Goal: Information Seeking & Learning: Learn about a topic

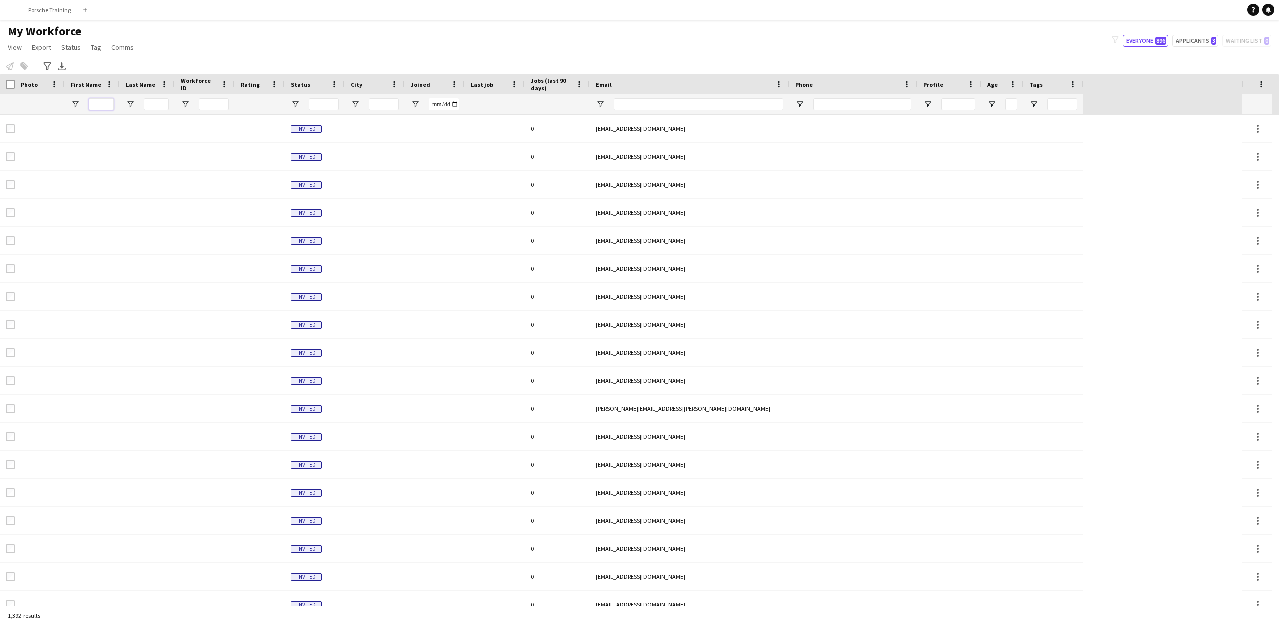
click at [99, 104] on input "First Name Filter Input" at bounding box center [101, 104] width 25 height 12
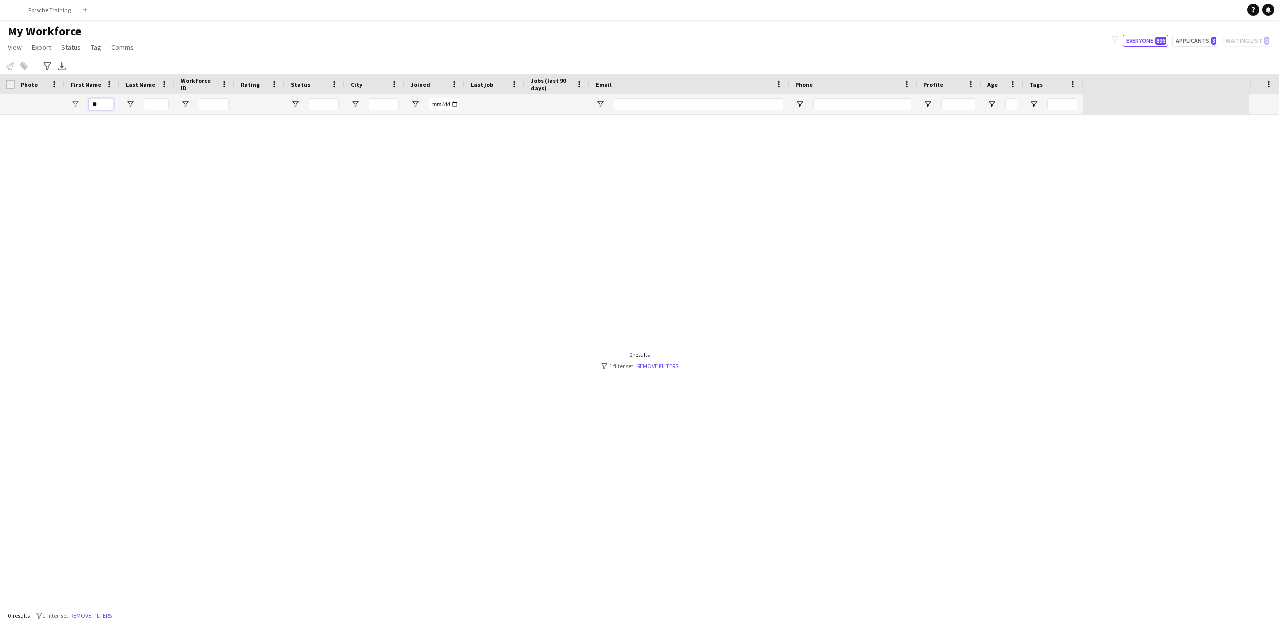
type input "*"
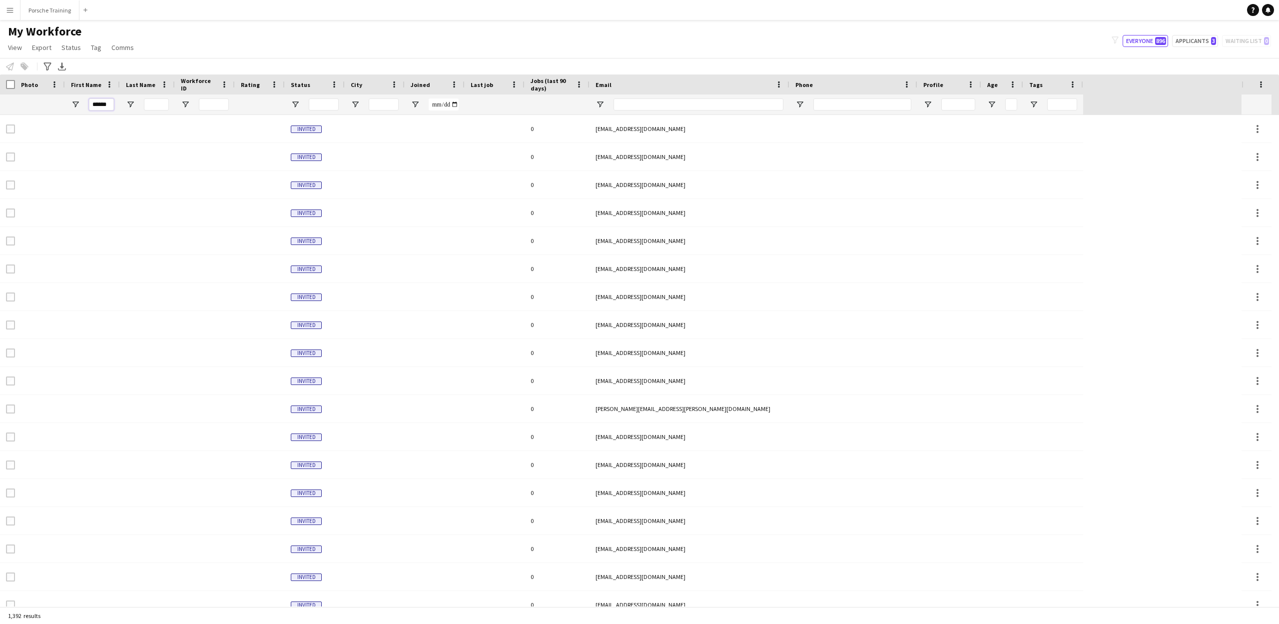
type input "******"
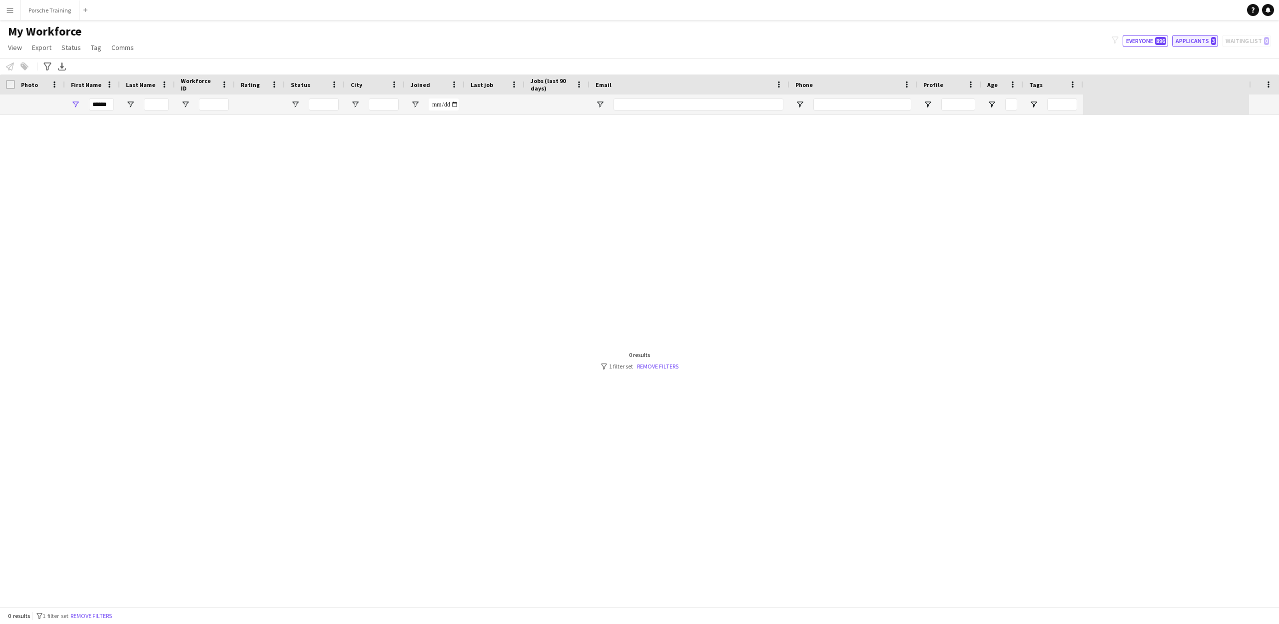
click at [1183, 37] on button "Applicants 3" at bounding box center [1195, 41] width 46 height 12
type input "**********"
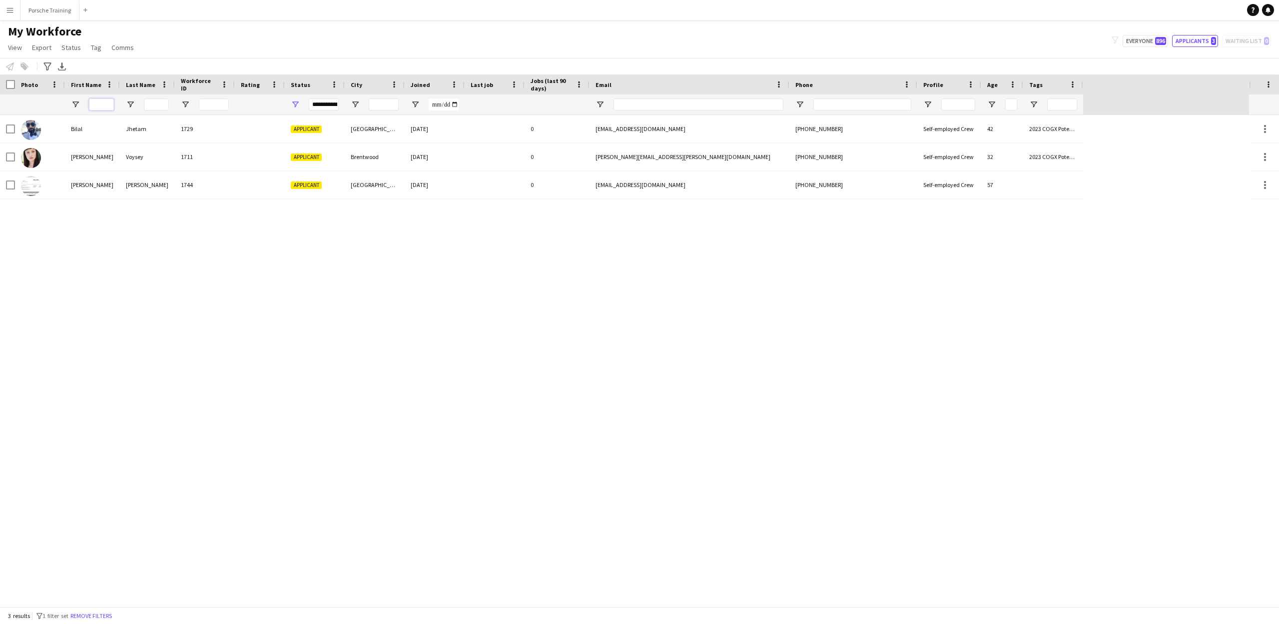
click at [97, 105] on input "First Name Filter Input" at bounding box center [101, 104] width 25 height 12
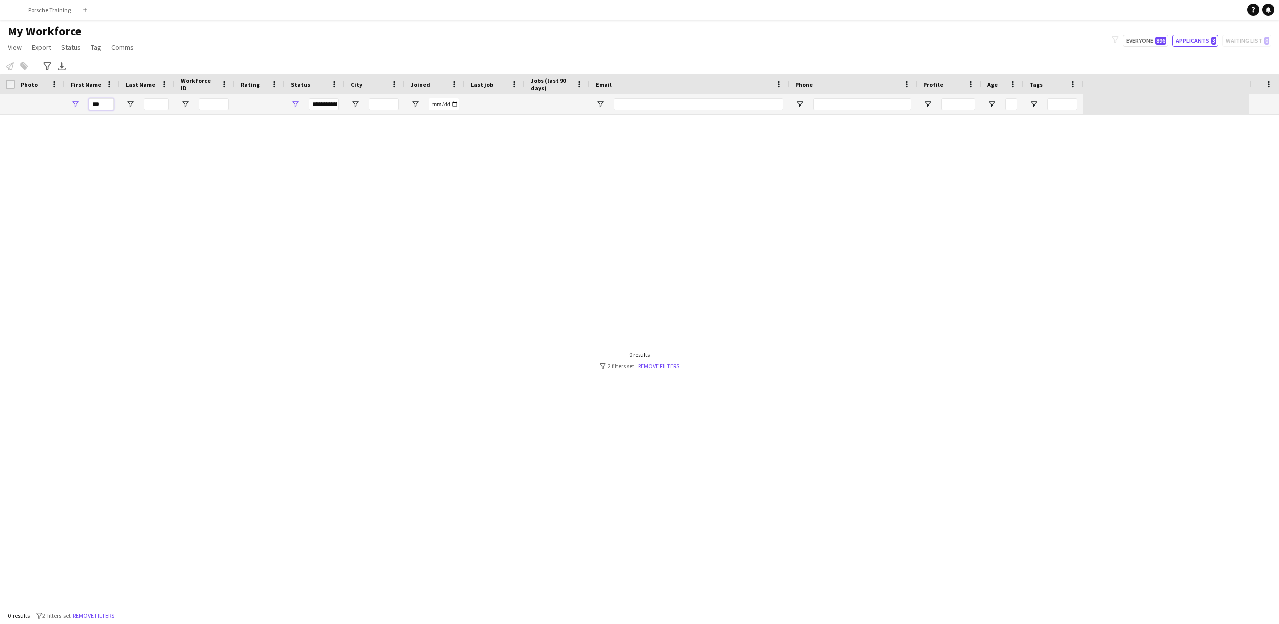
type input "***"
click at [154, 104] on input "Last Name Filter Input" at bounding box center [156, 104] width 25 height 12
type input "***"
click at [107, 109] on input "***" at bounding box center [101, 104] width 25 height 12
type input "*"
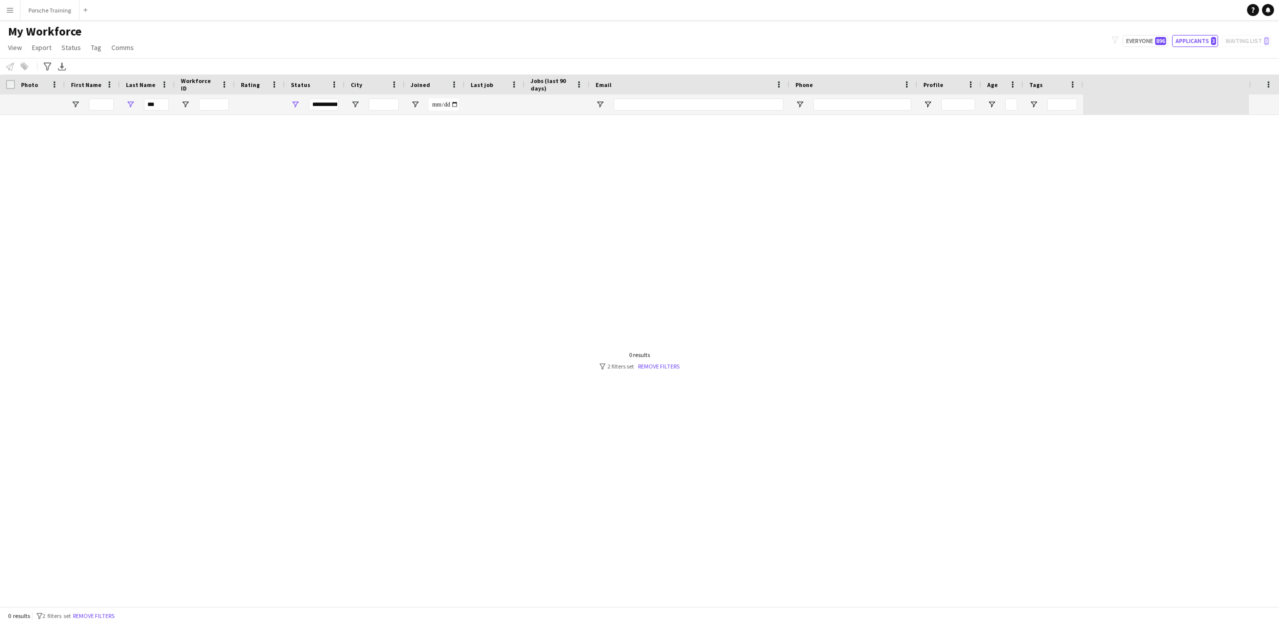
click at [165, 124] on div at bounding box center [624, 360] width 1249 height 491
click at [108, 102] on input "First Name Filter Input" at bounding box center [101, 104] width 25 height 12
type input "***"
click at [158, 105] on input "***" at bounding box center [156, 104] width 25 height 12
type input "*"
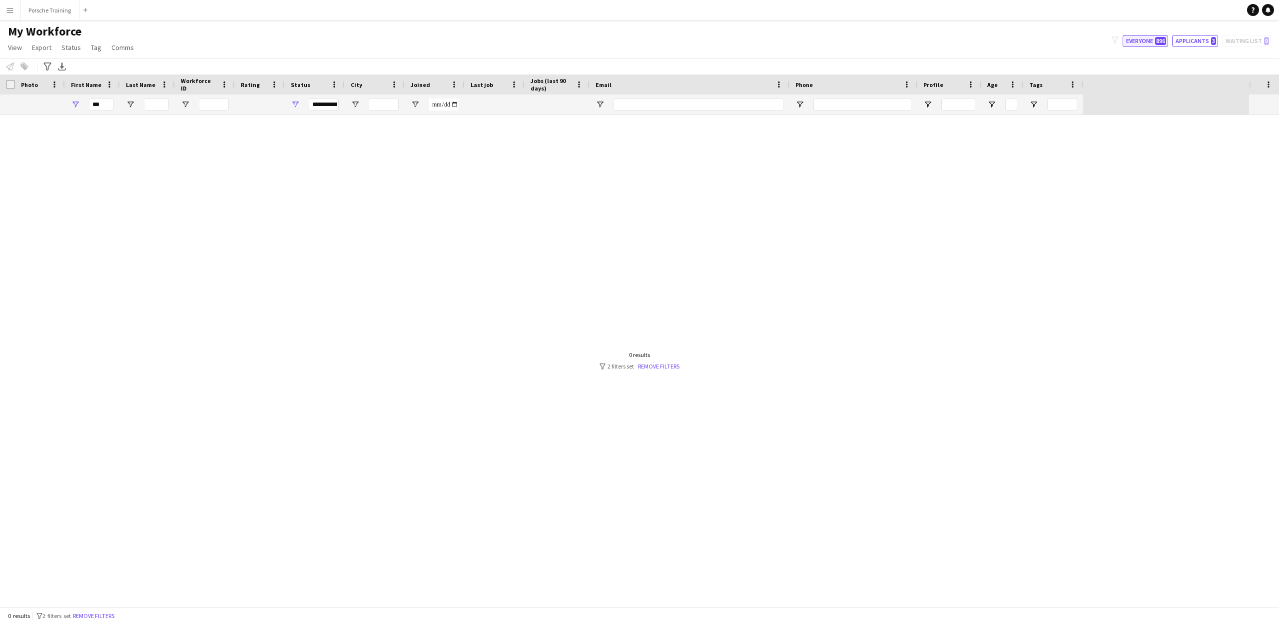
click at [1143, 39] on button "Everyone 896" at bounding box center [1145, 41] width 45 height 12
type input "**********"
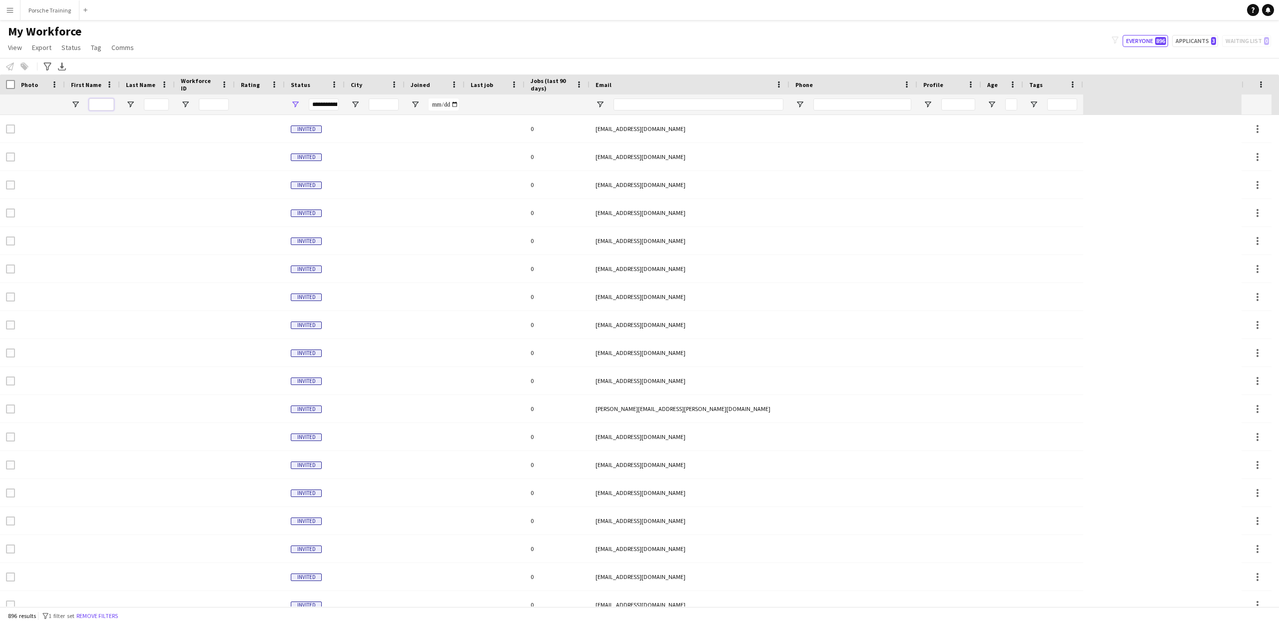
click at [109, 106] on input "First Name Filter Input" at bounding box center [101, 104] width 25 height 12
type input "***"
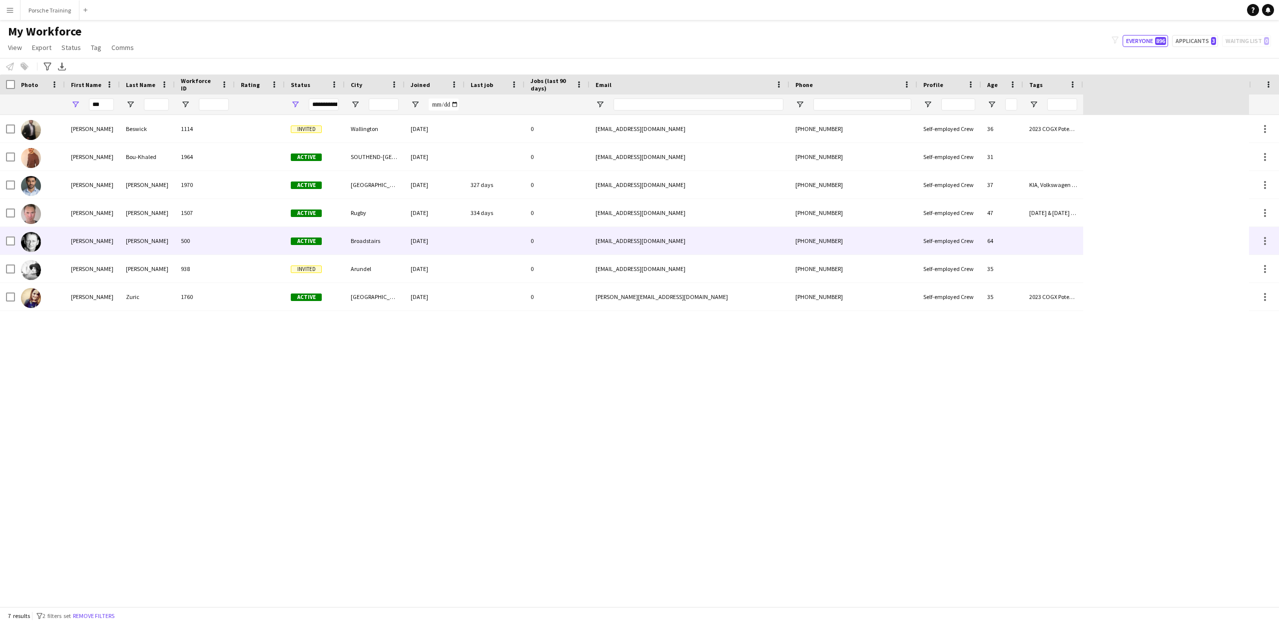
click at [120, 238] on div "[PERSON_NAME]" at bounding box center [147, 240] width 55 height 27
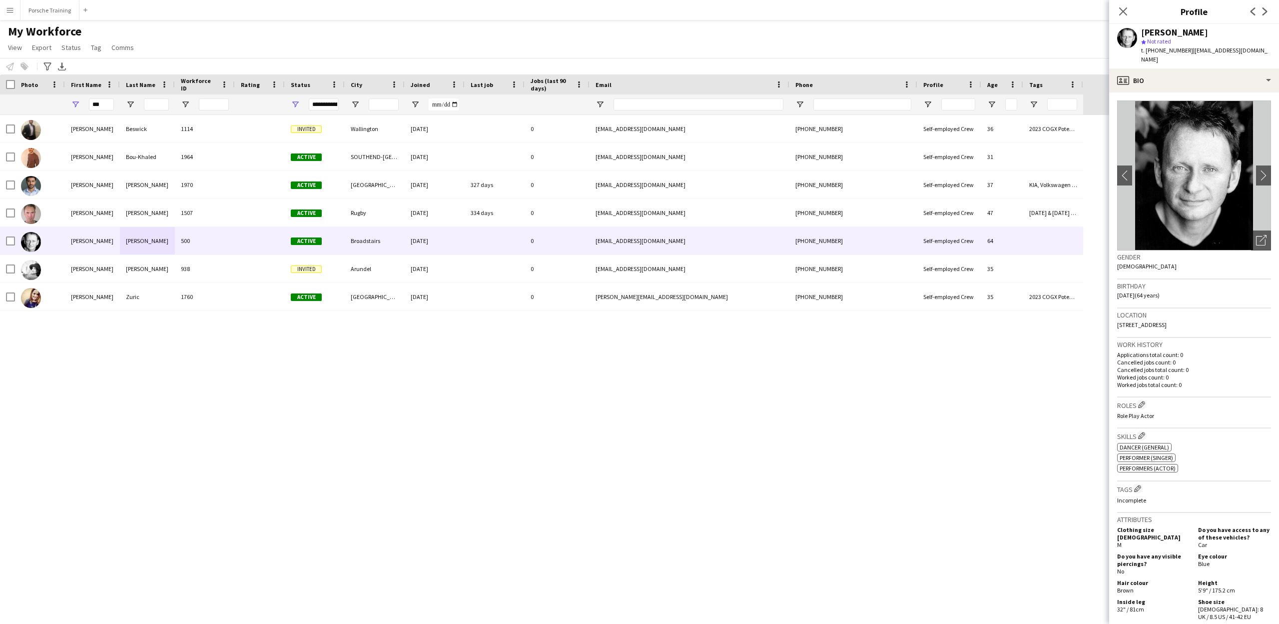
drag, startPoint x: 1207, startPoint y: 314, endPoint x: 1156, endPoint y: 311, distance: 51.6
click at [1156, 321] on span "6 Wings Close, Broadstairs, CT10 1DT" at bounding box center [1141, 324] width 49 height 7
copy span "Broadstairs, CT10 1DT"
click at [1120, 13] on icon "Close pop-in" at bounding box center [1122, 10] width 9 height 9
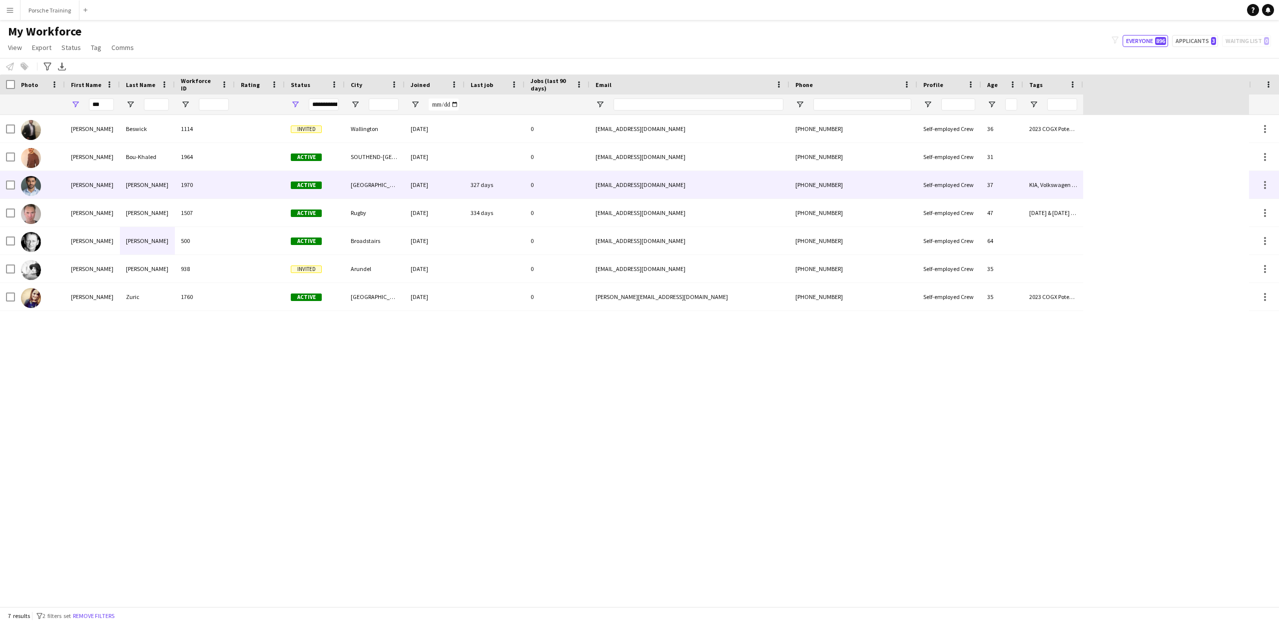
click at [845, 186] on div "[PHONE_NUMBER]" at bounding box center [854, 184] width 128 height 27
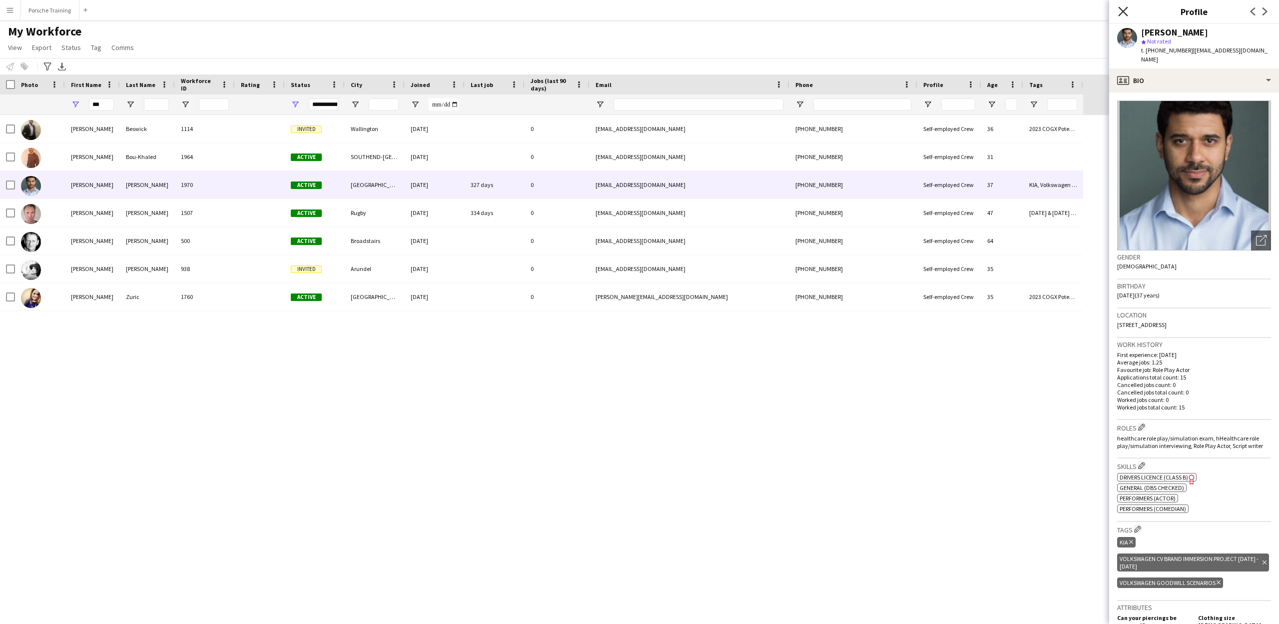
click at [1120, 7] on icon "Close pop-in" at bounding box center [1122, 10] width 9 height 9
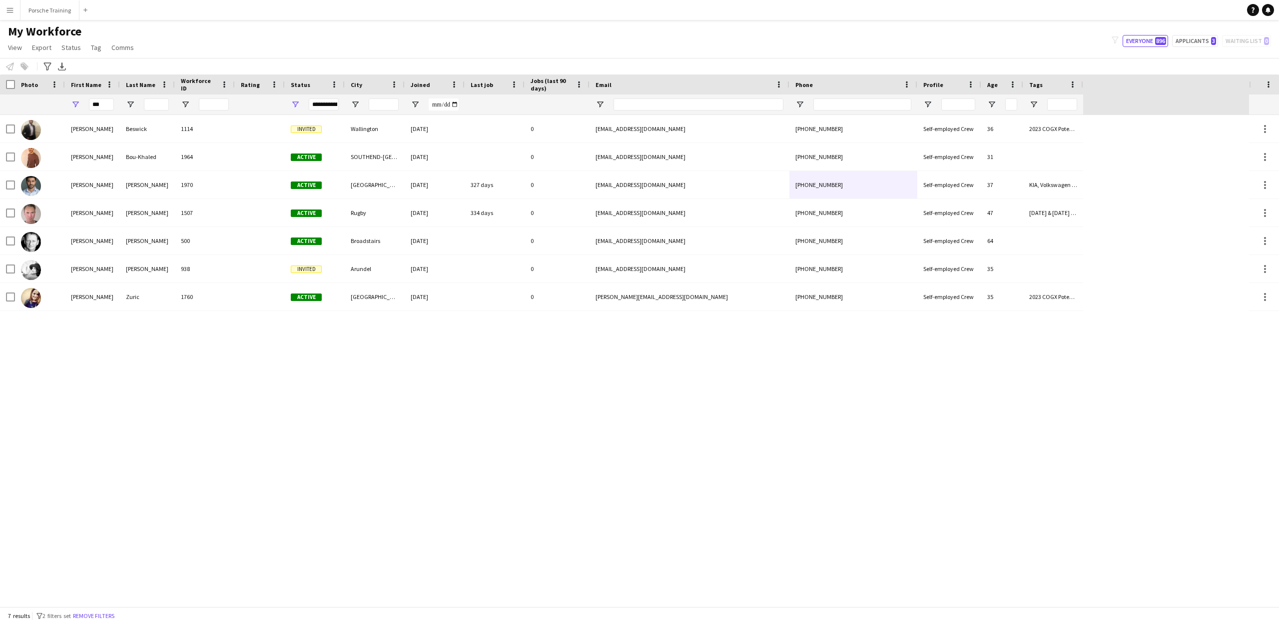
click at [10, 7] on app-icon "Menu" at bounding box center [10, 10] width 8 height 8
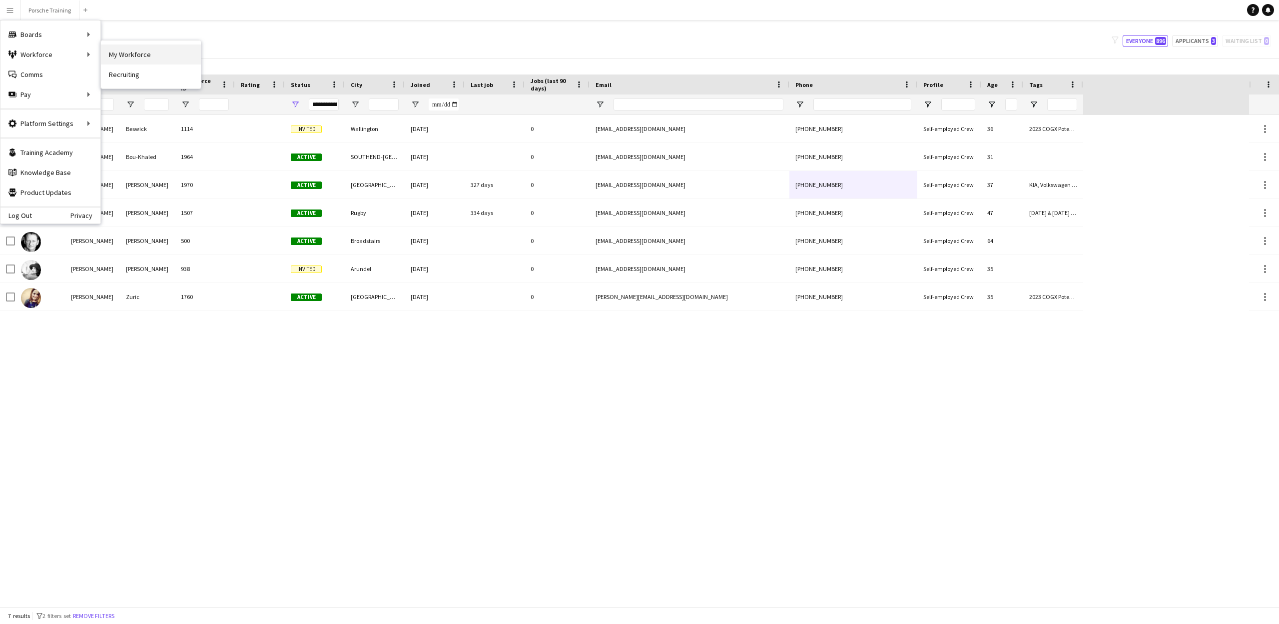
click at [133, 54] on link "My Workforce" at bounding box center [151, 54] width 100 height 20
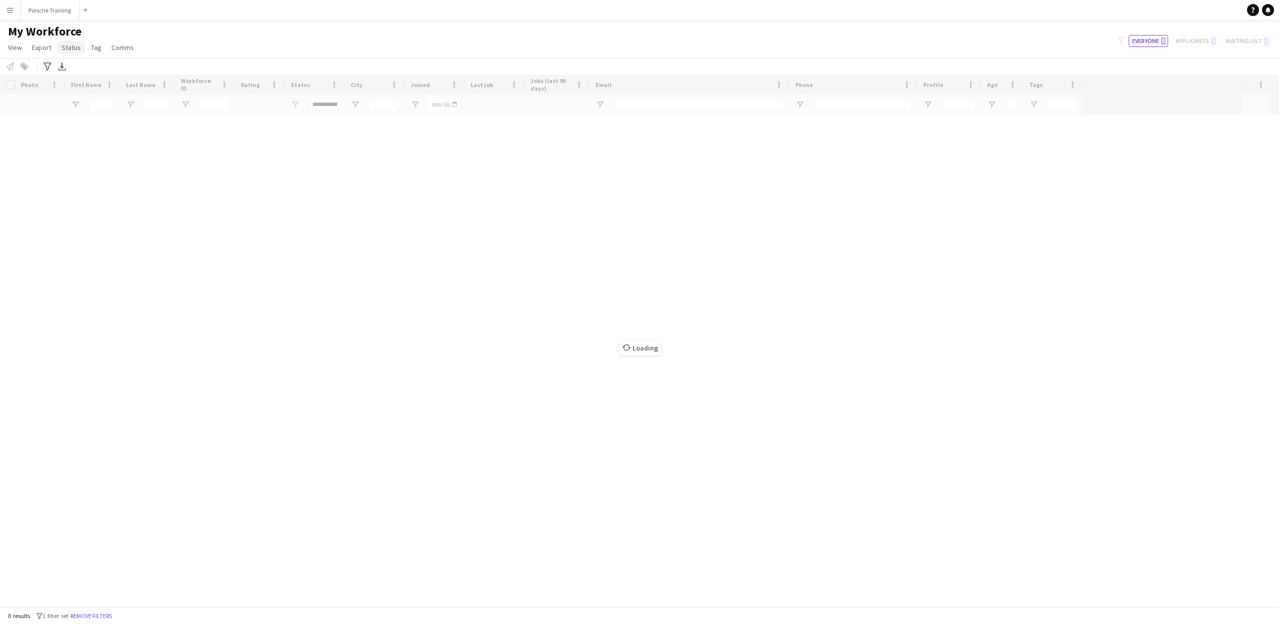
type input "***"
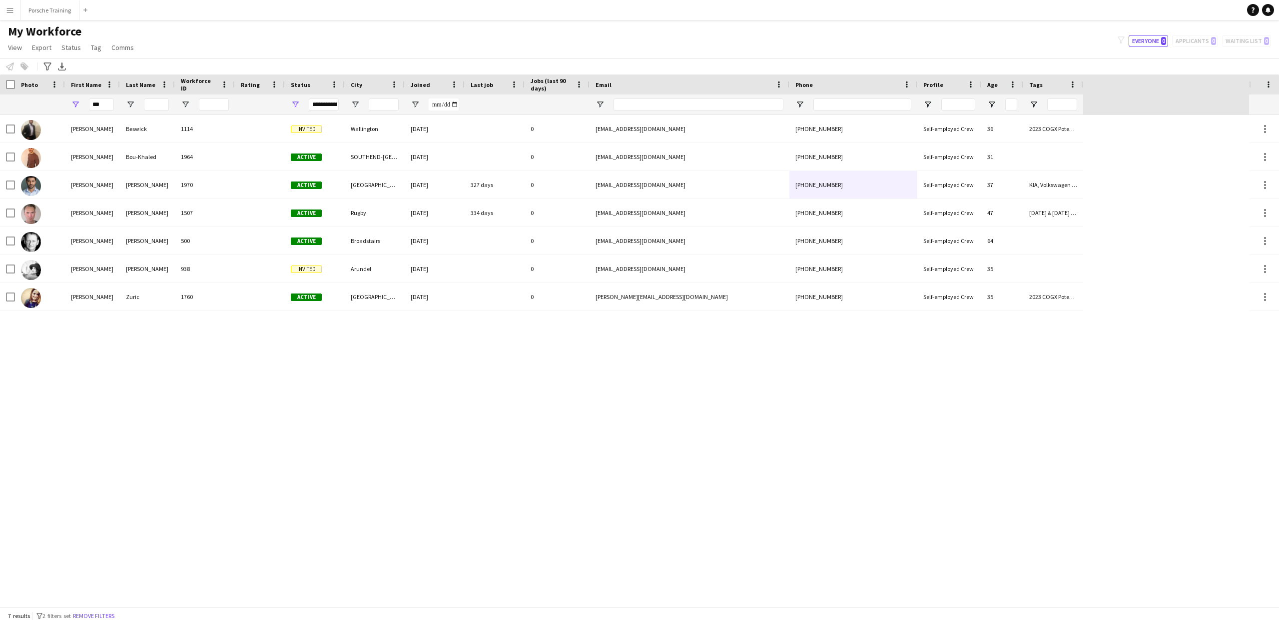
click at [9, 4] on button "Menu" at bounding box center [10, 10] width 20 height 20
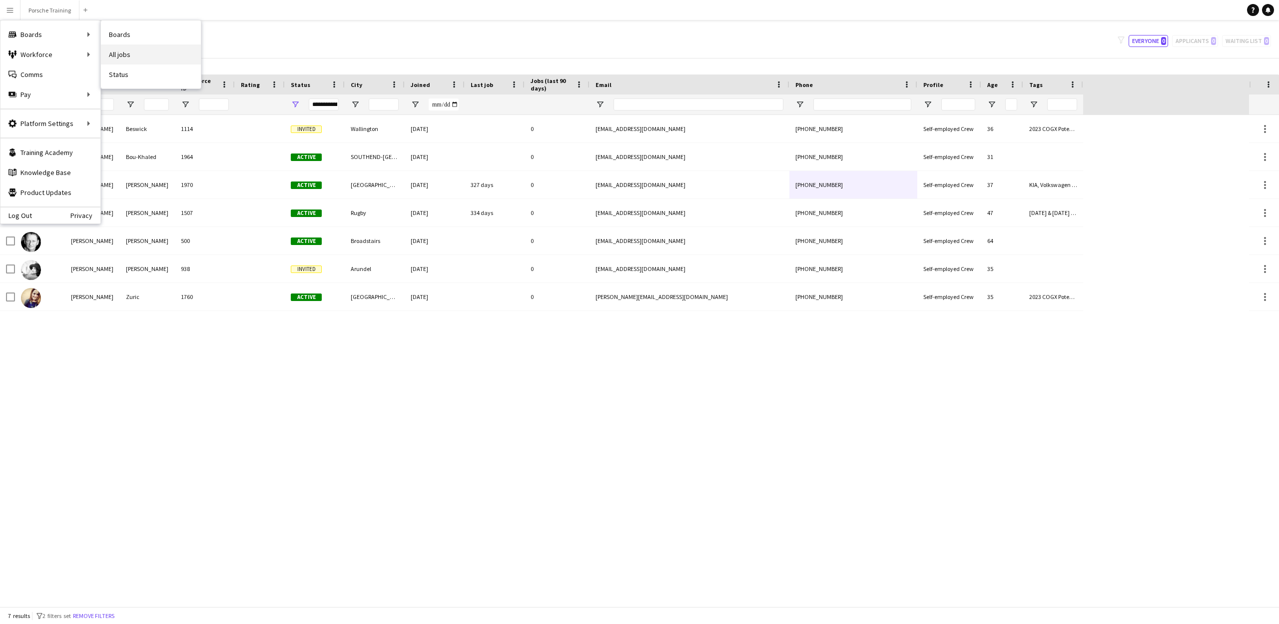
click at [113, 53] on link "All jobs" at bounding box center [151, 54] width 100 height 20
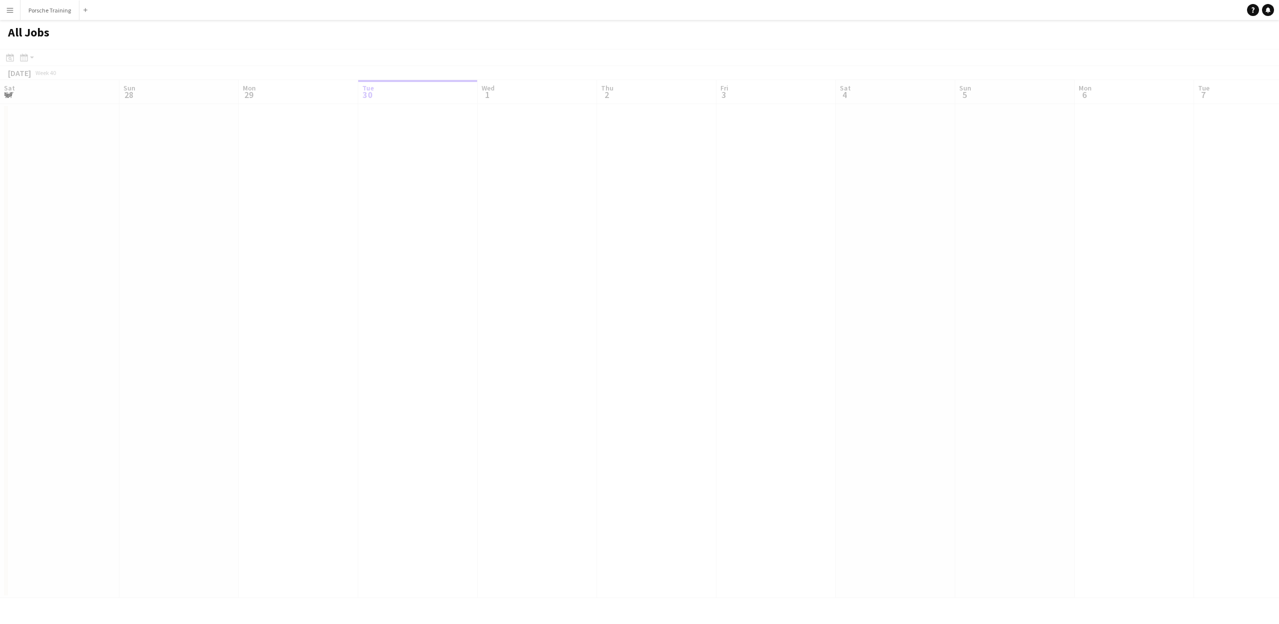
scroll to position [0, 239]
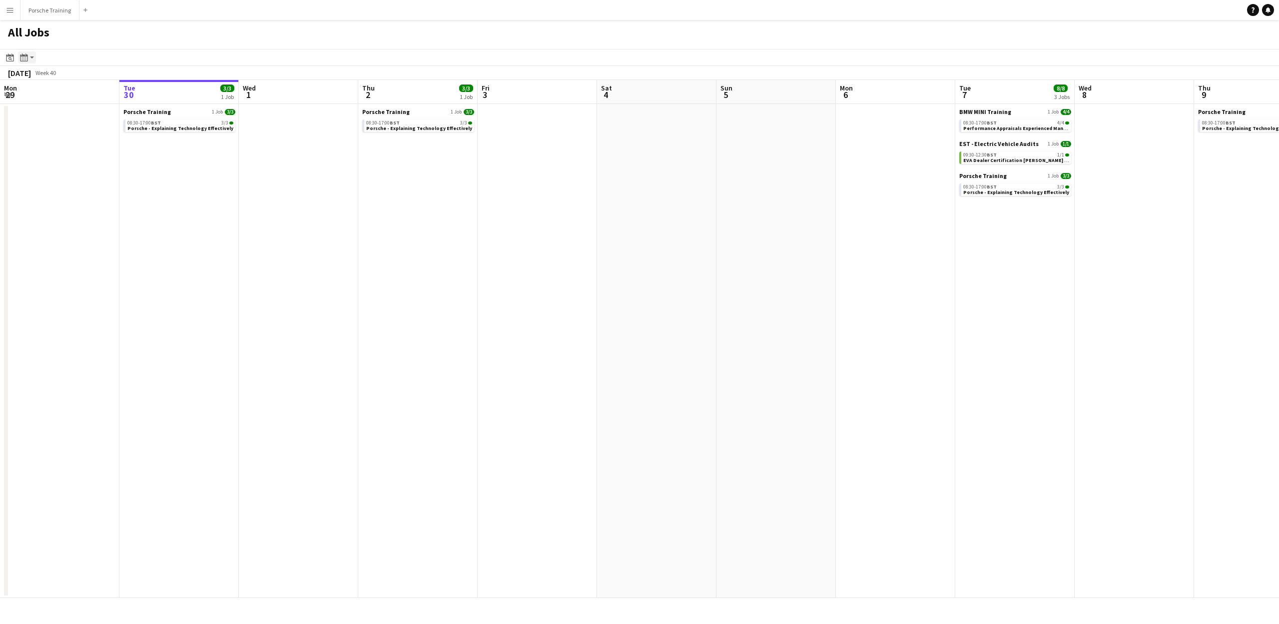
click at [32, 59] on app-action-btn "Month view / Day view" at bounding box center [27, 57] width 18 height 12
click at [10, 55] on icon at bounding box center [9, 57] width 7 height 8
click at [91, 90] on span "Next month" at bounding box center [91, 92] width 20 height 20
click at [39, 182] on span "22" at bounding box center [38, 182] width 12 height 12
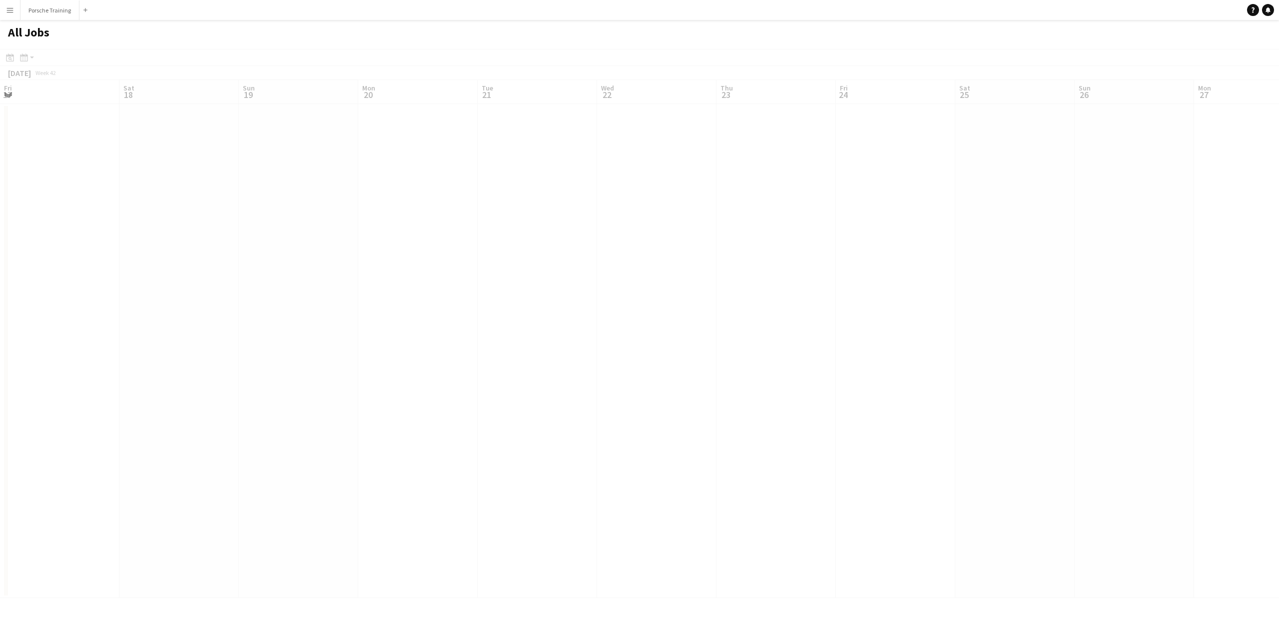
scroll to position [0, 343]
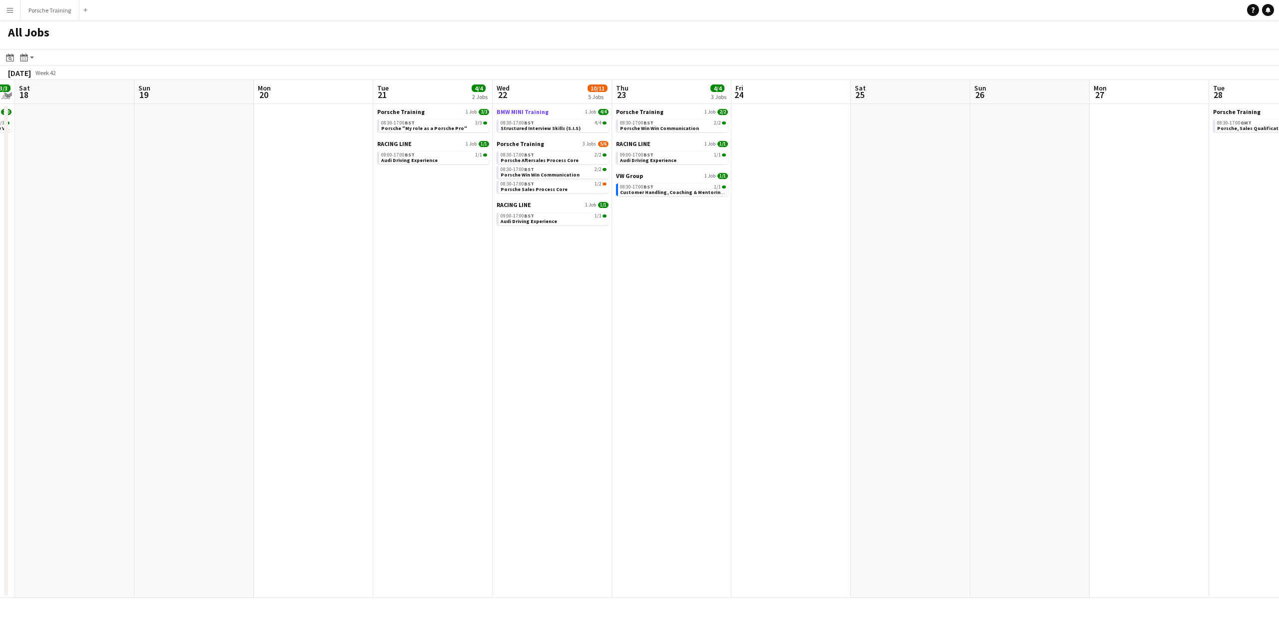
click at [519, 108] on span "BMW MINI Training" at bounding box center [523, 111] width 52 height 7
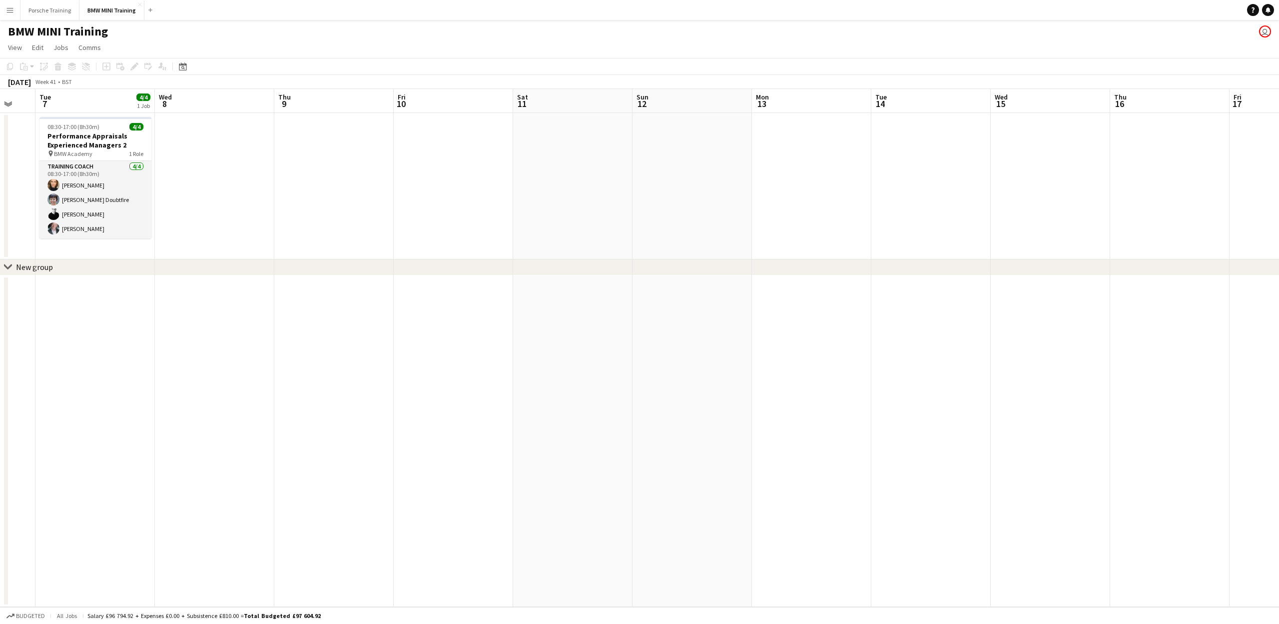
drag, startPoint x: 1096, startPoint y: 101, endPoint x: 65, endPoint y: 102, distance: 1031.0
click at [65, 102] on app-calendar-viewport "Sat 4 Sun 5 Mon 6 Tue 7 4/4 1 Job Wed 8 Thu 9 Fri 10 Sat 11 Sun 12 Mon 13 Tue 1…" at bounding box center [639, 348] width 1279 height 518
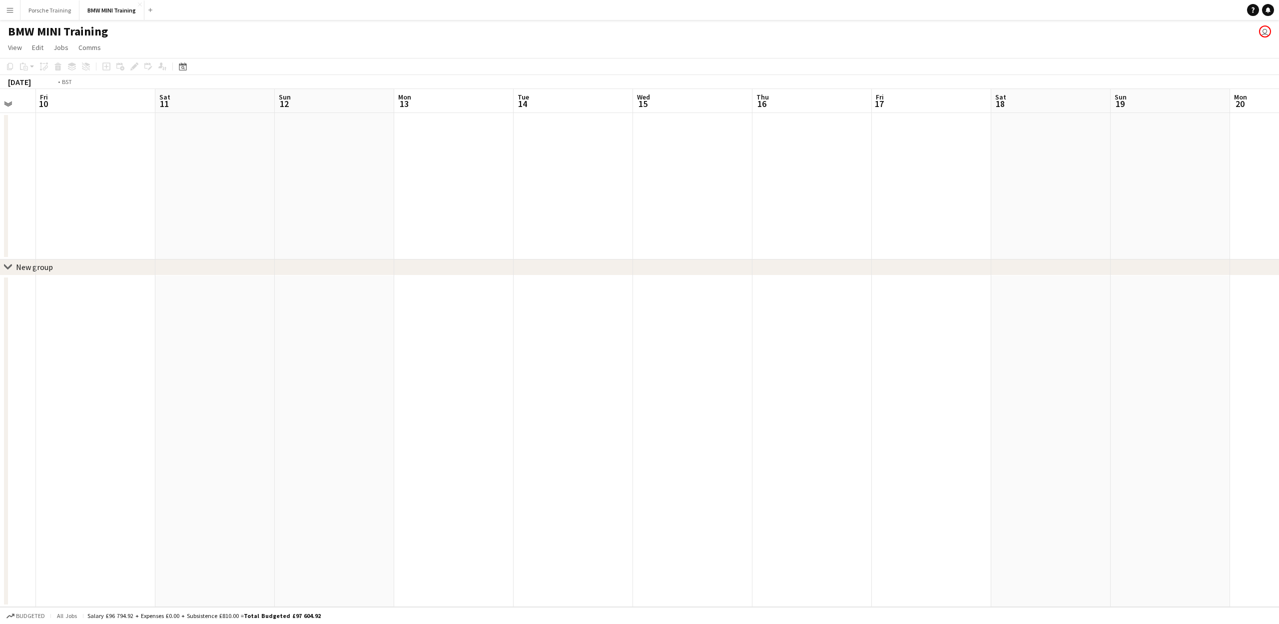
drag, startPoint x: 1022, startPoint y: 105, endPoint x: 151, endPoint y: 113, distance: 871.6
click at [151, 113] on app-calendar-viewport "Mon 6 Tue 7 4/4 1 Job Wed 8 Thu 9 Fri 10 Sat 11 Sun 12 Mon 13 Tue 14 Wed 15 Thu…" at bounding box center [639, 348] width 1279 height 518
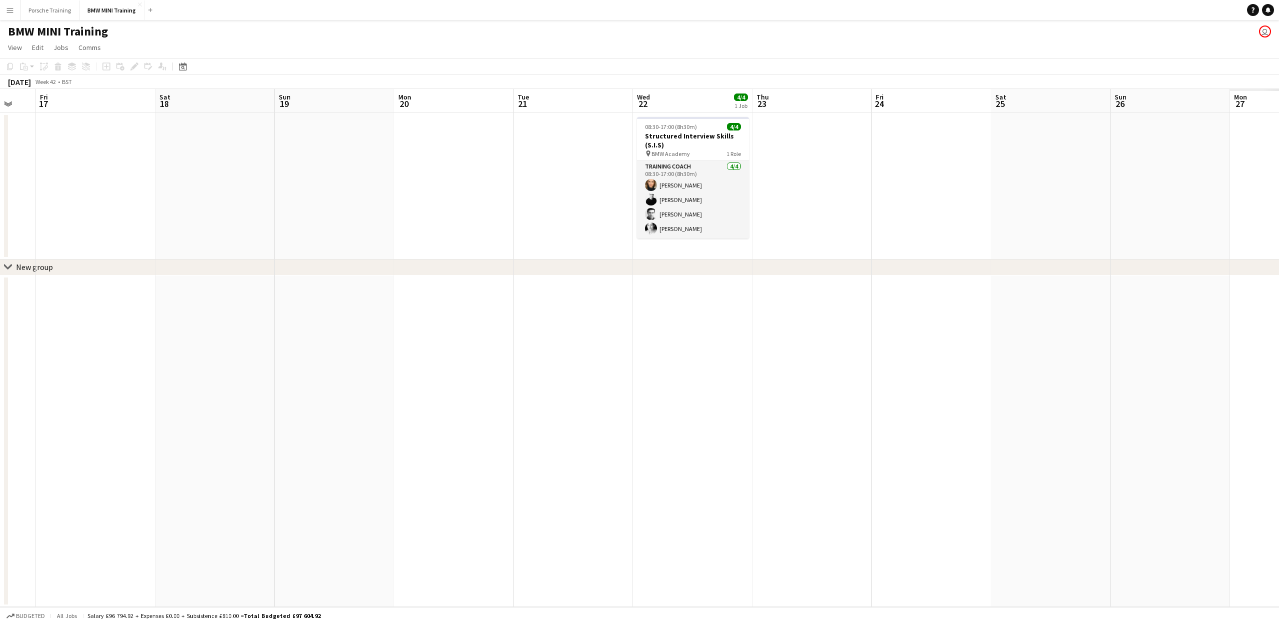
scroll to position [0, 266]
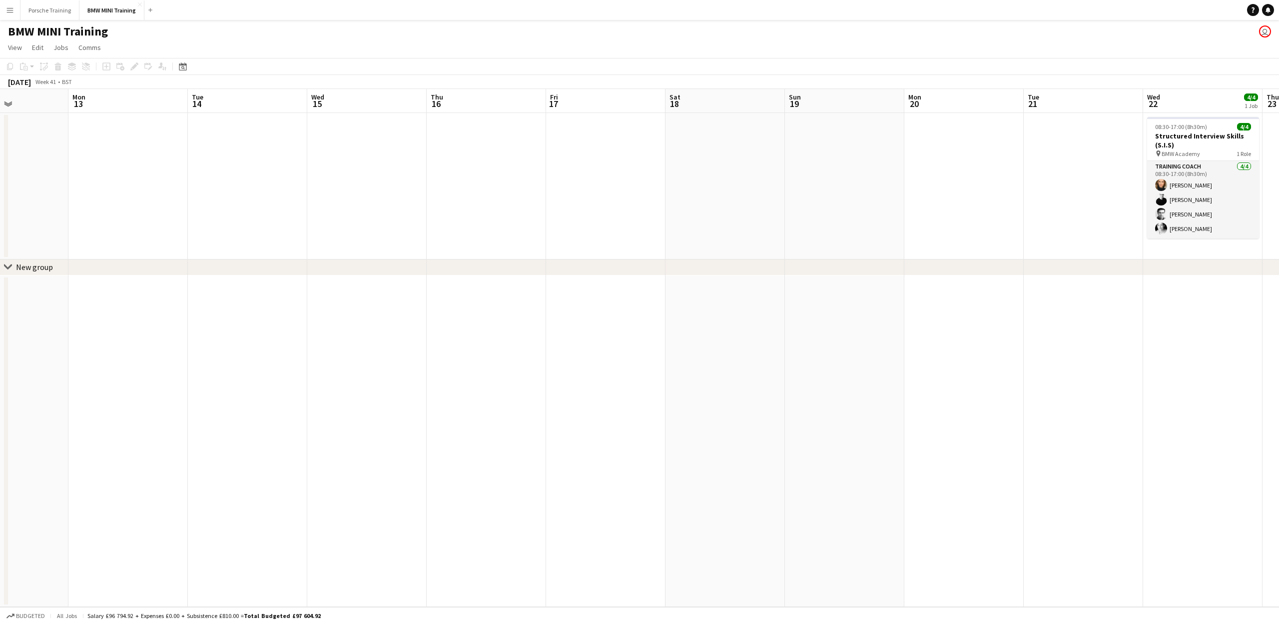
drag, startPoint x: 661, startPoint y: 106, endPoint x: 1078, endPoint y: 148, distance: 418.9
click at [1115, 145] on app-calendar-viewport "Fri 10 Sat 11 Sun 12 Mon 13 Tue 14 Wed 15 Thu 16 Fri 17 Sat 18 Sun 19 Mon 20 Tu…" at bounding box center [639, 348] width 1279 height 518
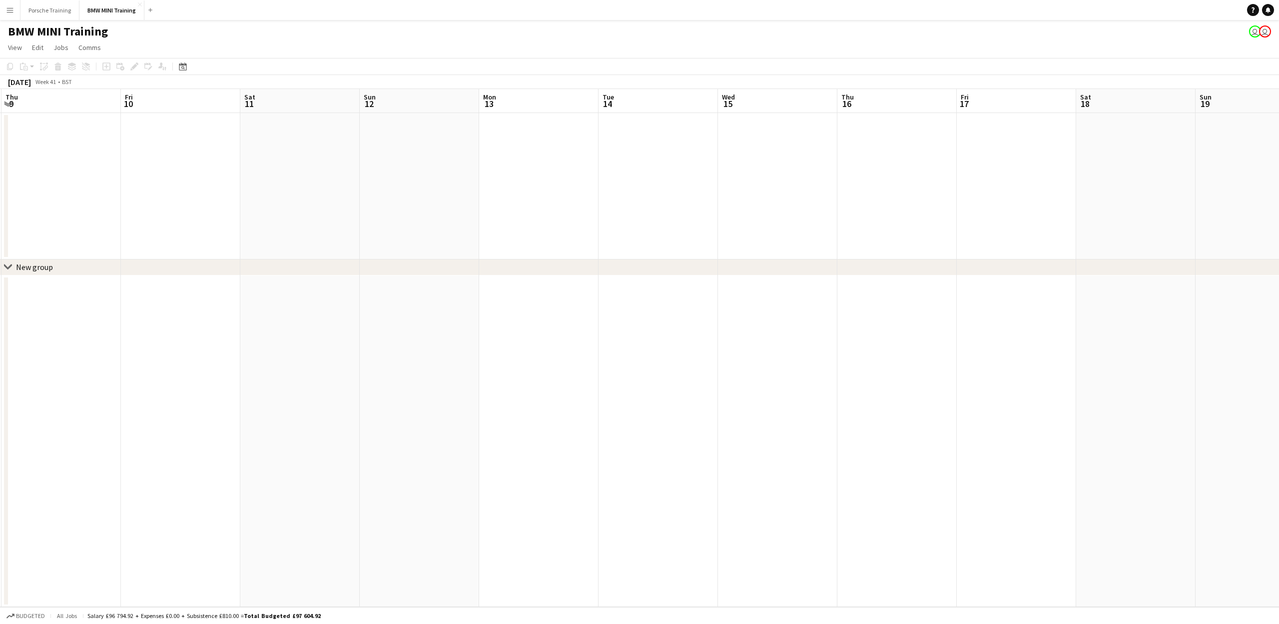
drag, startPoint x: 383, startPoint y: 149, endPoint x: 859, endPoint y: 214, distance: 480.2
click at [859, 214] on app-calendar-viewport "Tue 7 4/4 1 Job Wed 8 Thu 9 Fri 10 Sat 11 Sun 12 Mon 13 Tue 14 Wed 15 Thu 16 Fr…" at bounding box center [639, 348] width 1279 height 518
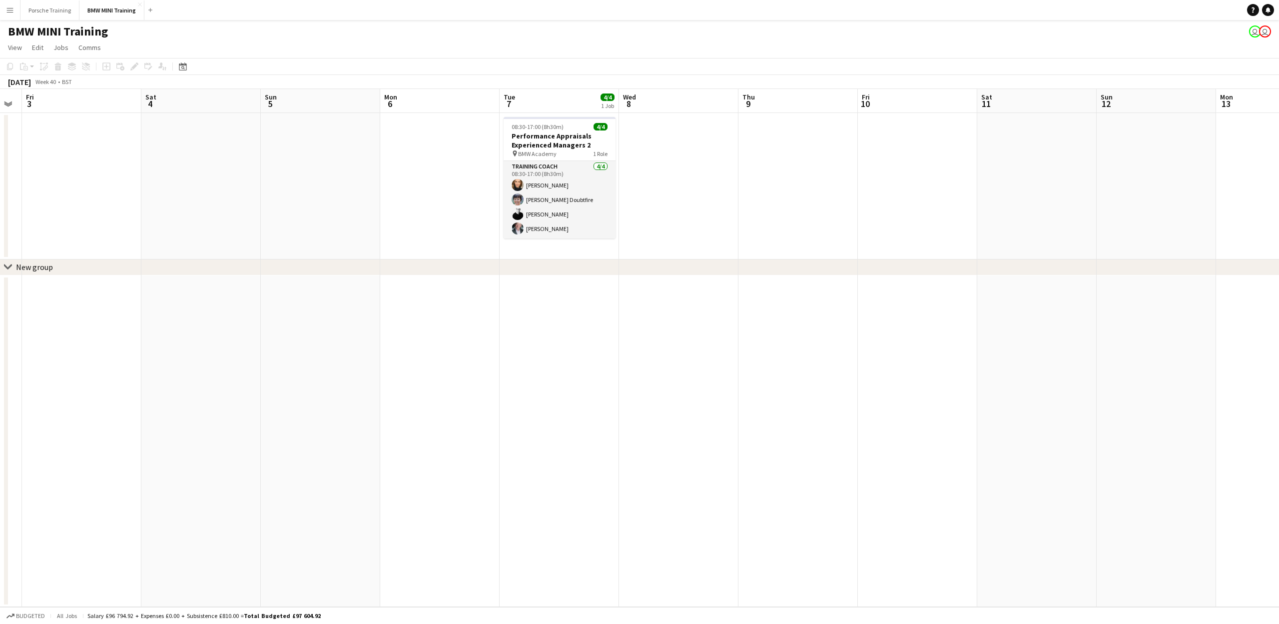
scroll to position [0, 306]
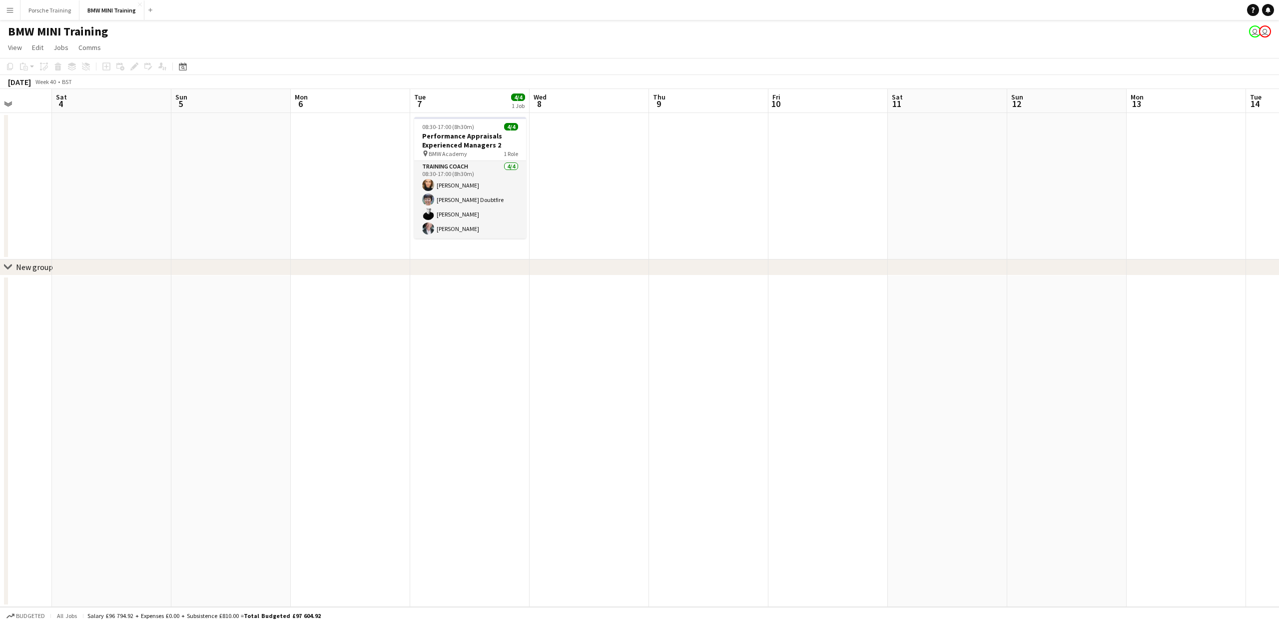
drag, startPoint x: 354, startPoint y: 214, endPoint x: 937, endPoint y: 312, distance: 590.9
click at [937, 312] on app-calendar-viewport "Wed 1 Thu 2 Fri 3 Sat 4 Sun 5 Mon 6 Tue 7 4/4 1 Job Wed 8 Thu 9 Fri 10 Sat 11 S…" at bounding box center [639, 348] width 1279 height 518
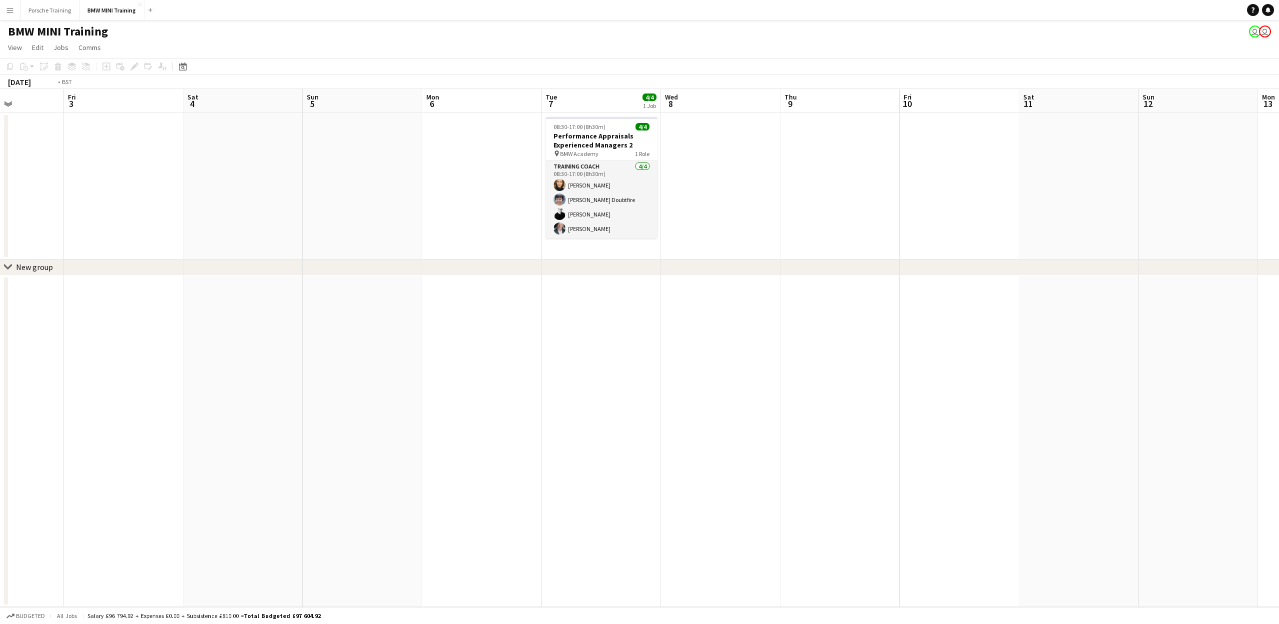
drag, startPoint x: 585, startPoint y: 353, endPoint x: 1069, endPoint y: 411, distance: 487.8
click at [1069, 411] on app-calendar-viewport "Tue 30 Wed 1 Thu 2 Fri 3 Sat 4 Sun 5 Mon 6 Tue 7 4/4 1 Job Wed 8 Thu 9 Fri 10 S…" at bounding box center [639, 348] width 1279 height 518
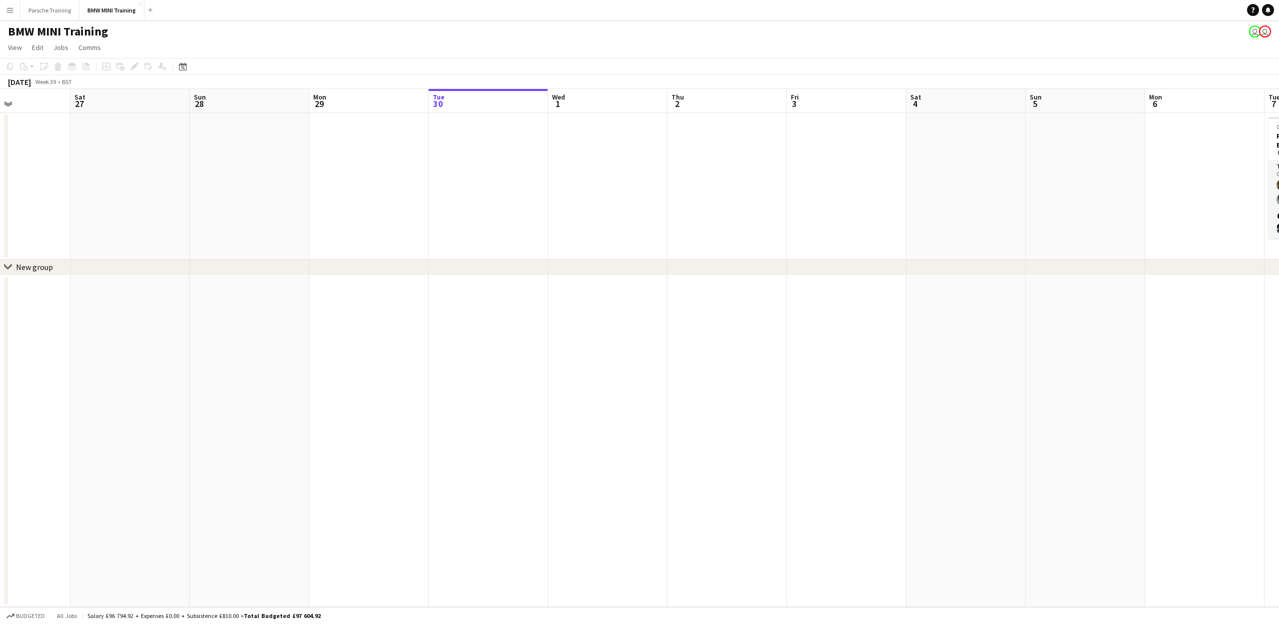
drag, startPoint x: 501, startPoint y: 360, endPoint x: 1133, endPoint y: 393, distance: 632.5
click at [1133, 393] on app-calendar-viewport "Thu 25 Fri 26 Sat 27 Sun 28 Mon 29 Tue 30 Wed 1 Thu 2 Fri 3 Sat 4 Sun 5 Mon 6 T…" at bounding box center [639, 348] width 1279 height 518
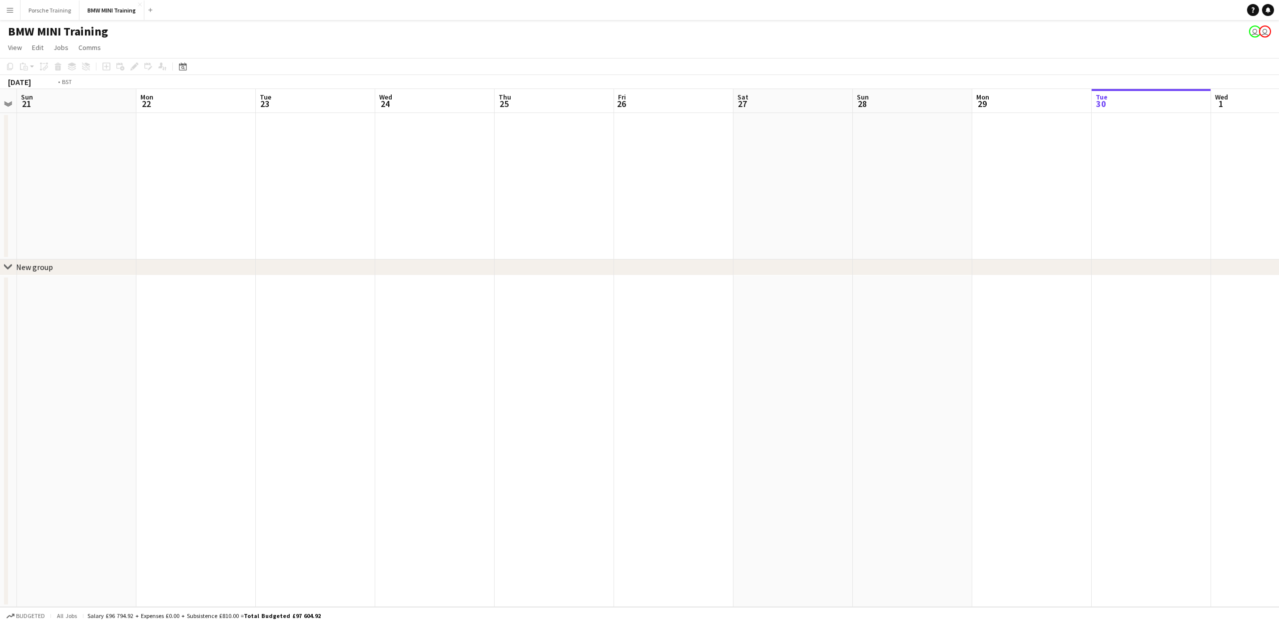
drag, startPoint x: 955, startPoint y: 368, endPoint x: 1122, endPoint y: 372, distance: 167.0
click at [1119, 372] on app-calendar-viewport "Sat 20 Sun 21 Mon 22 Tue 23 Wed 24 Thu 25 Fri 26 Sat 27 Sun 28 Mon 29 Tue 30 We…" at bounding box center [639, 348] width 1279 height 518
drag, startPoint x: 806, startPoint y: 379, endPoint x: 1163, endPoint y: 424, distance: 360.1
click at [1177, 420] on app-calendar-viewport "Mon 15 Tue 16 Wed 17 Thu 18 Fri 19 Sat 20 Sun 21 Mon 22 Tue 23 Wed 24 Thu 25 Fr…" at bounding box center [639, 348] width 1279 height 518
drag, startPoint x: 523, startPoint y: 385, endPoint x: 1066, endPoint y: 438, distance: 546.3
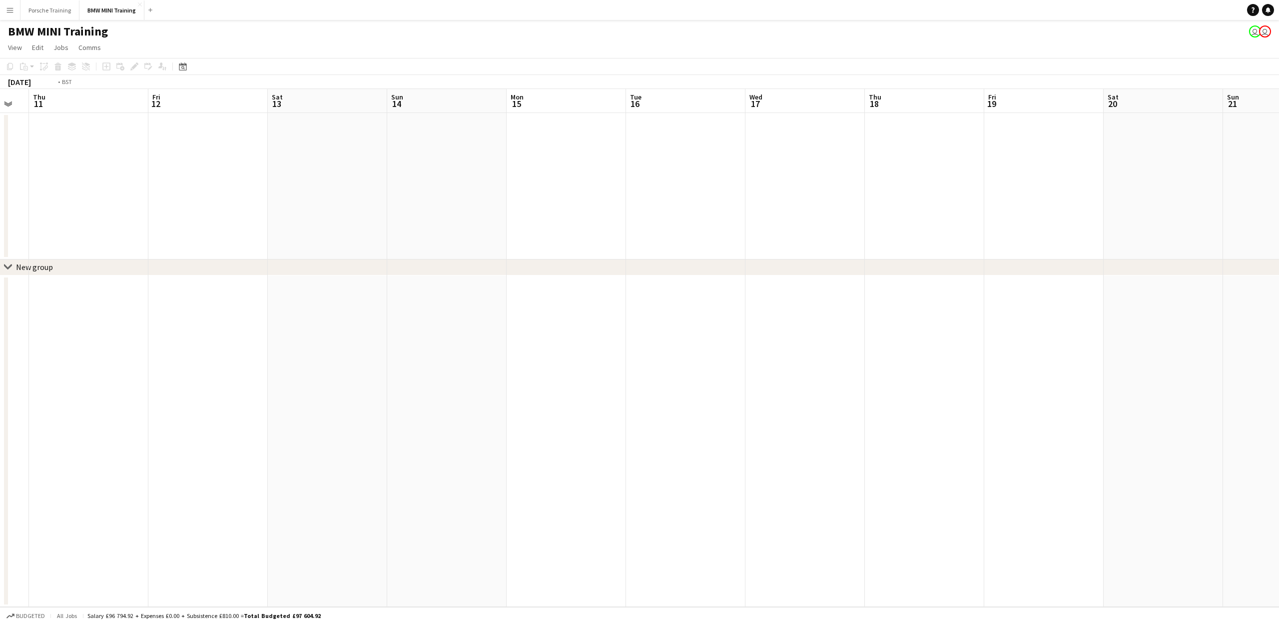
click at [1123, 438] on app-calendar-viewport "Tue 9 Wed 10 Thu 11 Fri 12 Sat 13 Sun 14 Mon 15 Tue 16 Wed 17 Thu 18 Fri 19 Sat…" at bounding box center [639, 348] width 1279 height 518
drag, startPoint x: 737, startPoint y: 384, endPoint x: 1012, endPoint y: 434, distance: 279.8
click at [1141, 444] on app-calendar-viewport "Tue 2 Wed 3 Thu 4 Fri 5 Sat 6 Sun 7 Mon 8 Tue 9 Wed 10 Thu 11 Fri 12 Sat 13 Sun…" at bounding box center [639, 348] width 1279 height 518
drag, startPoint x: 673, startPoint y: 371, endPoint x: 880, endPoint y: 417, distance: 212.1
click at [942, 418] on app-calendar-viewport "Fri 29 Sat 30 Sun 31 Mon 1 Tue 2 Wed 3 Thu 4 Fri 5 Sat 6 Sun 7 Mon 8 Tue 9 Wed …" at bounding box center [639, 348] width 1279 height 518
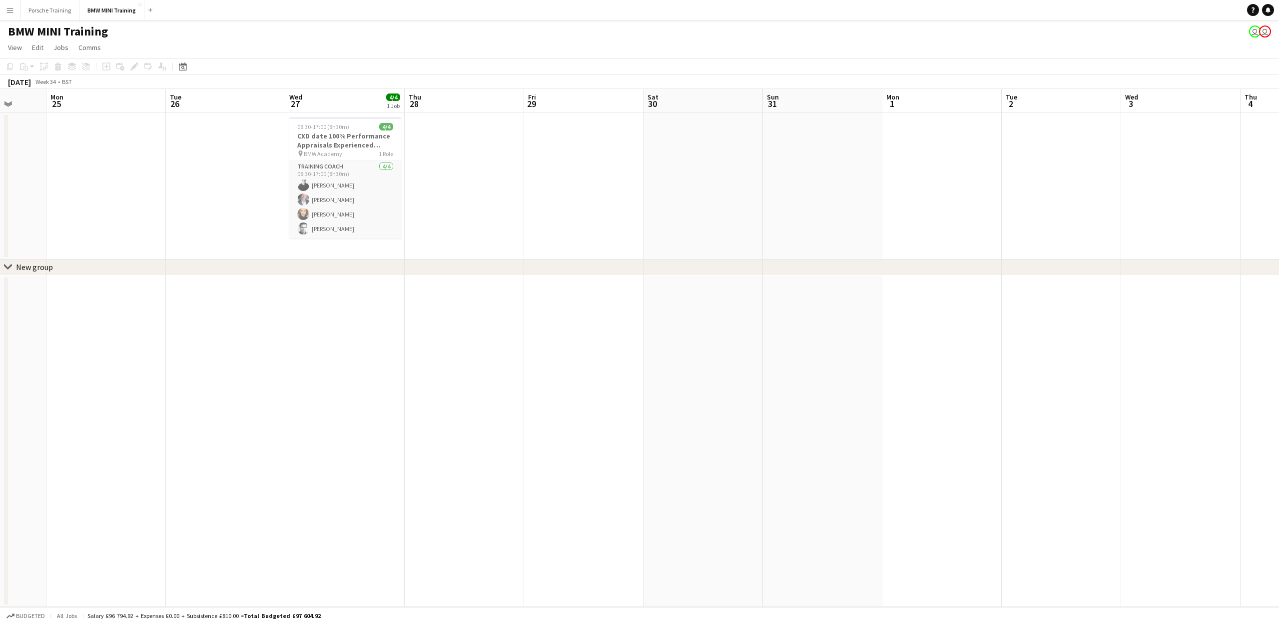
scroll to position [0, 211]
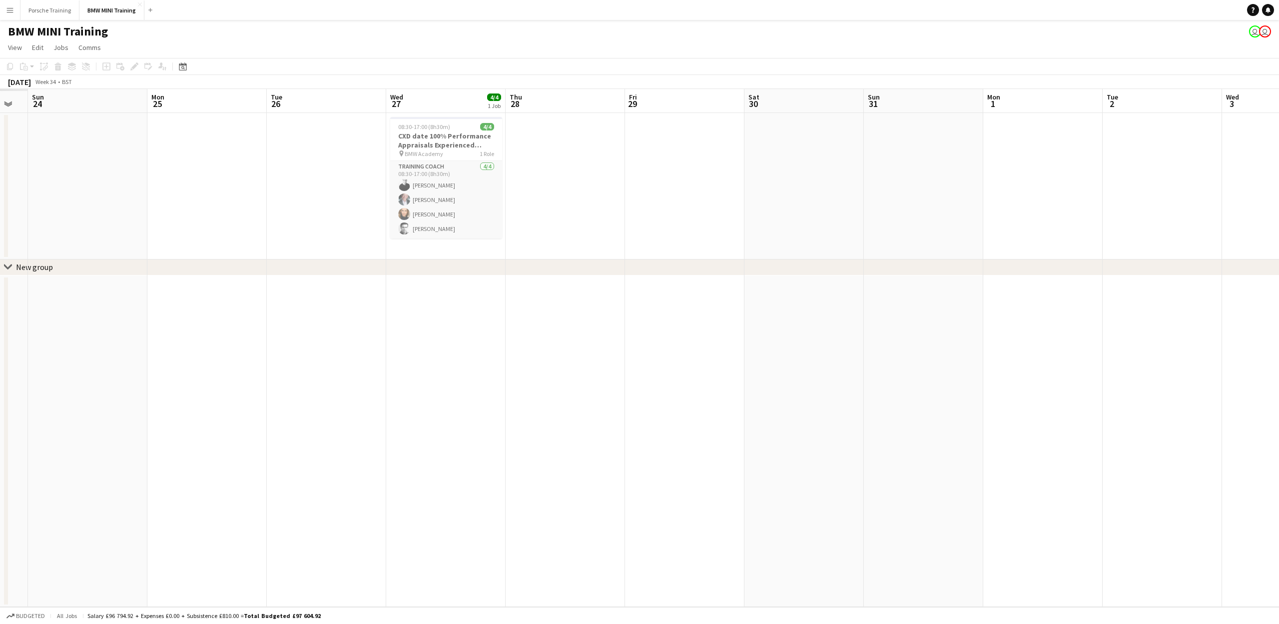
drag, startPoint x: 615, startPoint y: 370, endPoint x: 631, endPoint y: 405, distance: 38.5
click at [840, 413] on app-calendar-viewport "Fri 22 Sat 23 Sun 24 Mon 25 Tue 26 Wed 27 4/4 1 Job Thu 28 Fri 29 Sat 30 Sun 31…" at bounding box center [639, 348] width 1279 height 518
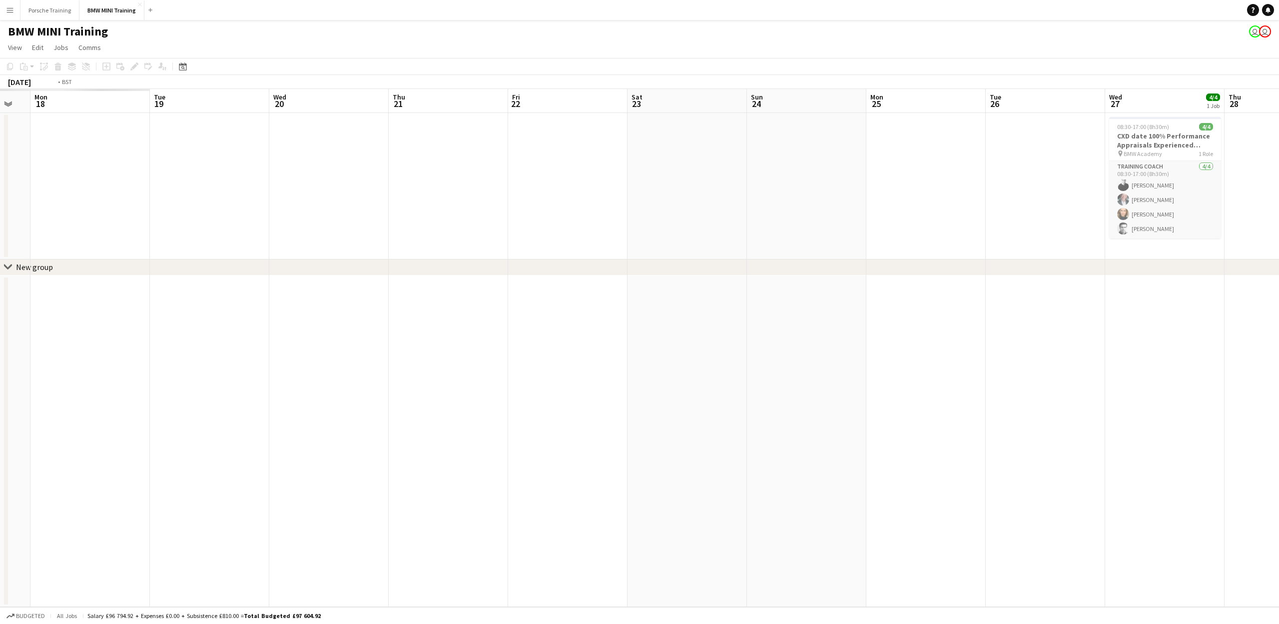
drag, startPoint x: 520, startPoint y: 400, endPoint x: 750, endPoint y: 365, distance: 232.1
click at [1137, 412] on app-calendar-viewport "Sun 17 Mon 18 Tue 19 Wed 20 Thu 21 Fri 22 Sat 23 Sun 24 Mon 25 Tue 26 Wed 27 4/…" at bounding box center [639, 348] width 1279 height 518
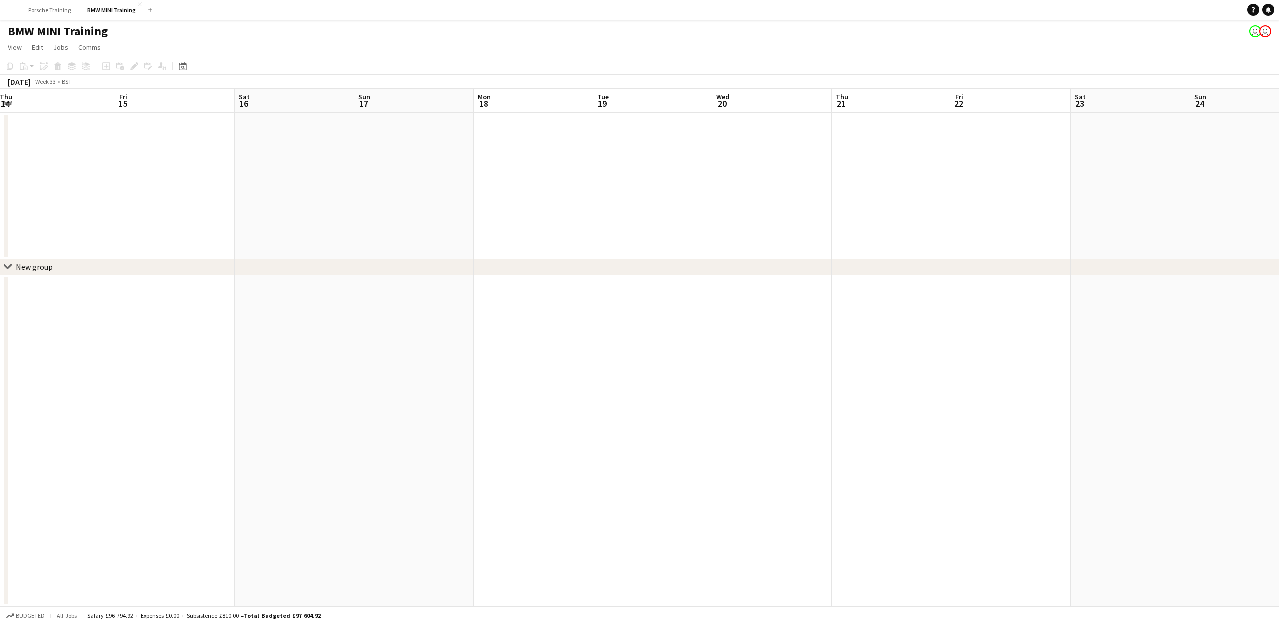
drag, startPoint x: 591, startPoint y: 350, endPoint x: 455, endPoint y: 328, distance: 138.1
click at [857, 365] on app-calendar-viewport "Wed 13 Thu 14 Fri 15 Sat 16 Sun 17 Mon 18 Tue 19 Wed 20 Thu 21 Fri 22 Sat 23 Su…" at bounding box center [639, 348] width 1279 height 518
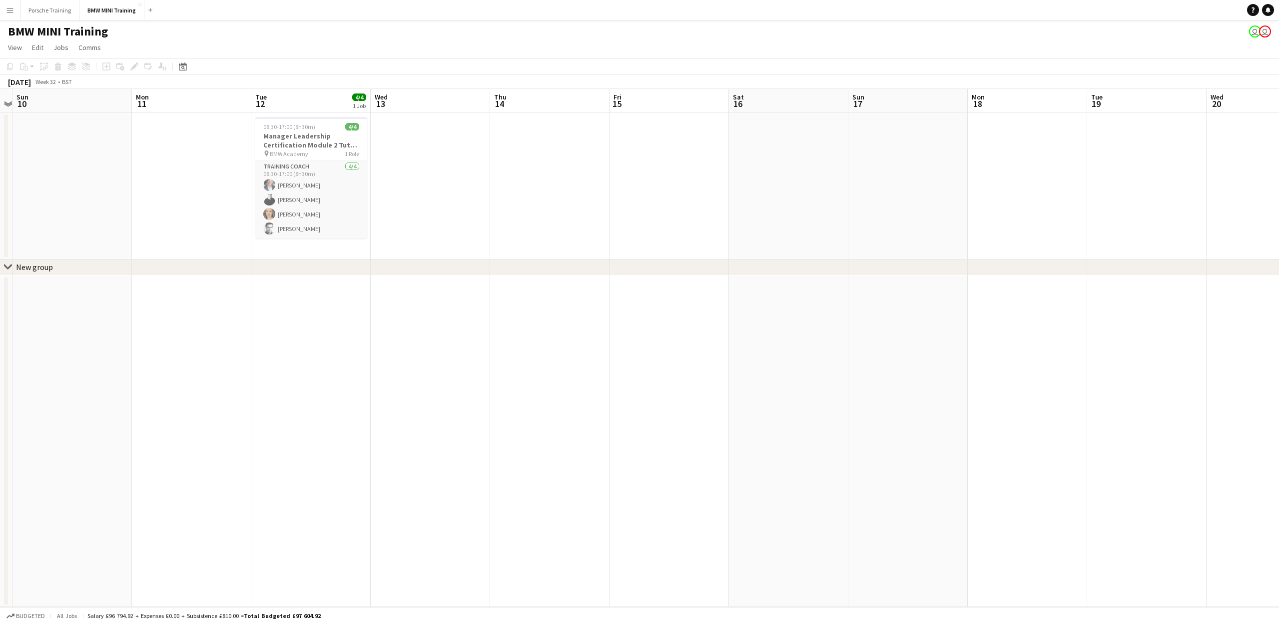
drag, startPoint x: 735, startPoint y: 386, endPoint x: 757, endPoint y: 391, distance: 22.9
click at [758, 392] on app-calendar-viewport "Thu 7 Fri 8 Sat 9 Sun 10 Mon 11 Tue 12 4/4 1 Job Wed 13 Thu 14 Fri 15 Sat 16 Su…" at bounding box center [639, 348] width 1279 height 518
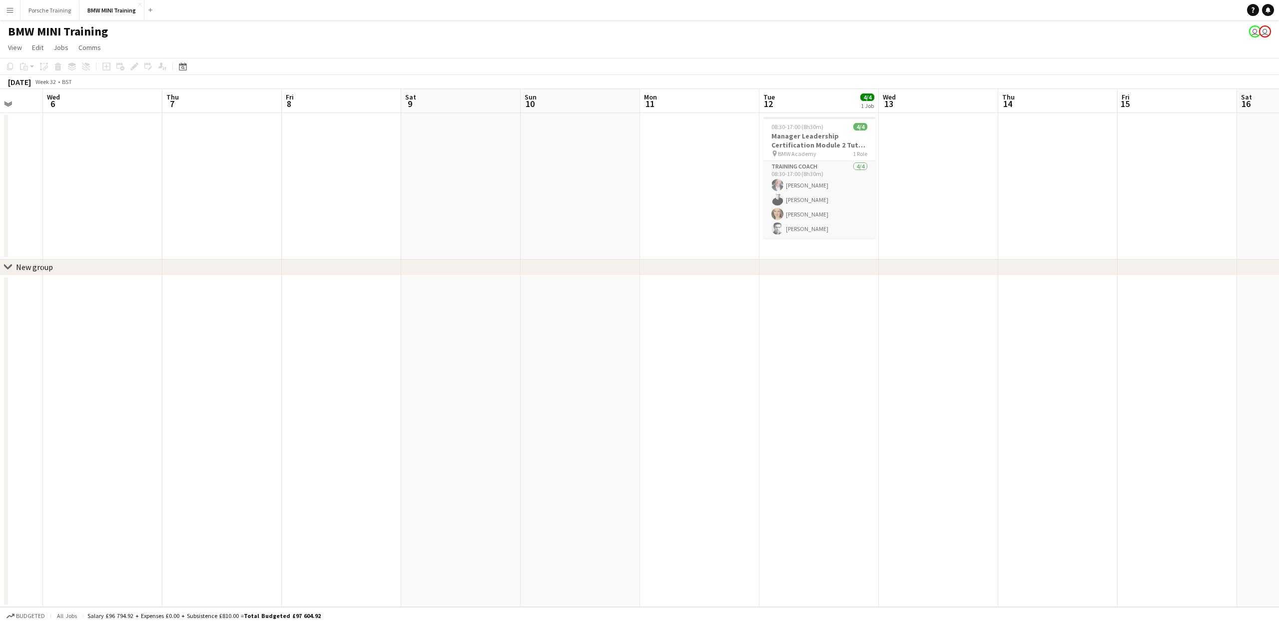
drag, startPoint x: 525, startPoint y: 383, endPoint x: 985, endPoint y: 393, distance: 459.9
click at [985, 393] on app-calendar-viewport "Tue 5 Wed 6 Thu 7 Fri 8 Sat 9 Sun 10 Mon 11 Tue 12 4/4 1 Job Wed 13 Thu 14 Fri …" at bounding box center [639, 348] width 1279 height 518
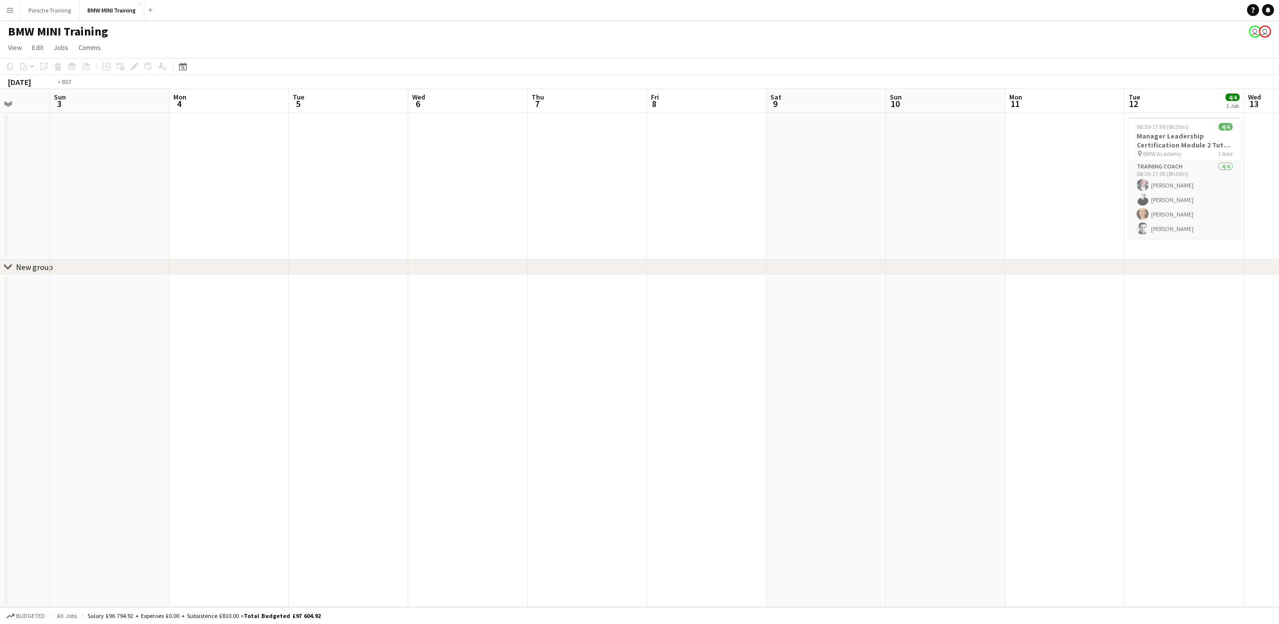
drag, startPoint x: 461, startPoint y: 346, endPoint x: 866, endPoint y: 410, distance: 409.8
click at [1120, 429] on app-calendar-viewport "Sat 2 Sun 3 Mon 4 Tue 5 Wed 6 Thu 7 Fri 8 Sat 9 Sun 10 Mon 11 Tue 12 4/4 1 Job …" at bounding box center [639, 348] width 1279 height 518
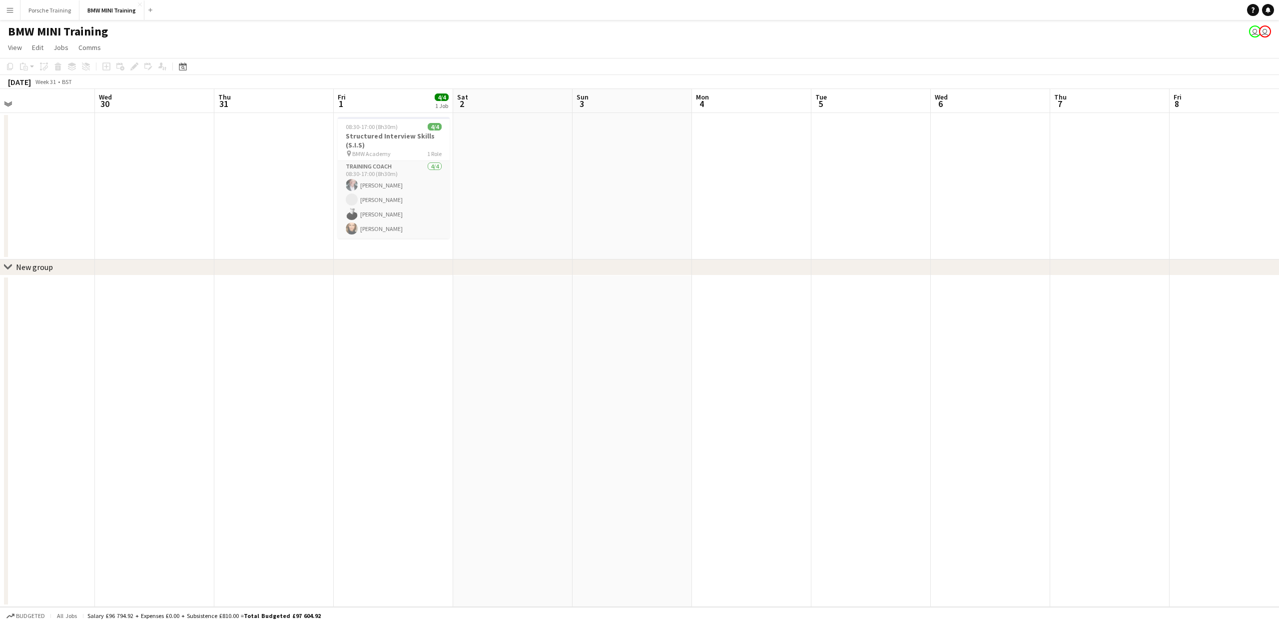
scroll to position [0, 243]
click at [406, 391] on app-calendar-viewport "Sun 27 Mon 28 Tue 29 Wed 30 Thu 31 Fri 1 4/4 1 Job Sat 2 Sun 3 Mon 4 Tue 5 Wed …" at bounding box center [639, 348] width 1279 height 518
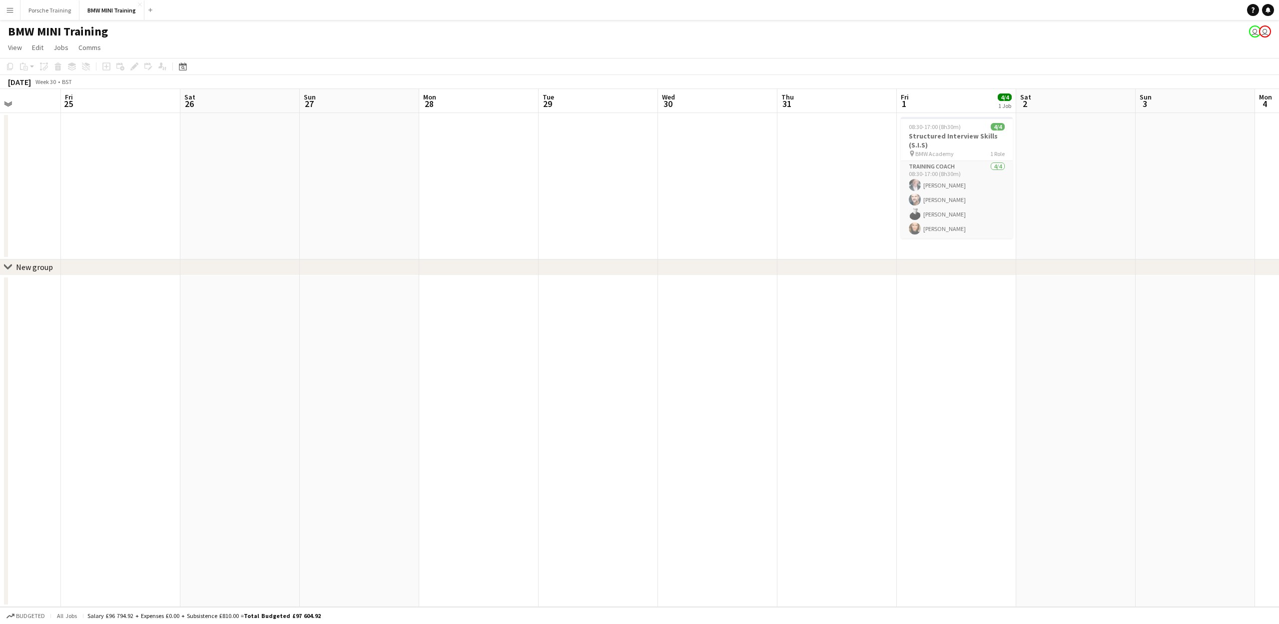
drag, startPoint x: 391, startPoint y: 385, endPoint x: 821, endPoint y: 383, distance: 430.3
click at [1185, 415] on app-calendar-viewport "Tue 22 Wed 23 Thu 24 Fri 25 Sat 26 Sun 27 Mon 28 Tue 29 Wed 30 Thu 31 Fri 1 4/4…" at bounding box center [639, 348] width 1279 height 518
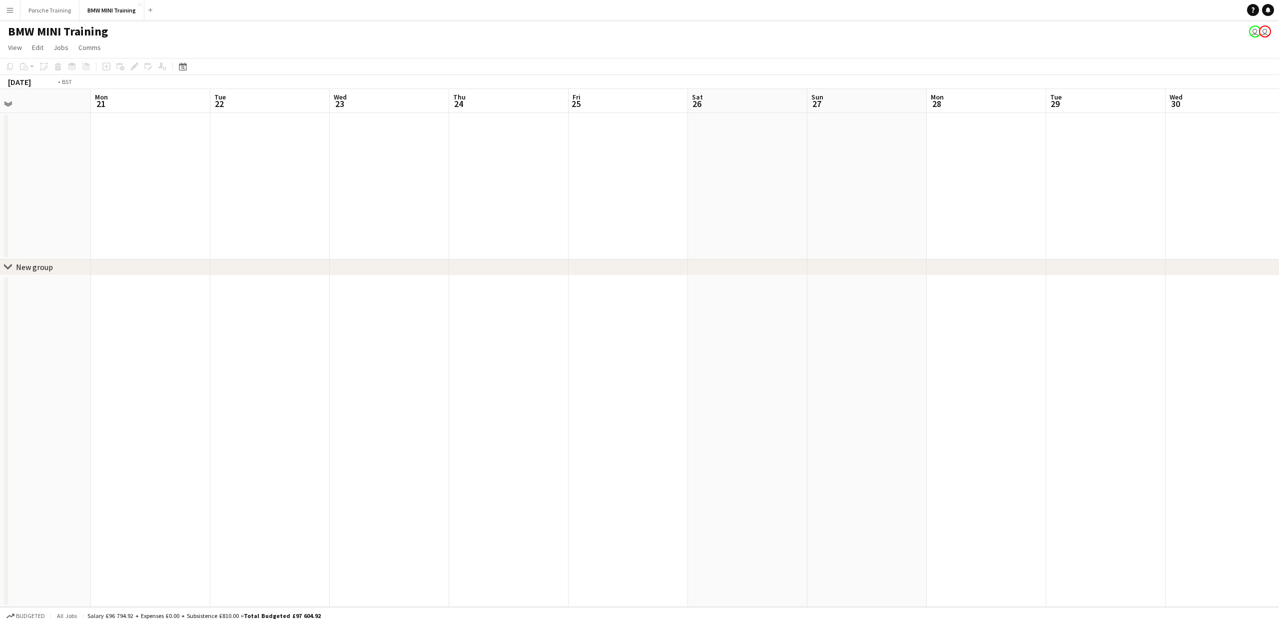
drag, startPoint x: 334, startPoint y: 339, endPoint x: 945, endPoint y: 389, distance: 612.7
click at [945, 389] on app-calendar-viewport "Sun 20 Mon 21 Tue 22 Wed 23 Thu 24 Fri 25 Sat 26 Sun 27 Mon 28 Tue 29 Wed 30 Th…" at bounding box center [639, 348] width 1279 height 518
drag, startPoint x: 304, startPoint y: 391, endPoint x: 969, endPoint y: 465, distance: 668.8
click at [969, 465] on app-calendar-viewport "Wed 9 Thu 10 Fri 11 Sat 12 Sun 13 Mon 14 Tue 15 Wed 16 Thu 17 Fri 18 Sat 19 Sun…" at bounding box center [639, 348] width 1279 height 518
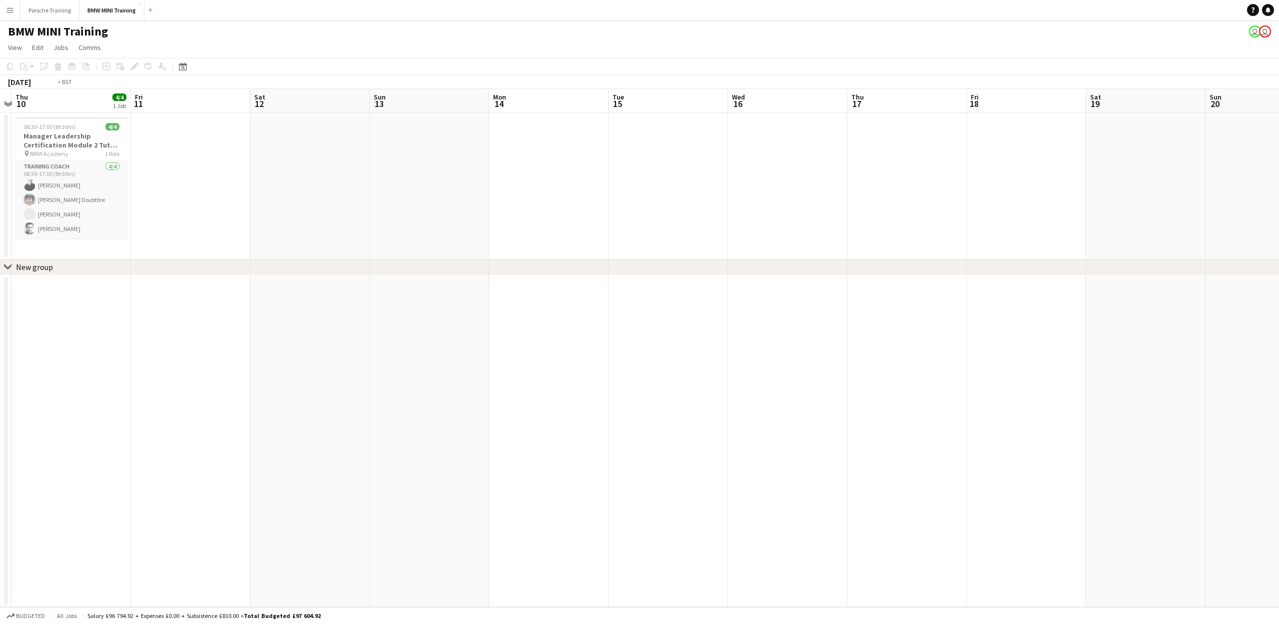
drag, startPoint x: 814, startPoint y: 483, endPoint x: 1029, endPoint y: 499, distance: 216.0
click at [1029, 499] on app-calendar-viewport "Wed 9 Thu 10 4/4 1 Job Fri 11 Sat 12 Sun 13 Mon 14 Tue 15 Wed 16 Thu 17 Fri 18 …" at bounding box center [639, 348] width 1279 height 518
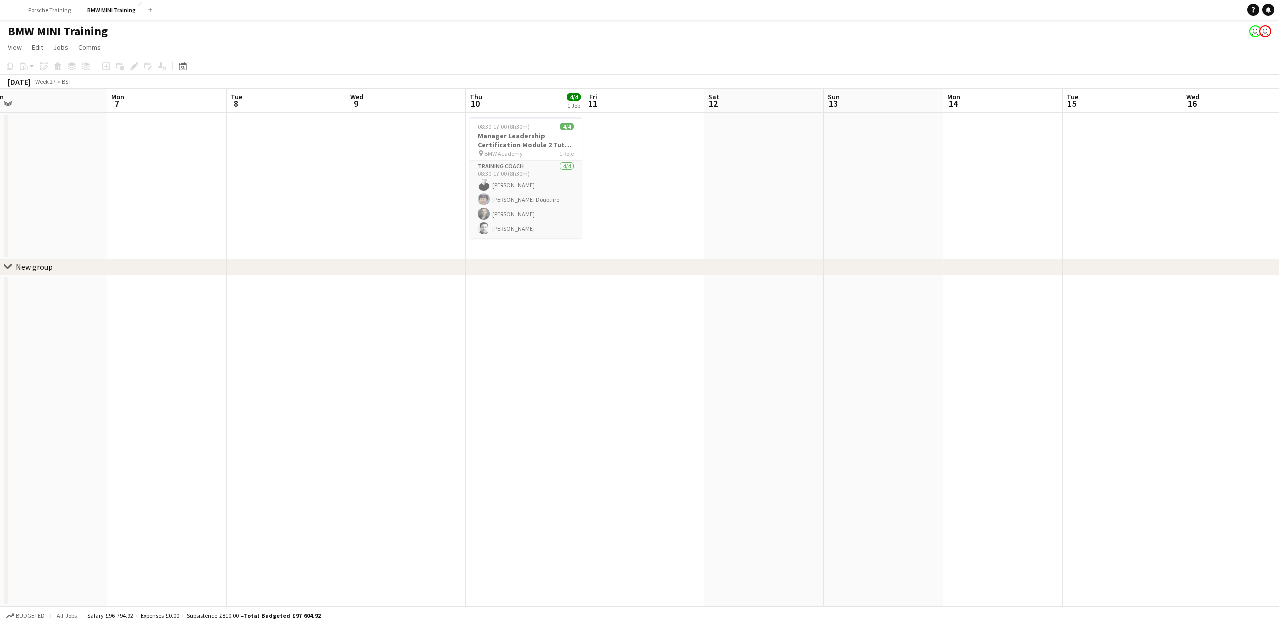
scroll to position [0, 0]
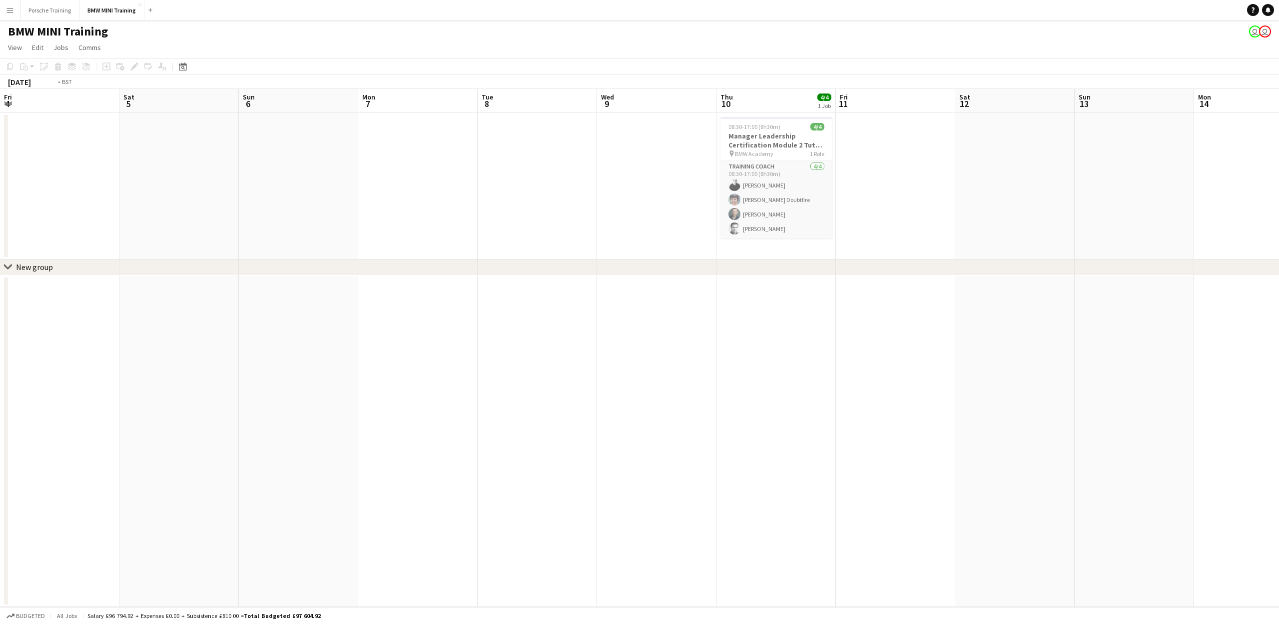
drag, startPoint x: 594, startPoint y: 440, endPoint x: 1228, endPoint y: 547, distance: 642.6
click at [1279, 549] on app-calendar-viewport "Fri 4 Sat 5 Sun 6 Mon 7 Tue 8 Wed 9 Thu 10 4/4 1 Job Fri 11 Sat 12 Sun 13 Mon 1…" at bounding box center [639, 348] width 1279 height 518
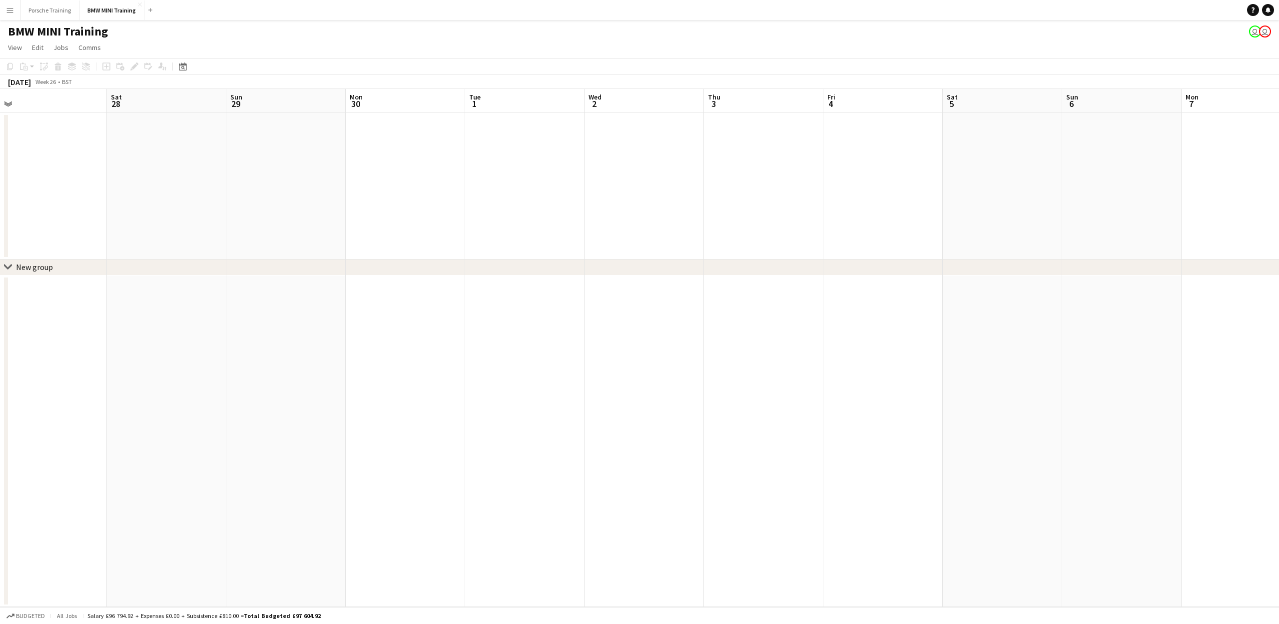
drag, startPoint x: 549, startPoint y: 439, endPoint x: 1117, endPoint y: 509, distance: 573.1
click at [1157, 508] on app-calendar-viewport "Thu 26 Fri 27 Sat 28 Sun 29 Mon 30 Tue 1 Wed 2 Thu 3 Fri 4 Sat 5 Sun 6 Mon 7 Tu…" at bounding box center [639, 348] width 1279 height 518
drag, startPoint x: 387, startPoint y: 451, endPoint x: 732, endPoint y: 508, distance: 349.5
click at [1011, 529] on app-calendar-viewport "Sat 21 Sun 22 Mon 23 Tue 24 Wed 25 Thu 26 Fri 27 Sat 28 Sun 29 Mon 30 Tue 1 Wed…" at bounding box center [639, 348] width 1279 height 518
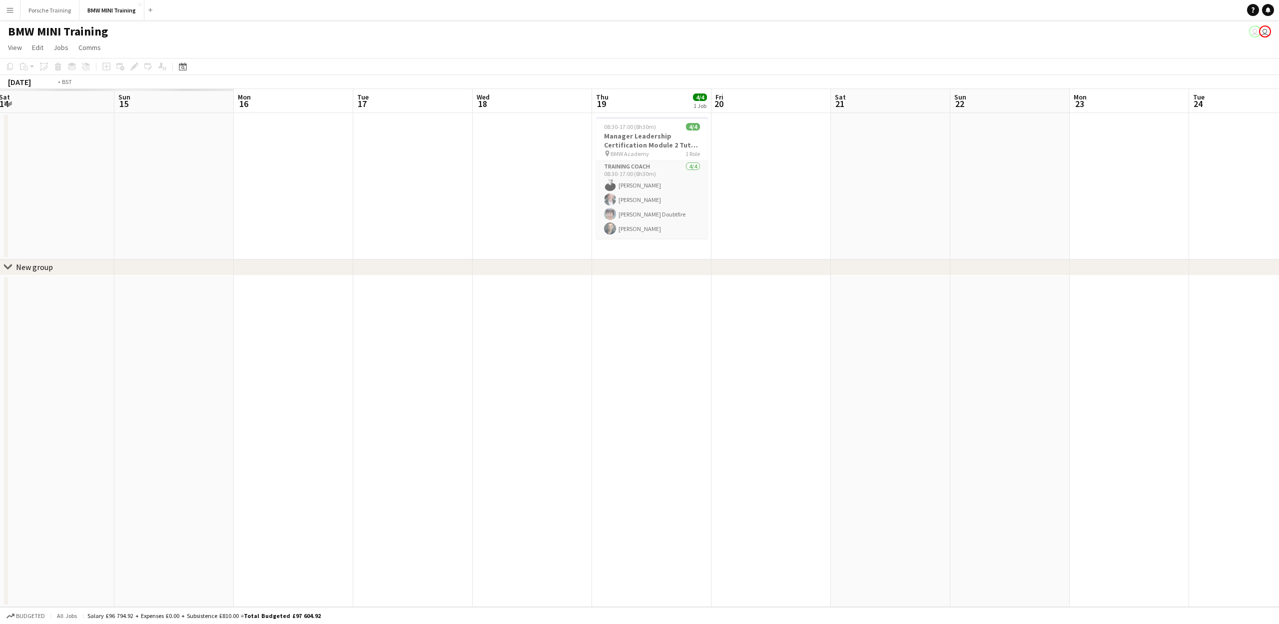
drag, startPoint x: 384, startPoint y: 460, endPoint x: 986, endPoint y: 518, distance: 604.5
click at [986, 518] on app-calendar-viewport "Sat 14 Sun 15 Mon 16 Tue 17 Wed 18 Thu 19 4/4 1 Job Fri 20 Sat 21 Sun 22 Mon 23…" at bounding box center [639, 348] width 1279 height 518
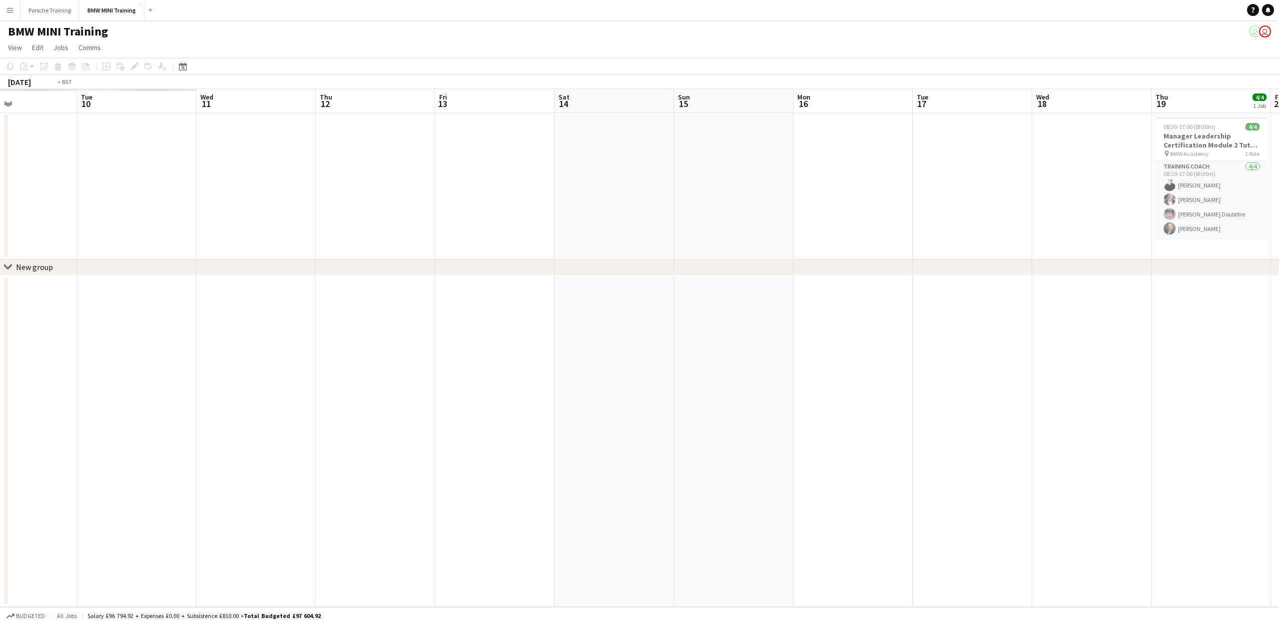
drag, startPoint x: 475, startPoint y: 480, endPoint x: 713, endPoint y: 486, distance: 237.9
click at [1277, 526] on app-calendar-viewport "Sat 7 Sun 8 Mon 9 Tue 10 Wed 11 Thu 12 Fri 13 Sat 14 Sun 15 Mon 16 Tue 17 Wed 1…" at bounding box center [639, 348] width 1279 height 518
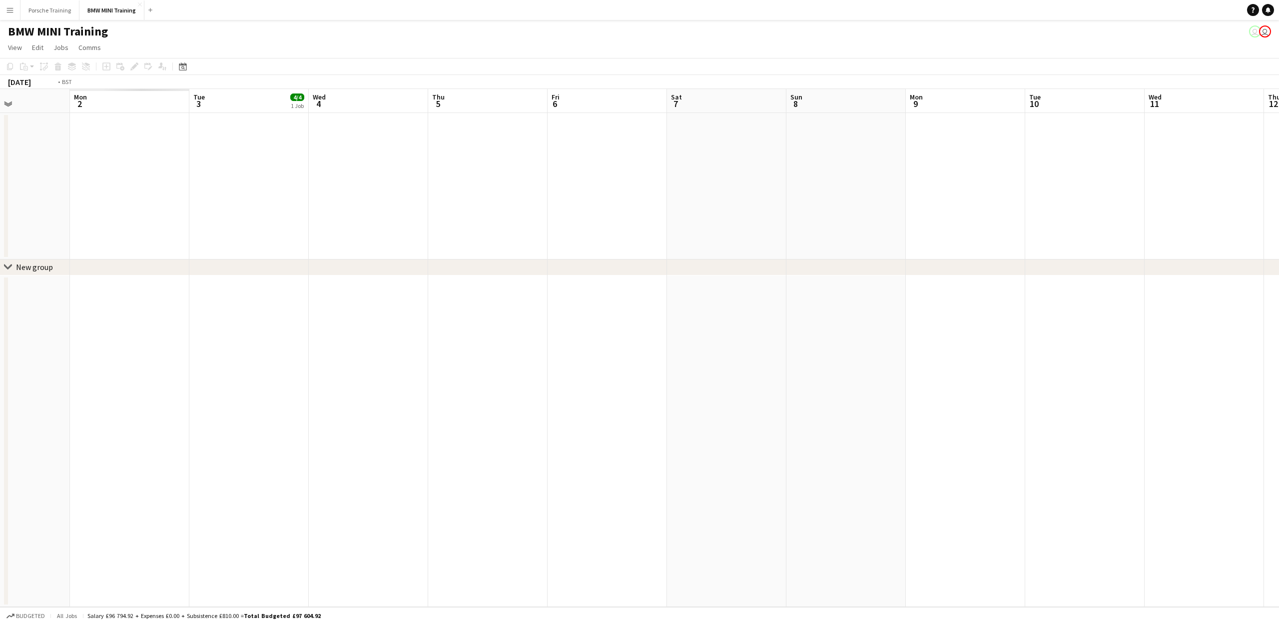
click at [1132, 537] on app-calendar-viewport "Sat 31 Sun 1 Mon 2 Tue 3 4/4 1 Job Wed 4 Thu 5 Fri 6 Sat 7 Sun 8 Mon 9 Tue 10 W…" at bounding box center [639, 348] width 1279 height 518
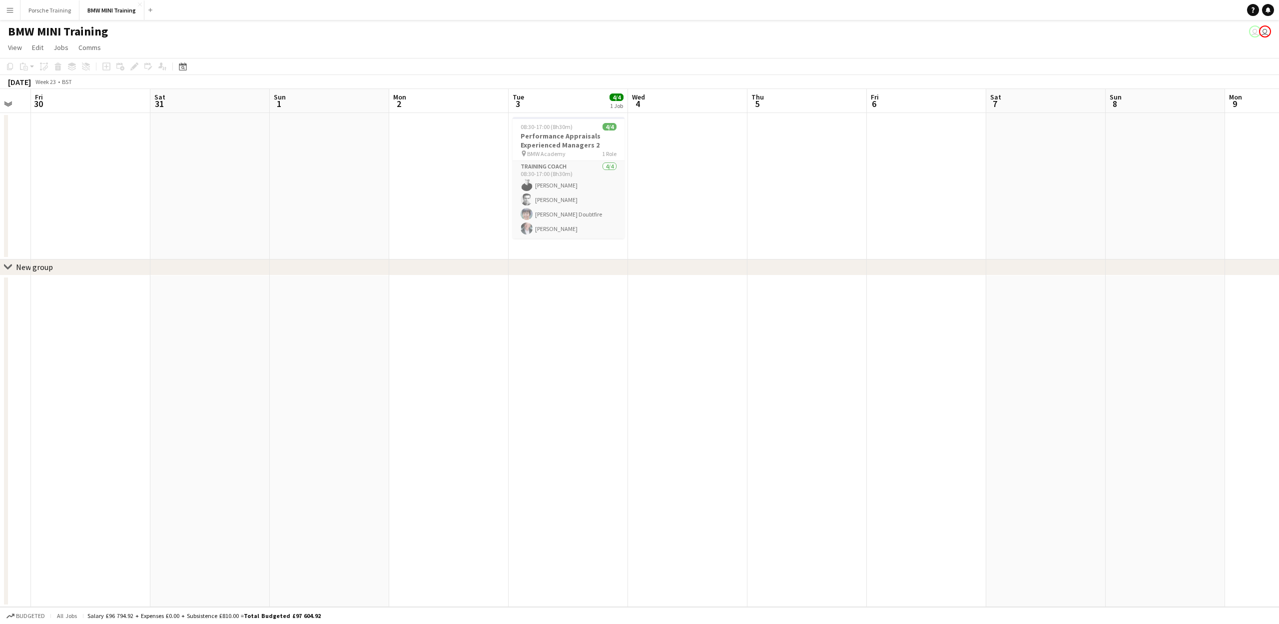
drag, startPoint x: 705, startPoint y: 473, endPoint x: 1100, endPoint y: 551, distance: 402.9
click at [1120, 551] on app-calendar-viewport "Thu 29 Fri 30 Sat 31 Sun 1 Mon 2 Tue 3 4/4 1 Job Wed 4 Thu 5 Fri 6 Sat 7 Sun 8 …" at bounding box center [639, 348] width 1279 height 518
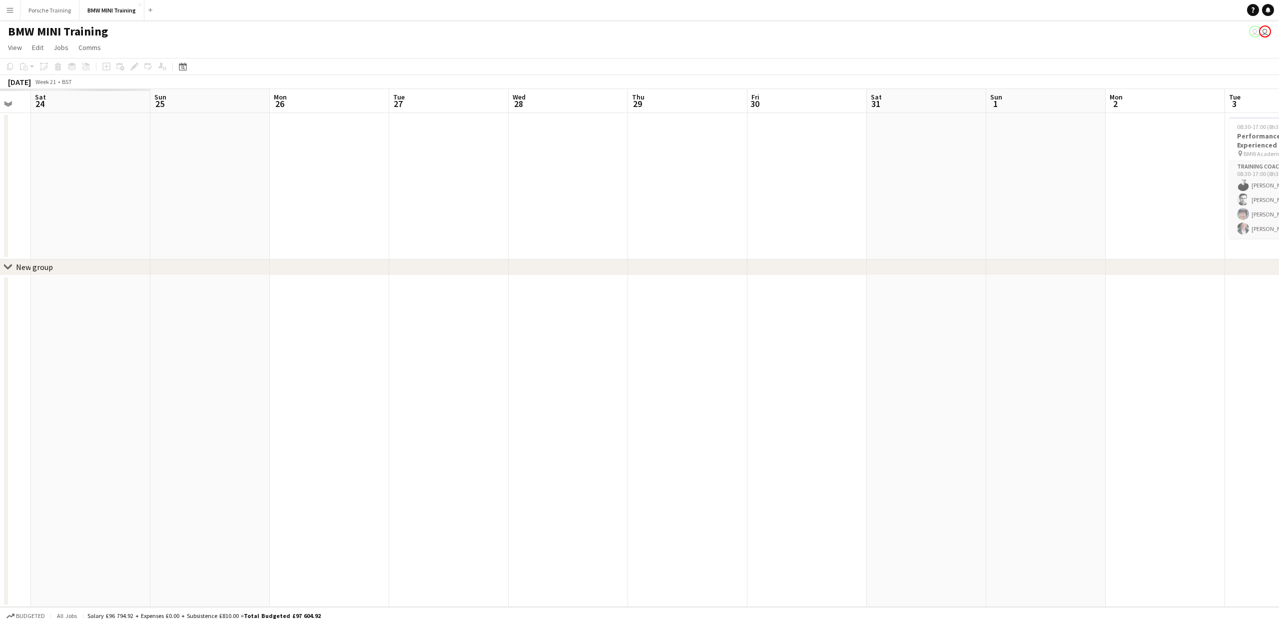
scroll to position [0, 327]
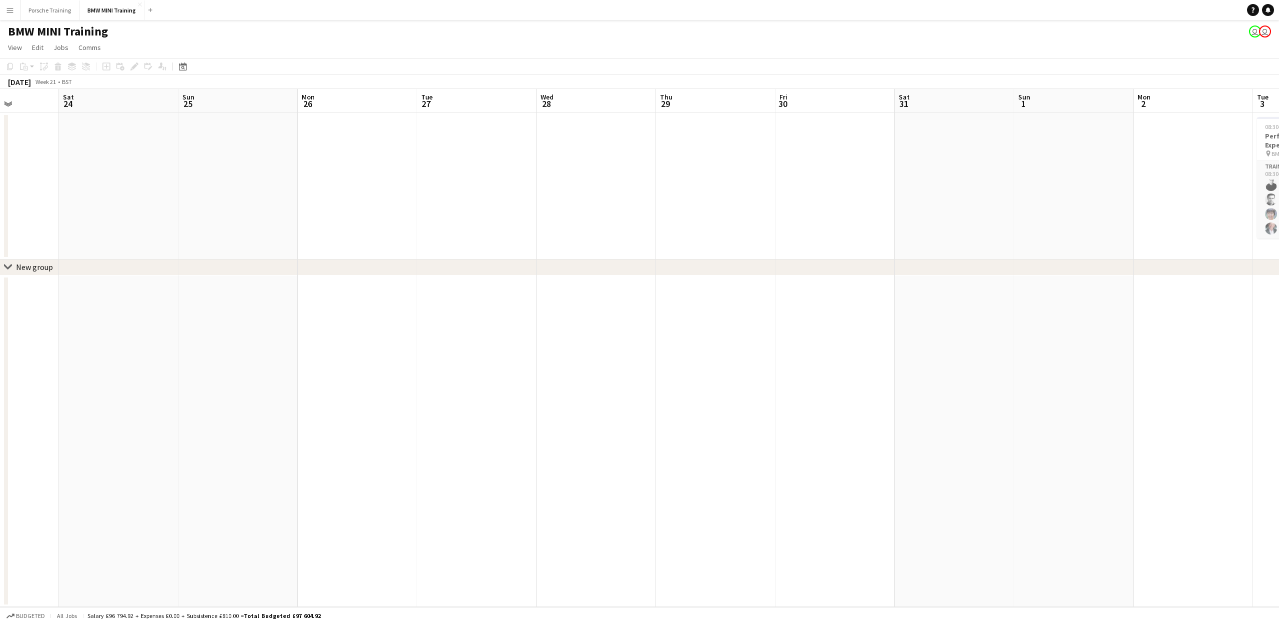
drag, startPoint x: 1224, startPoint y: 520, endPoint x: 1279, endPoint y: 588, distance: 87.1
click at [1279, 588] on app-calendar-viewport "Fri 23 Sat 24 Sun 25 Mon 26 Tue 27 Wed 28 Thu 29 Fri 30 Sat 31 Sun 1 Mon 2 Tue …" at bounding box center [639, 348] width 1279 height 518
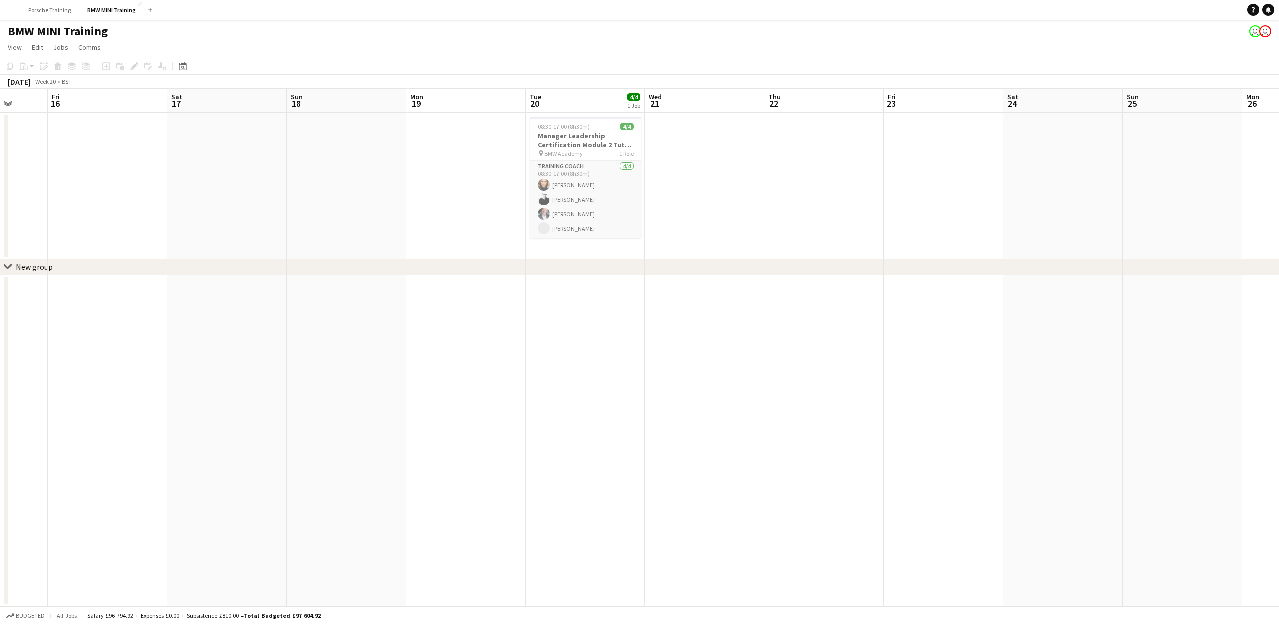
drag, startPoint x: 317, startPoint y: 515, endPoint x: 838, endPoint y: 538, distance: 521.7
click at [892, 541] on app-calendar-viewport "Tue 13 Wed 14 Thu 15 Fri 16 Sat 17 Sun 18 Mon 19 Tue 20 4/4 1 Job Wed 21 Thu 22…" at bounding box center [639, 348] width 1279 height 518
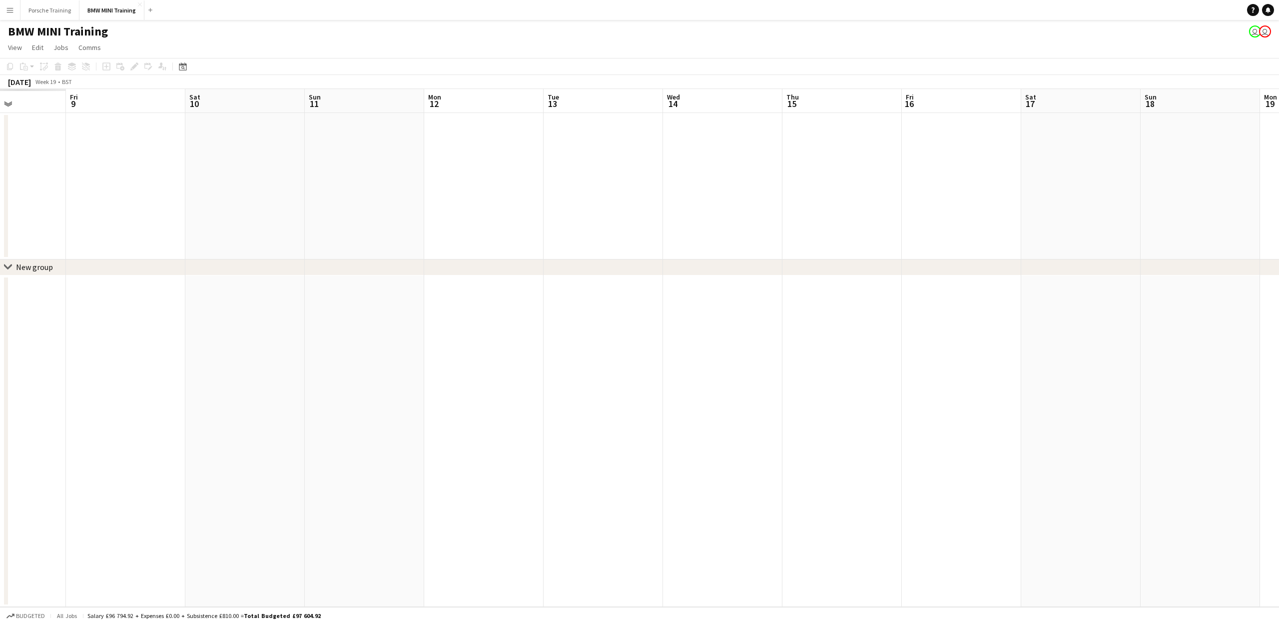
drag
click at [1275, 532] on app-calendar-viewport "Tue 6 Wed 7 Thu 8 Fri 9 Sat 10 Sun 11 Mon 12 Tue 13 Wed 14 Thu 15 Fri 16 Sat 17…" at bounding box center [639, 348] width 1279 height 518
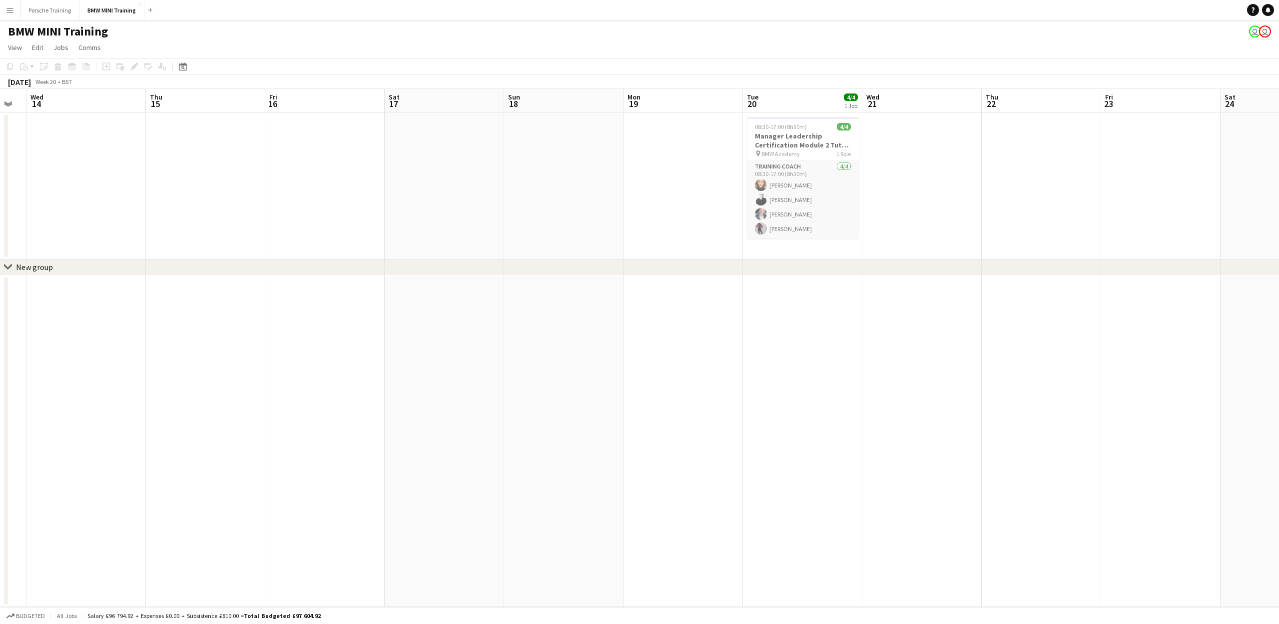
scroll to position [0, 358]
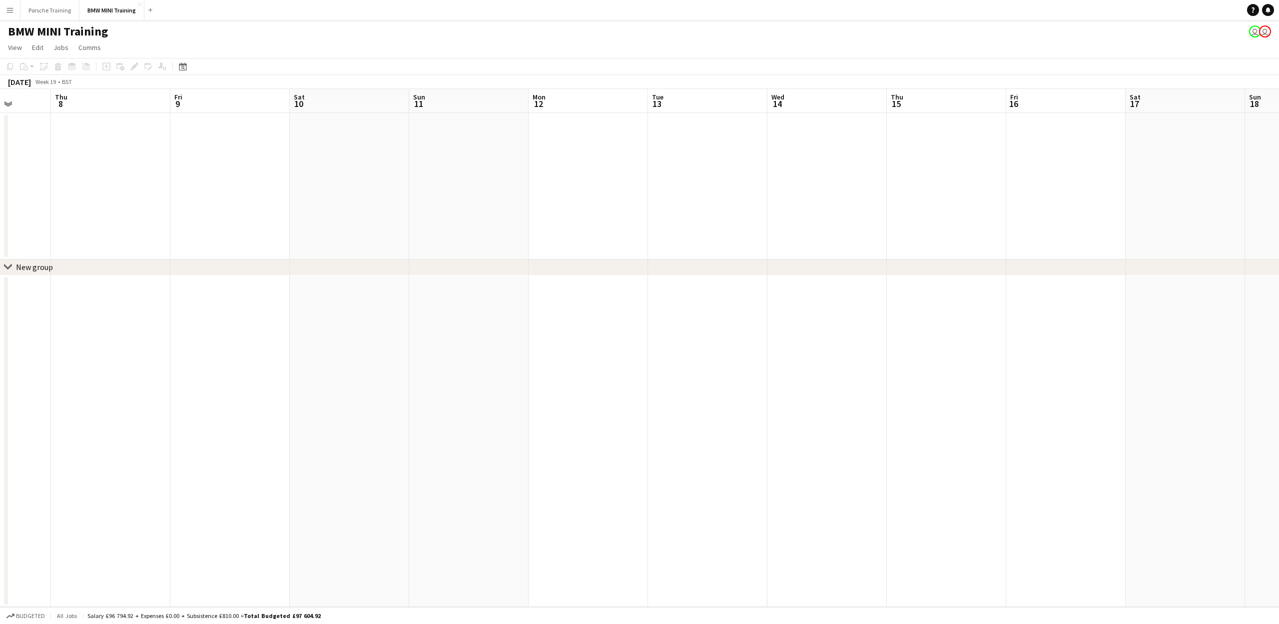
click at [1267, 547] on app-calendar-viewport "Mon 5 Tue 6 Wed 7 Thu 8 Fri 9 Sat 10 Sun 11 Mon 12 Tue 13 Wed 14 Thu 15 Fri 16 …" at bounding box center [639, 348] width 1279 height 518
click at [1230, 505] on app-calendar-viewport "Wed 30 Thu 1 Fri 2 Sat 3 Sun 4 Mon 5 Tue 6 Wed 7 Thu 8 Fri 9 Sat 10 Sun 11 Mon …" at bounding box center [639, 348] width 1279 height 518
click at [1279, 546] on app-calendar-viewport "Fri 25 Sat 26 Sun 27 Mon 28 Tue 29 Wed 30 Thu 1 Fri 2 Sat 3 Sun 4 Mon 5 Tue 6 W…" at bounding box center [639, 348] width 1279 height 518
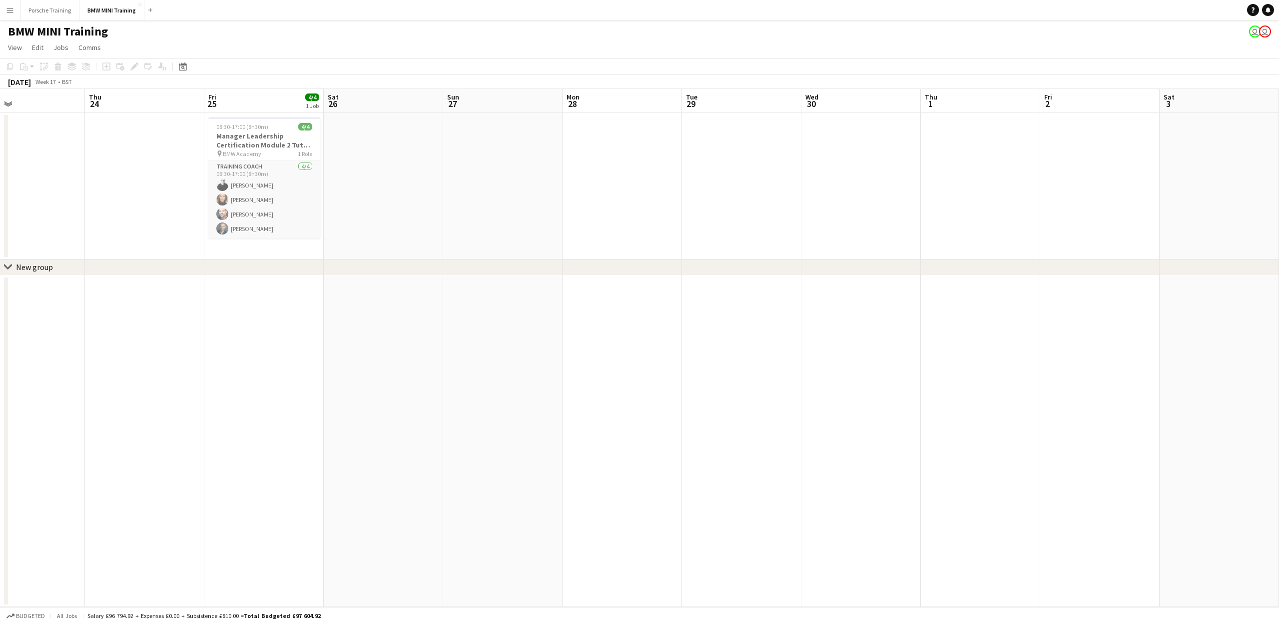
scroll to position [0, 274]
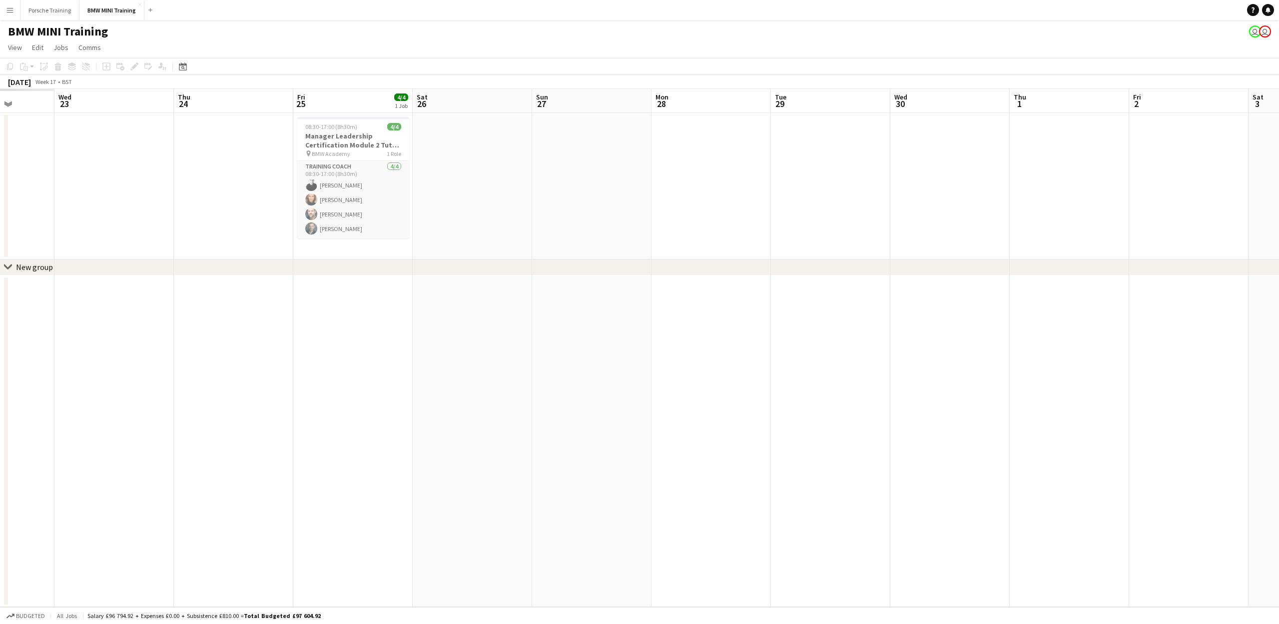
click at [1279, 543] on app-calendar-viewport "Mon 21 Tue 22 Wed 23 Thu 24 Fri 25 4/4 1 Job Sat 26 Sun 27 Mon 28 Tue 29 Wed 30…" at bounding box center [639, 348] width 1279 height 518
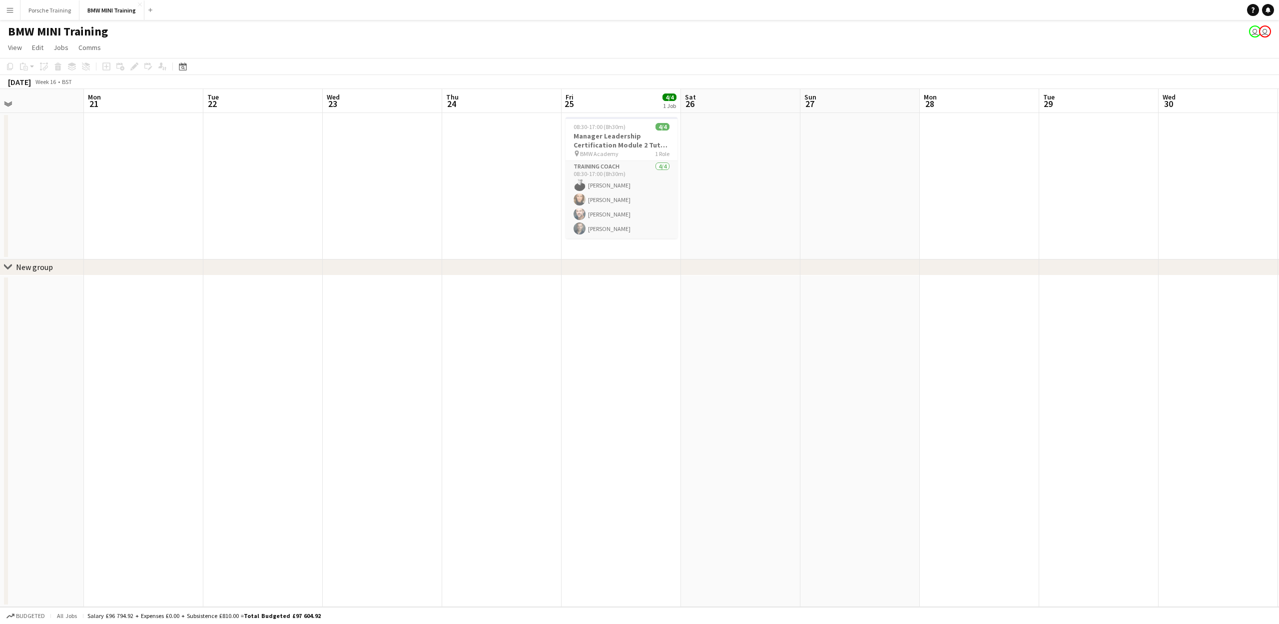
scroll to position [0, 0]
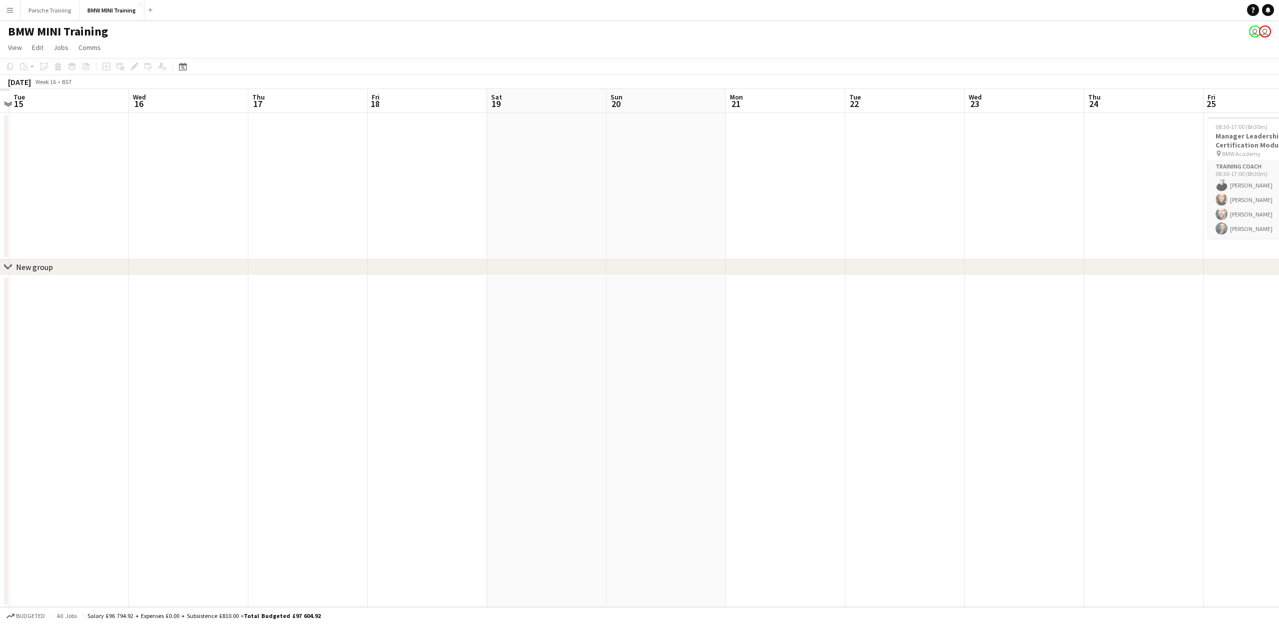
click at [1279, 586] on app-calendar-viewport "Sun 13 Mon 14 Tue 15 Wed 16 Thu 17 Fri 18 Sat 19 Sun 20 Mon 21 Tue 22 Wed 23 Th…" at bounding box center [639, 348] width 1279 height 518
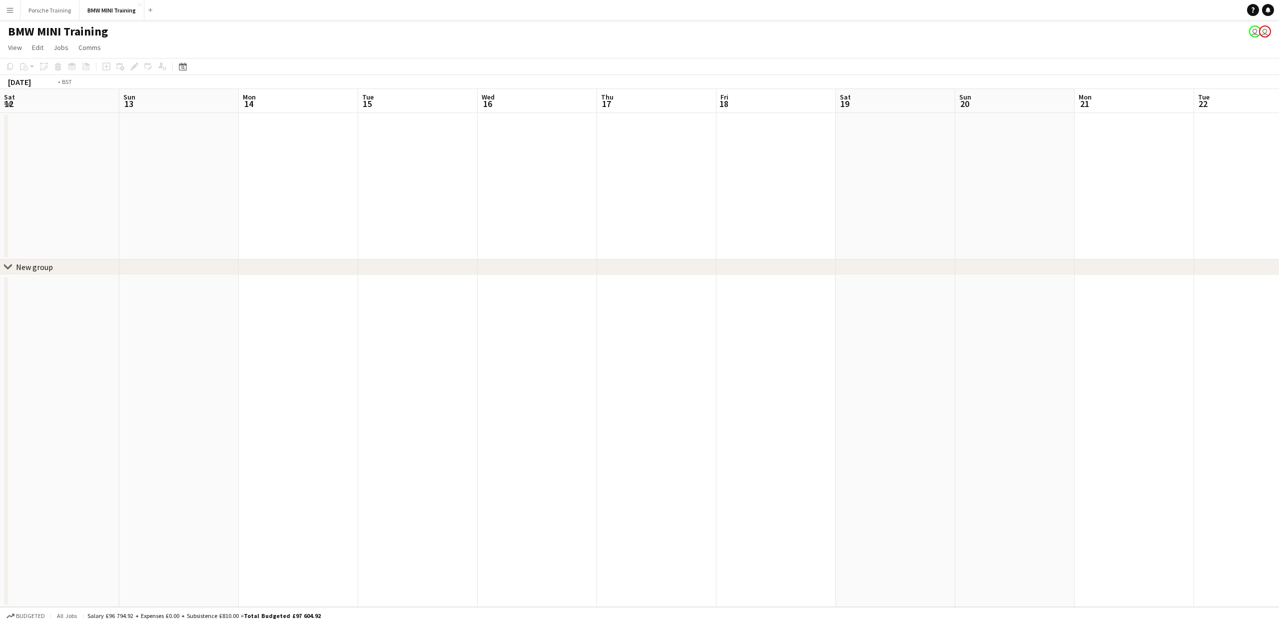
click at [1259, 601] on app-calendar-viewport "Sat 12 Sun 13 Mon 14 Tue 15 Wed 16 Thu 17 Fri 18 Sat 19 Sun 20 Mon 21 Tue 22 We…" at bounding box center [639, 348] width 1279 height 518
click at [1279, 586] on app-calendar-viewport "Sun 6 Mon 7 Tue 8 Wed 9 Thu 10 Fri 11 Sat 12 Sun 13 Mon 14 Tue 15 Wed 16 Thu 17…" at bounding box center [639, 348] width 1279 height 518
click at [1279, 573] on app-calendar-viewport "Mon 31 Tue 1 Wed 2 Thu 3 Fri 4 Sat 5 Sun 6 Mon 7 Tue 8 Wed 9 Thu 10 Fri 11 Sat …" at bounding box center [639, 348] width 1279 height 518
click at [1273, 581] on app-calendar-viewport "Tue 18 Wed 19 Thu 20 Fri 21 Sat 22 Sun 23 Mon 24 Tue 25 Wed 26 Thu 27 Fri 28 Sa…" at bounding box center [639, 348] width 1279 height 518
click at [1215, 550] on app-calendar-viewport "Wed 12 Thu 13 Fri 14 Sat 15 Sun 16 Mon 17 Tue 18 Wed 19 Thu 20 Fri 21 Sat 22 Su…" at bounding box center [639, 348] width 1279 height 518
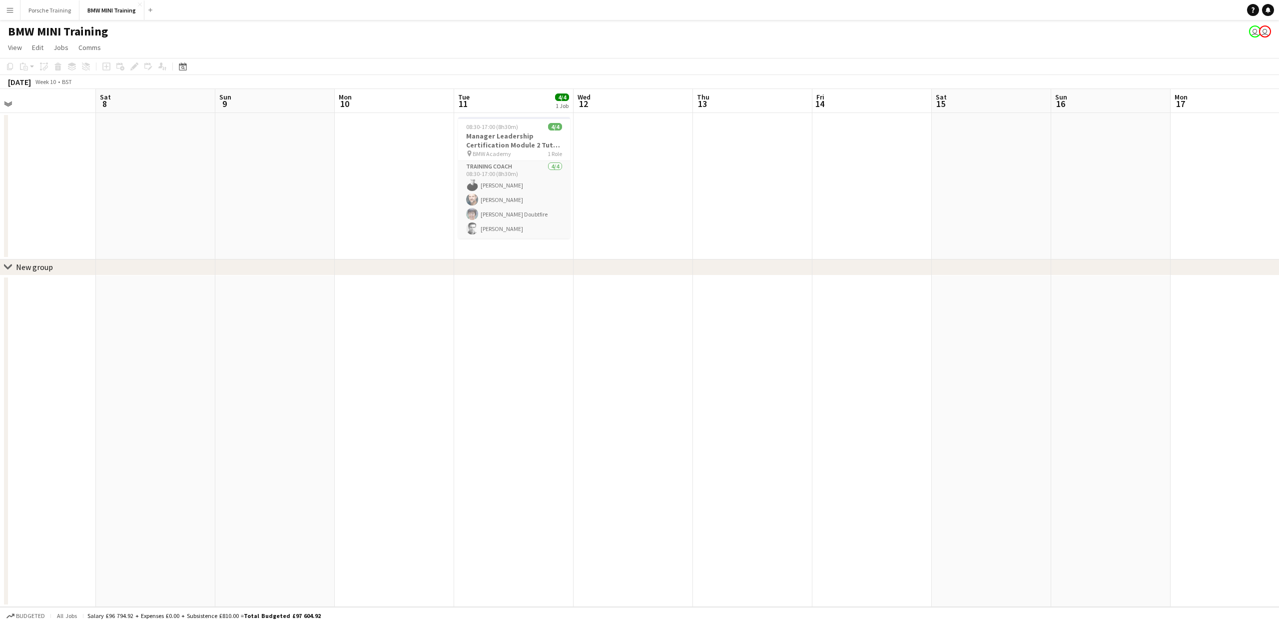
click at [1107, 513] on app-calendar-viewport "Thu 6 Fri 7 Sat 8 Sun 9 Mon 10 Tue 11 4/4 1 Job Wed 12 Thu 13 Fri 14 Sat 15 Sun…" at bounding box center [639, 348] width 1279 height 518
click at [1245, 502] on app-calendar-viewport "Wed 5 Thu 6 Fri 7 Sat 8 Sun 9 Mon 10 Tue 11 4/4 1 Job Wed 12 Thu 13 Fri 14 Sat …" at bounding box center [639, 348] width 1279 height 518
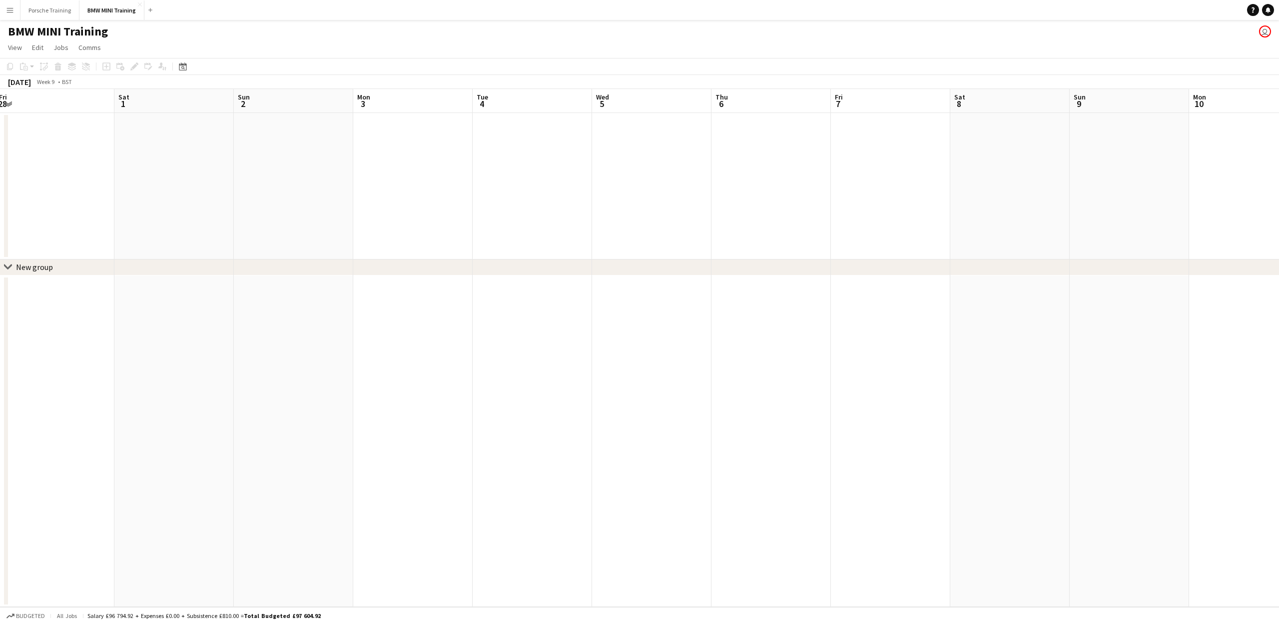
click at [1170, 528] on app-calendar-viewport "Thu 27 Fri 28 Sat 1 Sun 2 Mon 3 Tue 4 Wed 5 Thu 6 Fri 7 Sat 8 Sun 9 Mon 10 Tue …" at bounding box center [639, 348] width 1279 height 518
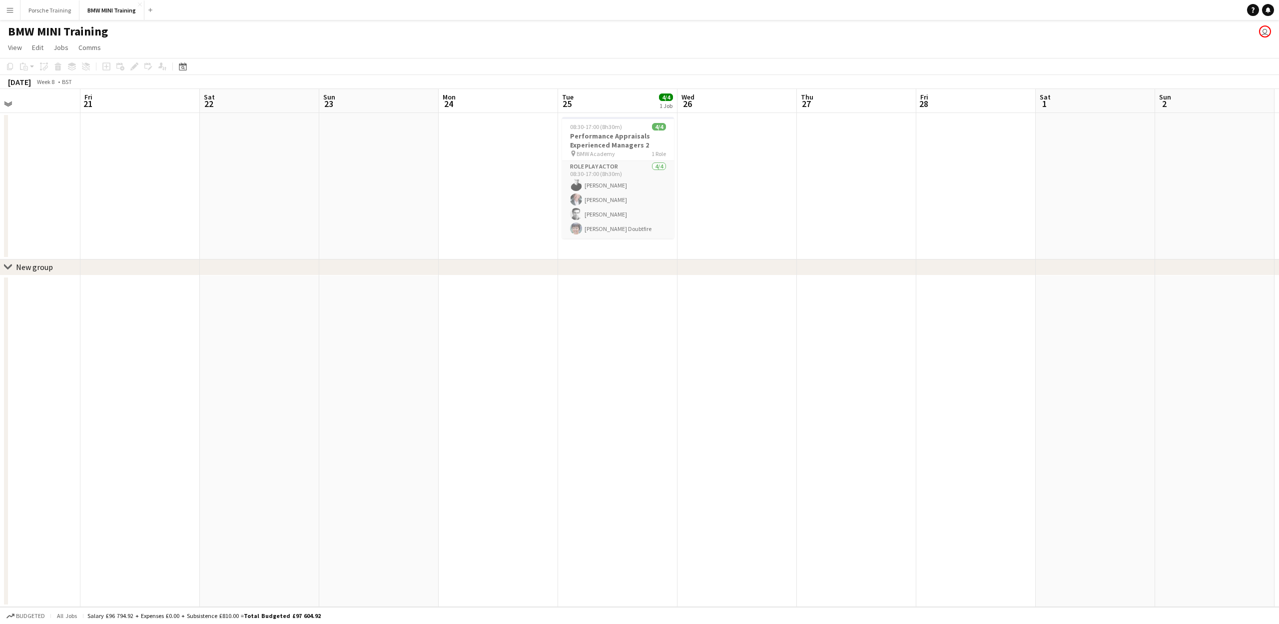
scroll to position [0, 278]
click at [931, 493] on app-calendar-viewport "Tue 18 Wed 19 Thu 20 Fri 21 Sat 22 Sun 23 Mon 24 Tue 25 4/4 1 Job Wed 26 Thu 27…" at bounding box center [639, 348] width 1279 height 518
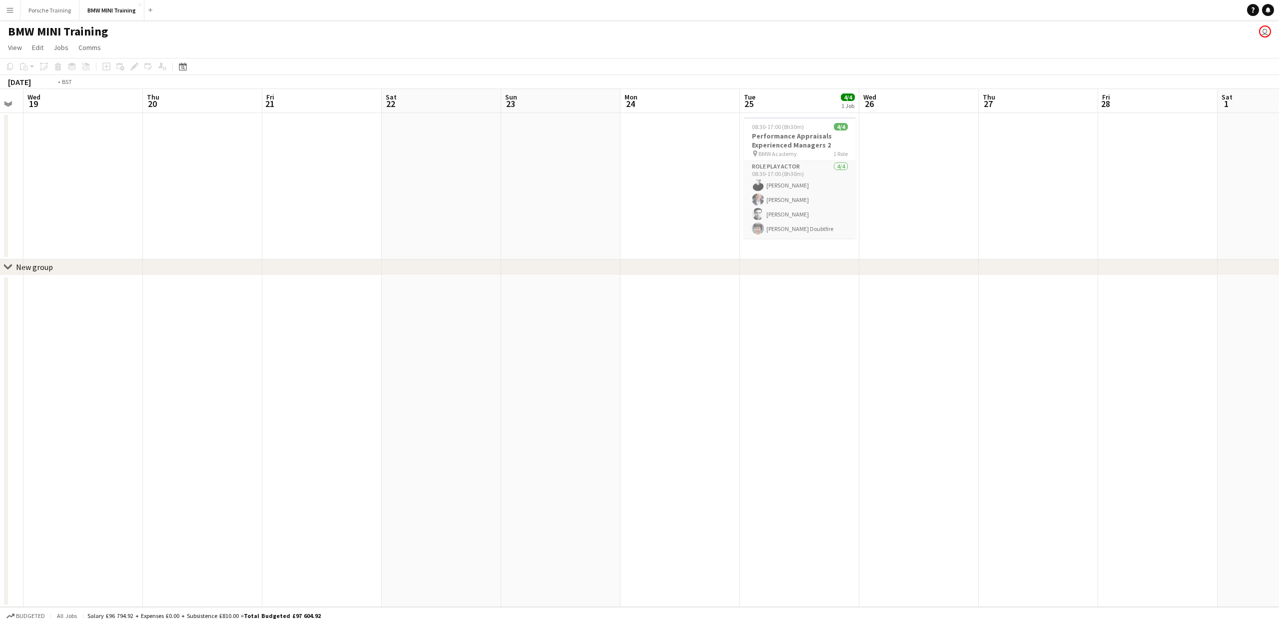
click at [1208, 510] on app-calendar-viewport "Tue 18 Wed 19 Thu 20 Fri 21 Sat 22 Sun 23 Mon 24 Tue 25 4/4 1 Job Wed 26 Thu 27…" at bounding box center [639, 348] width 1279 height 518
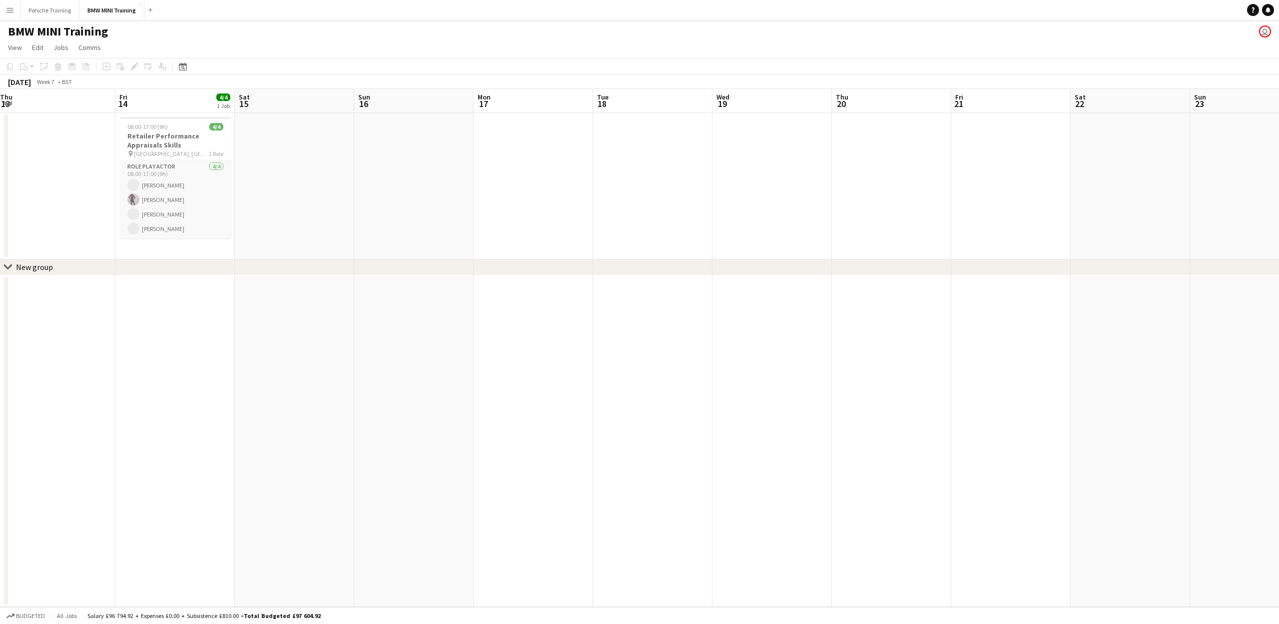
click at [1028, 491] on app-calendar-viewport "Wed 12 Thu 13 Fri 14 4/4 1 Job Sat 15 Sun 16 Mon 17 Tue 18 Wed 19 Thu 20 Fri 21…" at bounding box center [639, 348] width 1279 height 518
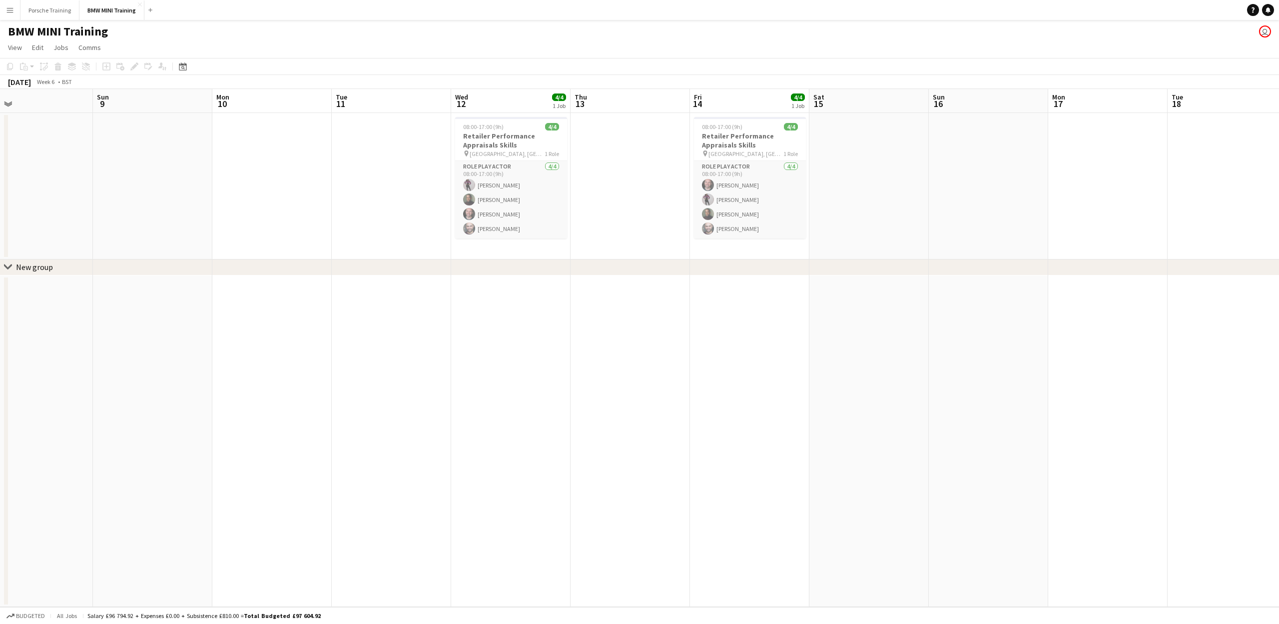
scroll to position [0, 0]
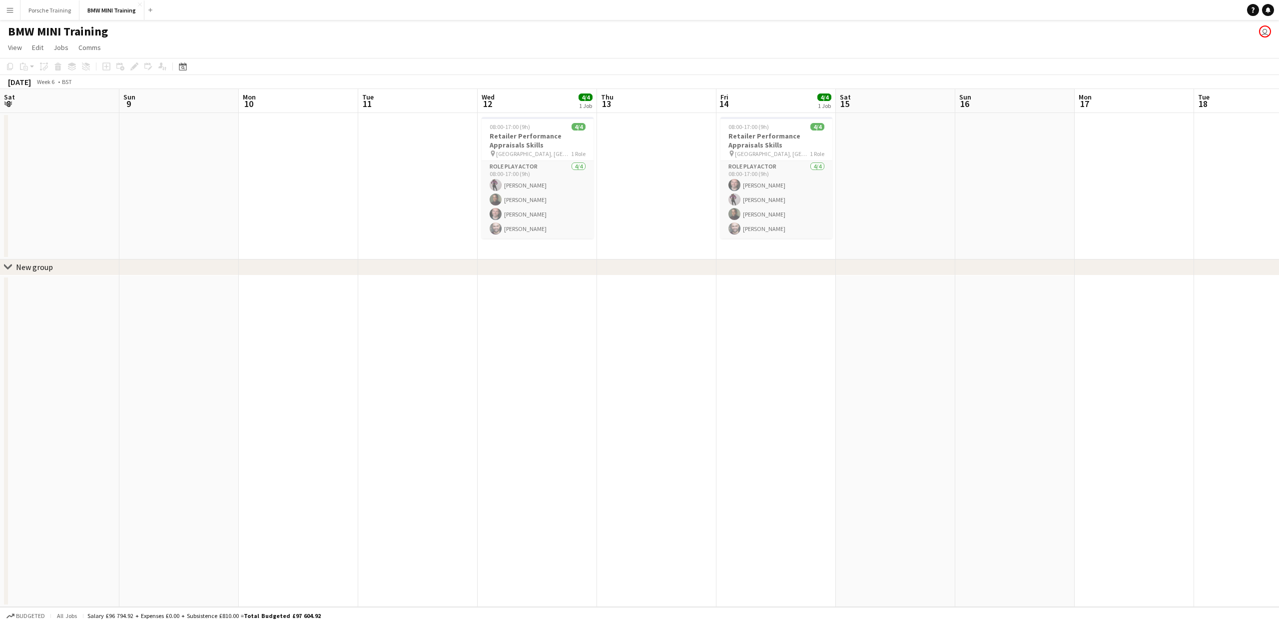
click at [1033, 468] on app-calendar-viewport "Sat 8 Sun 9 Mon 10 Tue 11 Wed 12 4/4 1 Job Thu 13 Fri 14 4/4 1 Job Sat 15 Sun 1…" at bounding box center [639, 348] width 1279 height 518
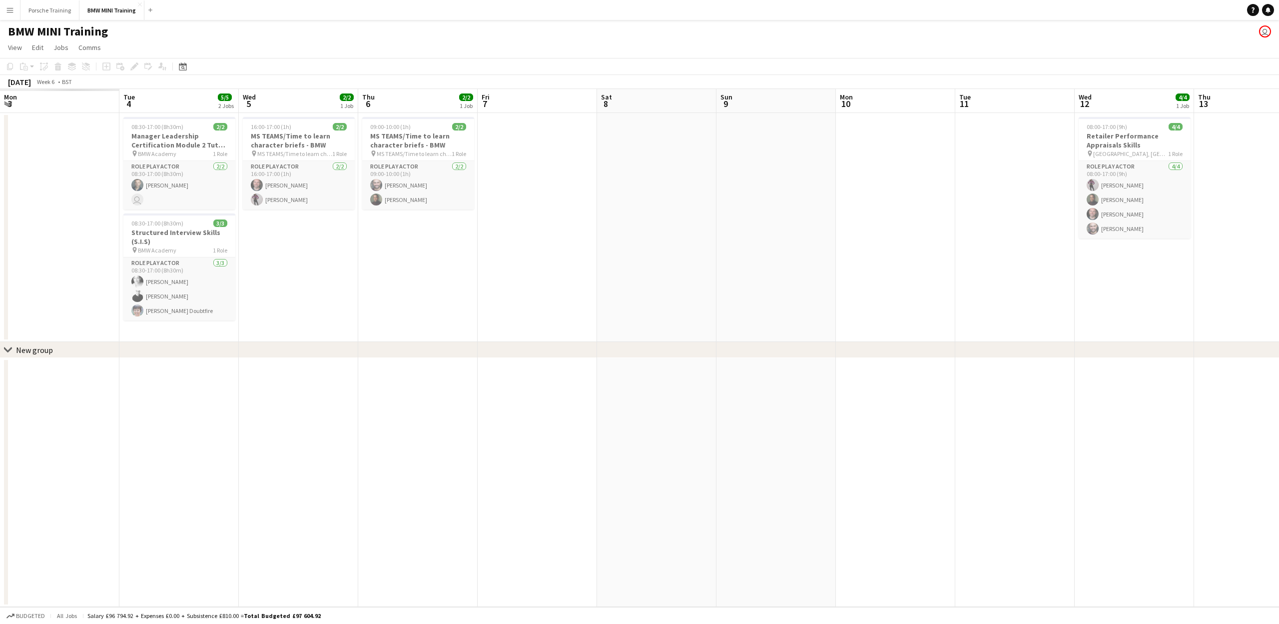
scroll to position [0, 262]
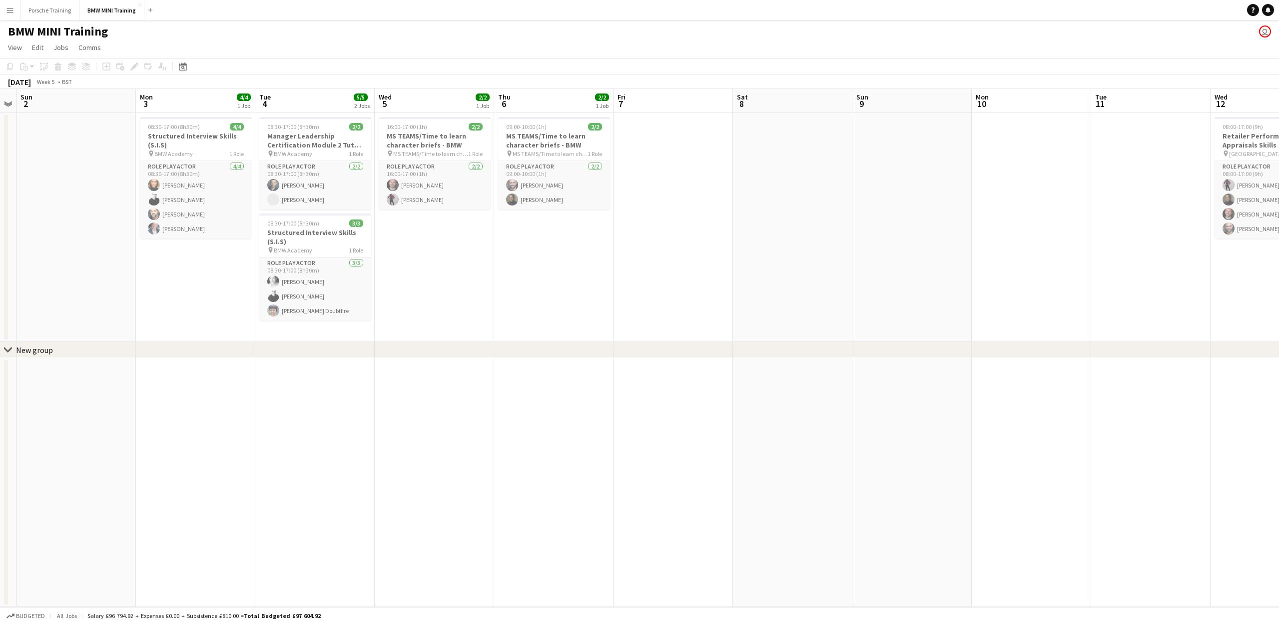
click at [998, 494] on app-calendar-viewport "Fri 31 Sat 1 Sun 2 Mon 3 4/4 1 Job Tue 4 5/5 2 Jobs Wed 5 2/2 1 Job Thu 6 2/2 1…" at bounding box center [639, 348] width 1279 height 518
click at [409, 202] on app-card-role "Role Play Actor 2/2 16:00-17:00 (1h) Daniel Blacker Shelley-Davina Burton" at bounding box center [435, 185] width 112 height 48
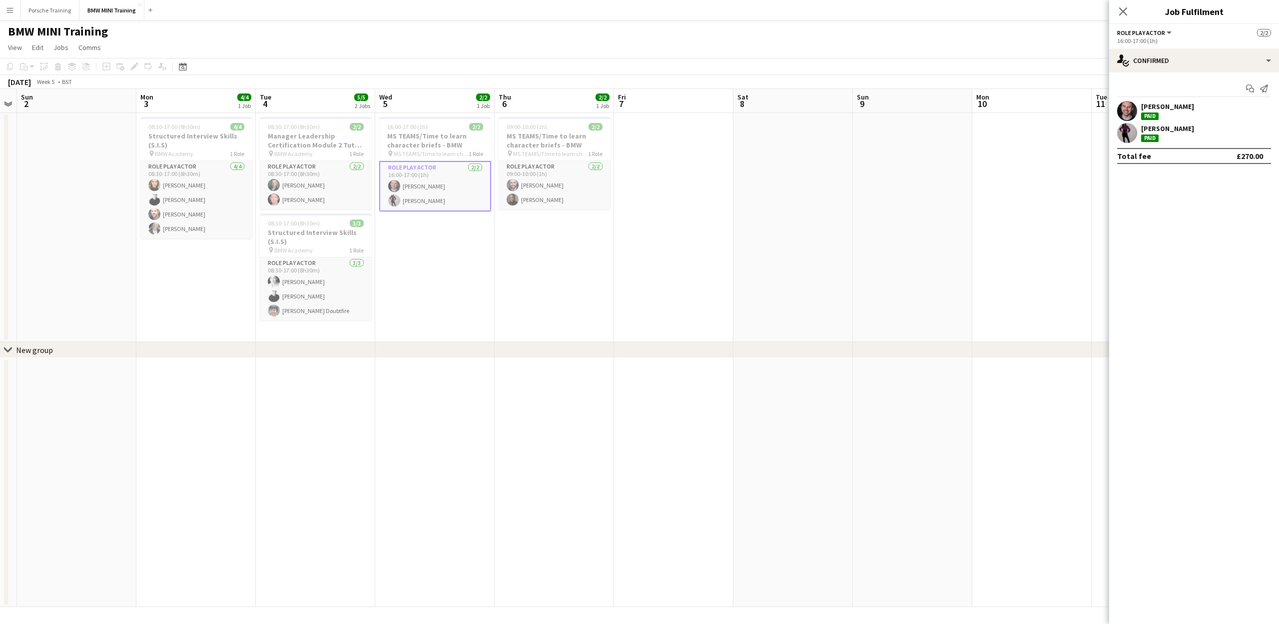
click at [1151, 130] on div "Shelley-Davina Burton" at bounding box center [1167, 128] width 53 height 9
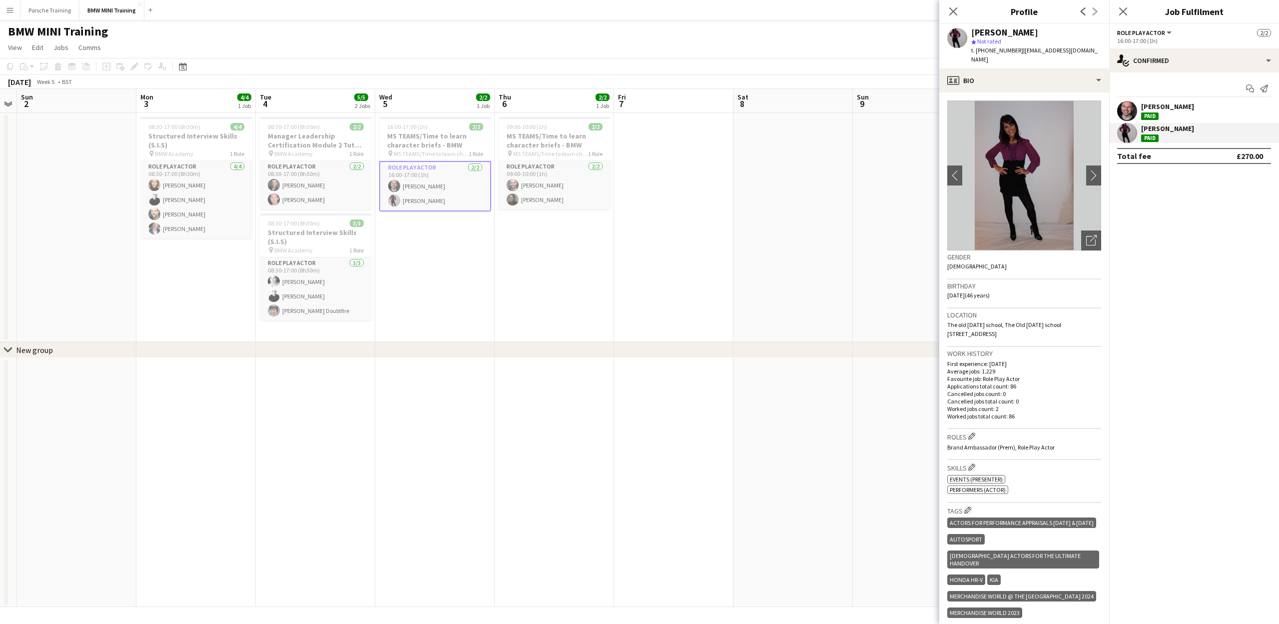
scroll to position [188, 0]
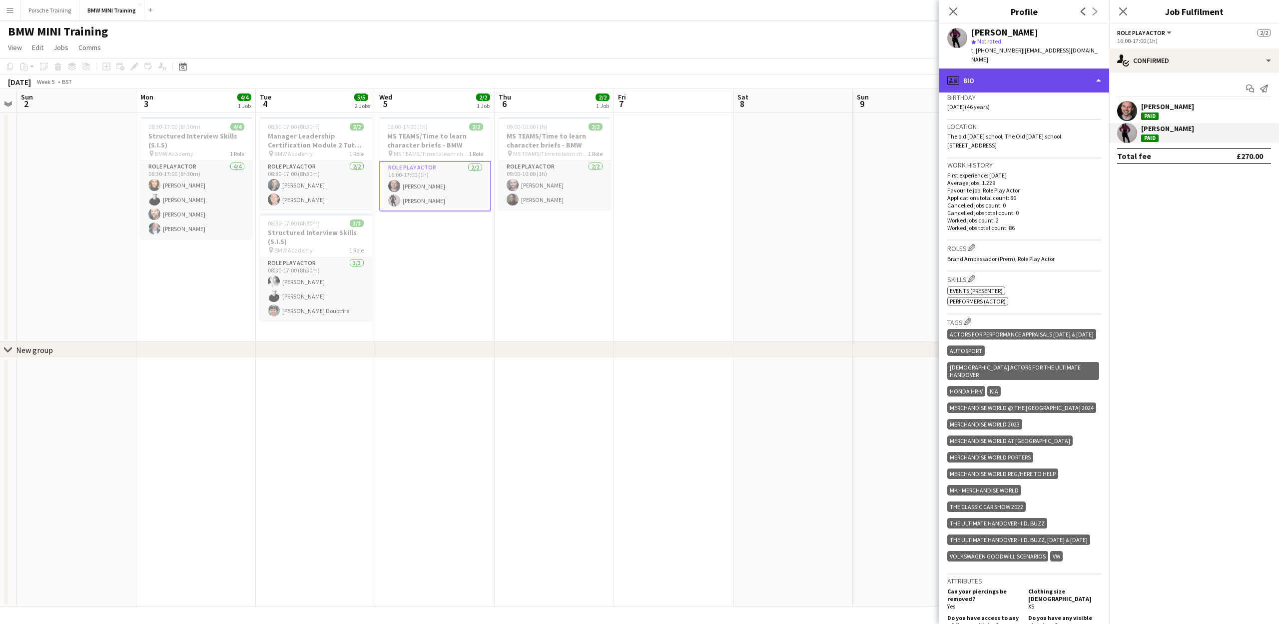
click at [957, 82] on icon at bounding box center [955, 82] width 3 height 0
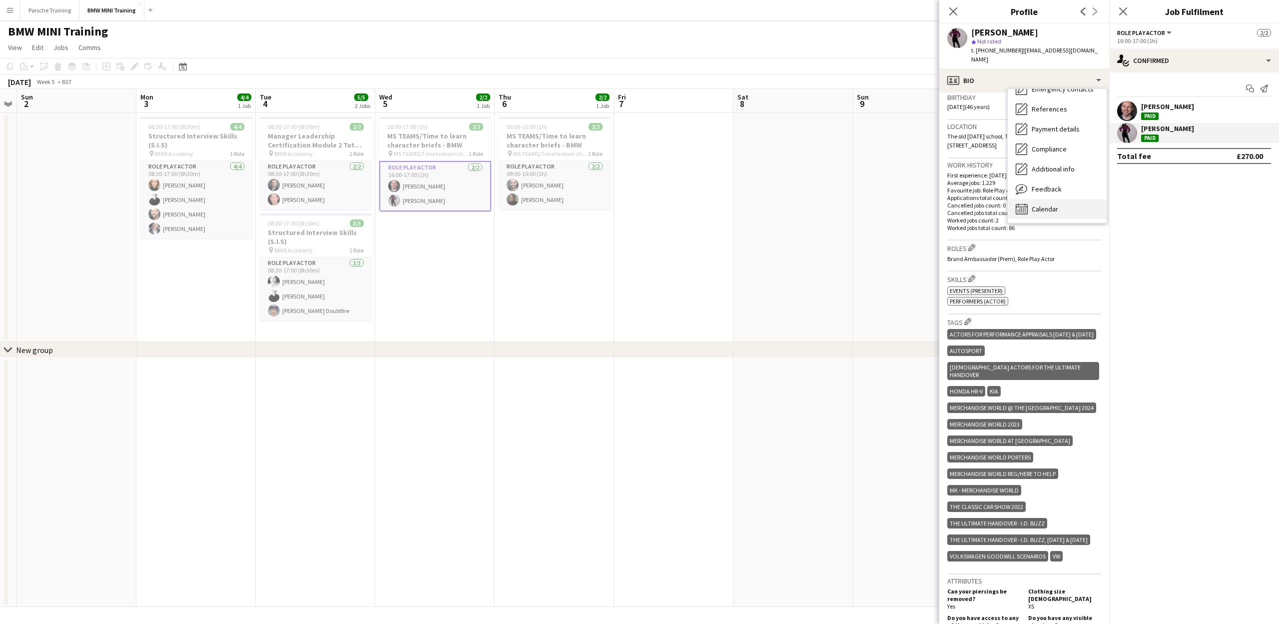
click at [1049, 204] on span "Calendar" at bounding box center [1045, 208] width 26 height 9
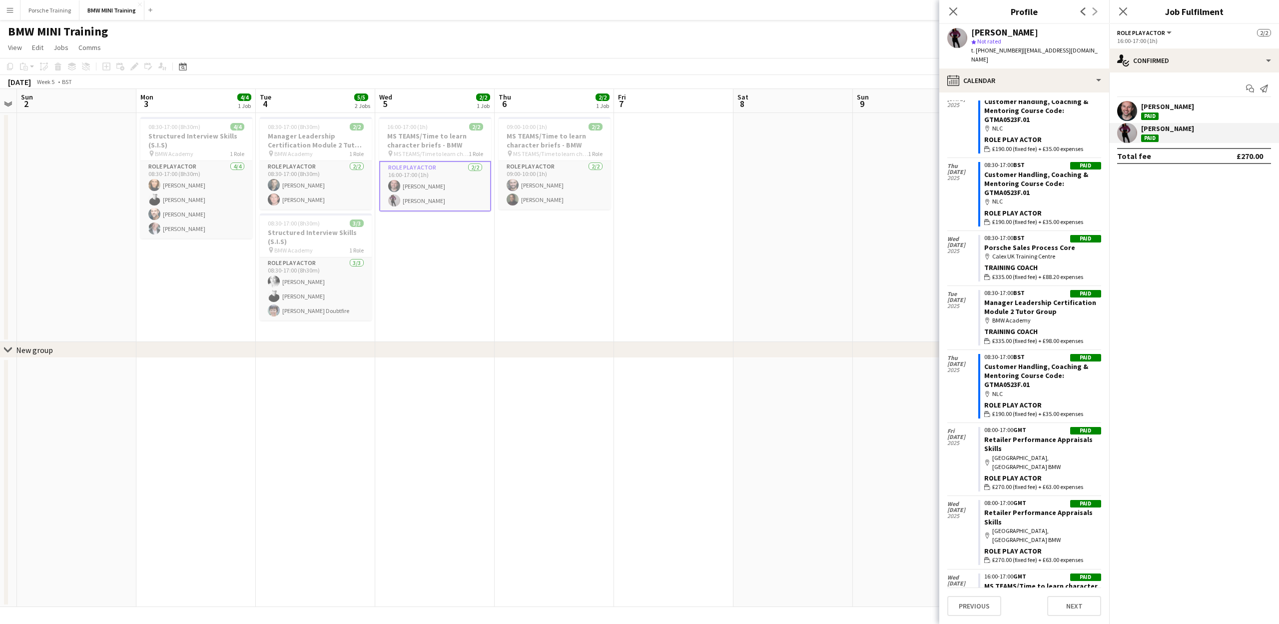
scroll to position [0, 0]
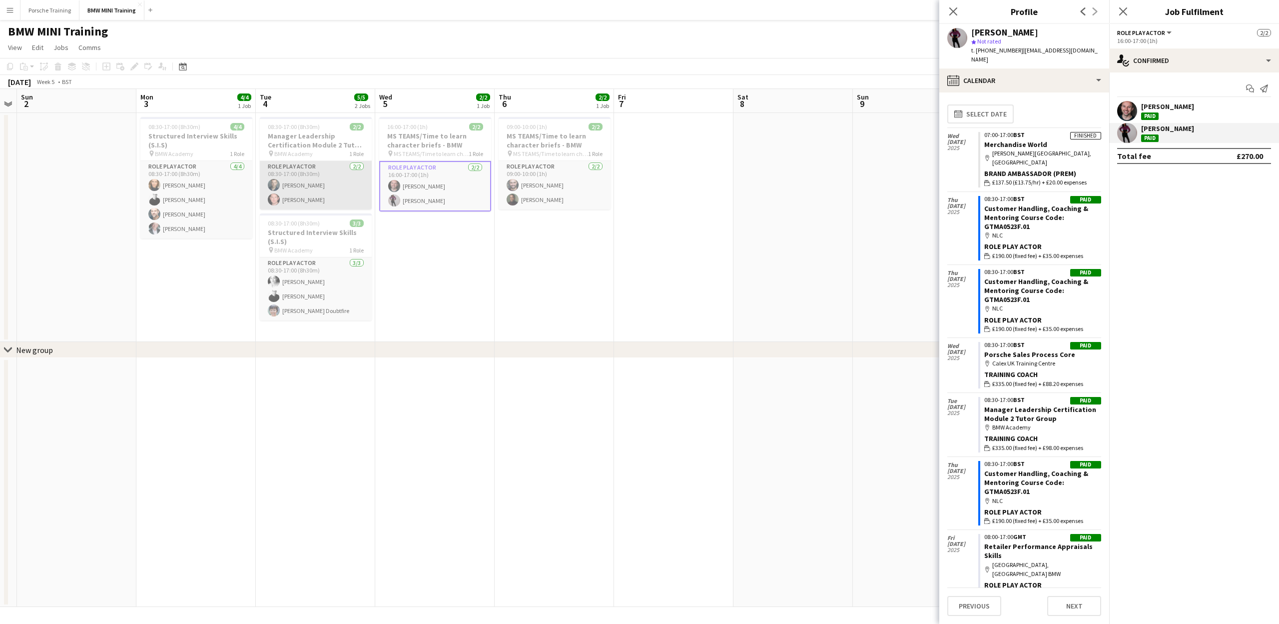
click at [314, 201] on app-card-role "Role Play Actor 2/2 08:30-17:00 (8h30m) Sam Patrick Christopher Nabb" at bounding box center [316, 185] width 112 height 48
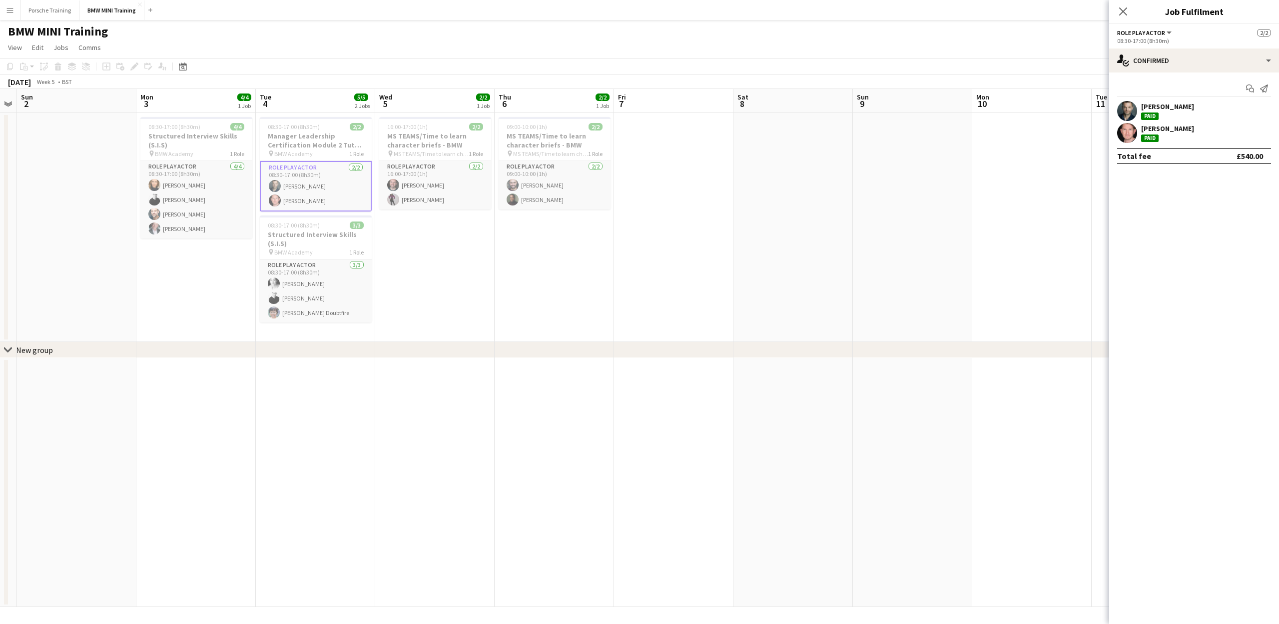
click at [1189, 131] on div "Christopher Nabb" at bounding box center [1167, 128] width 53 height 9
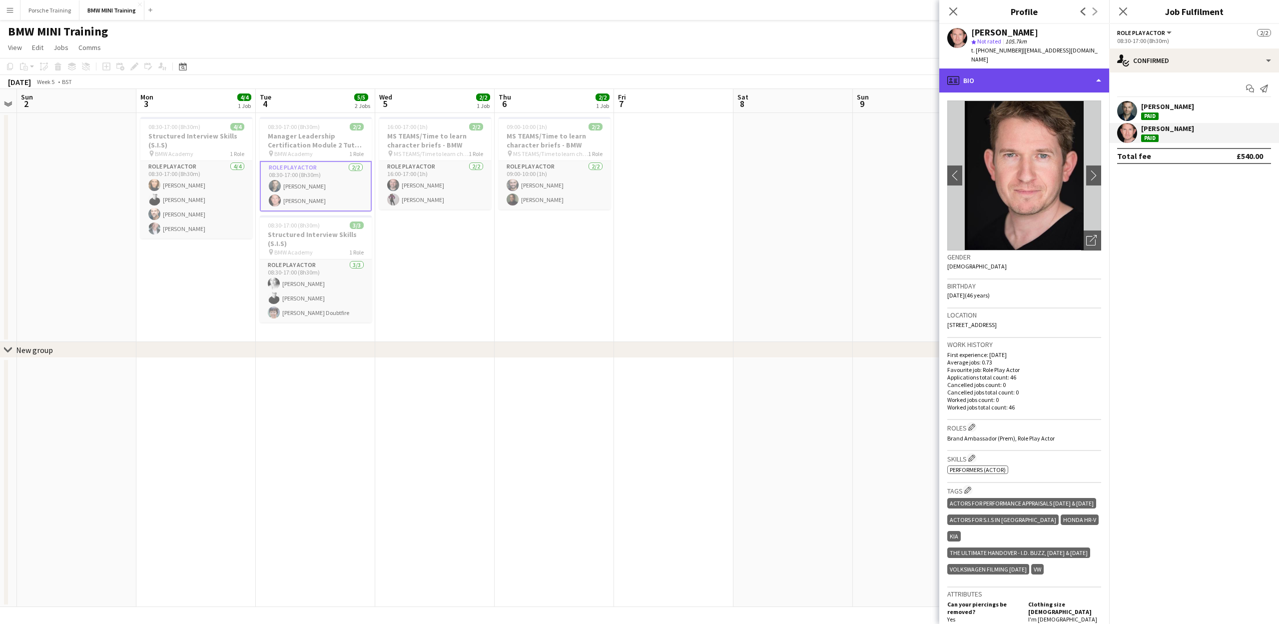
click at [957, 82] on icon at bounding box center [955, 82] width 3 height 0
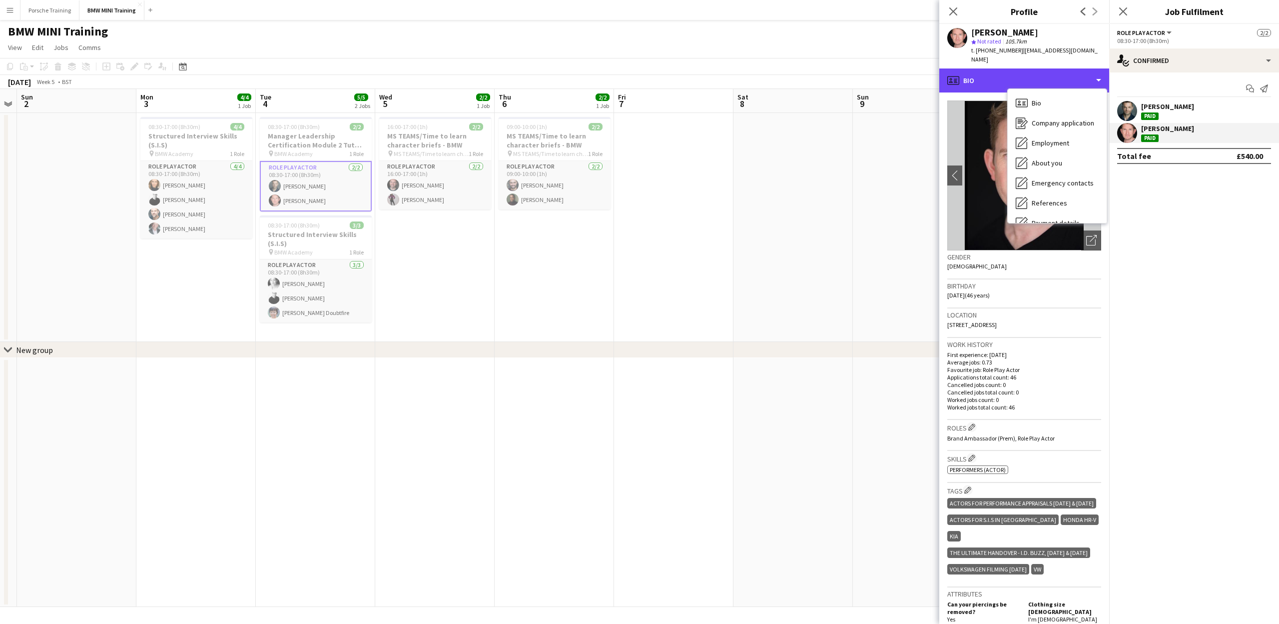
scroll to position [94, 0]
click at [1054, 204] on span "Calendar" at bounding box center [1045, 208] width 26 height 9
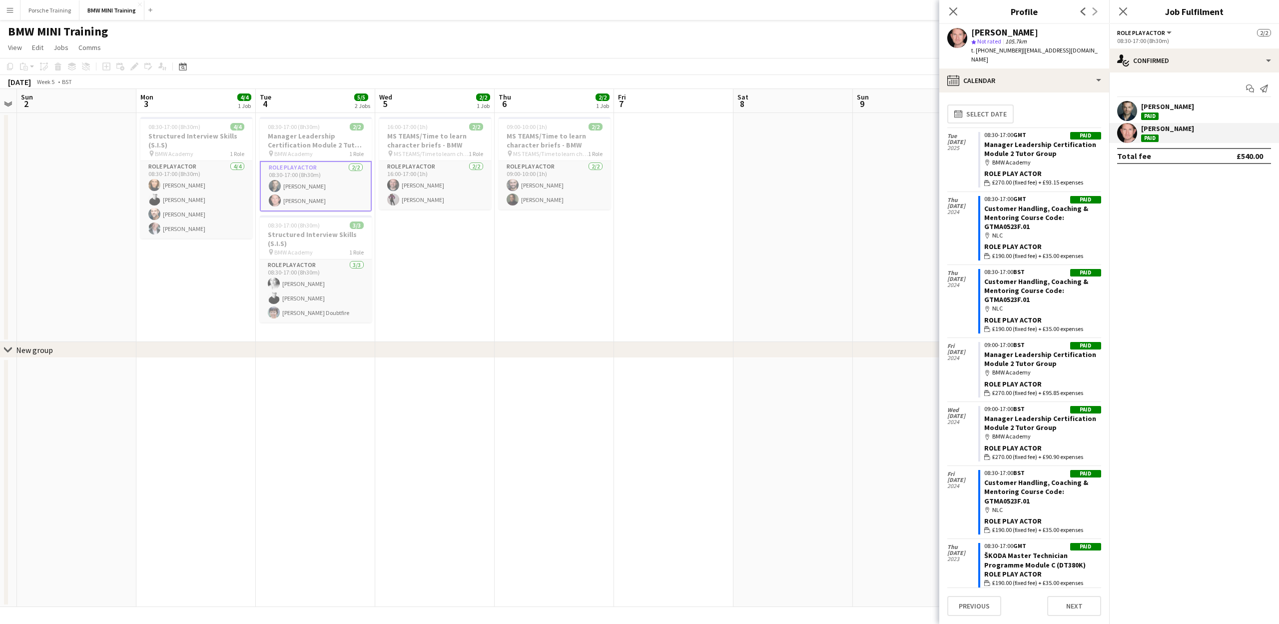
click at [1016, 51] on span "| cpnabb@gmail.com" at bounding box center [1035, 54] width 126 height 16
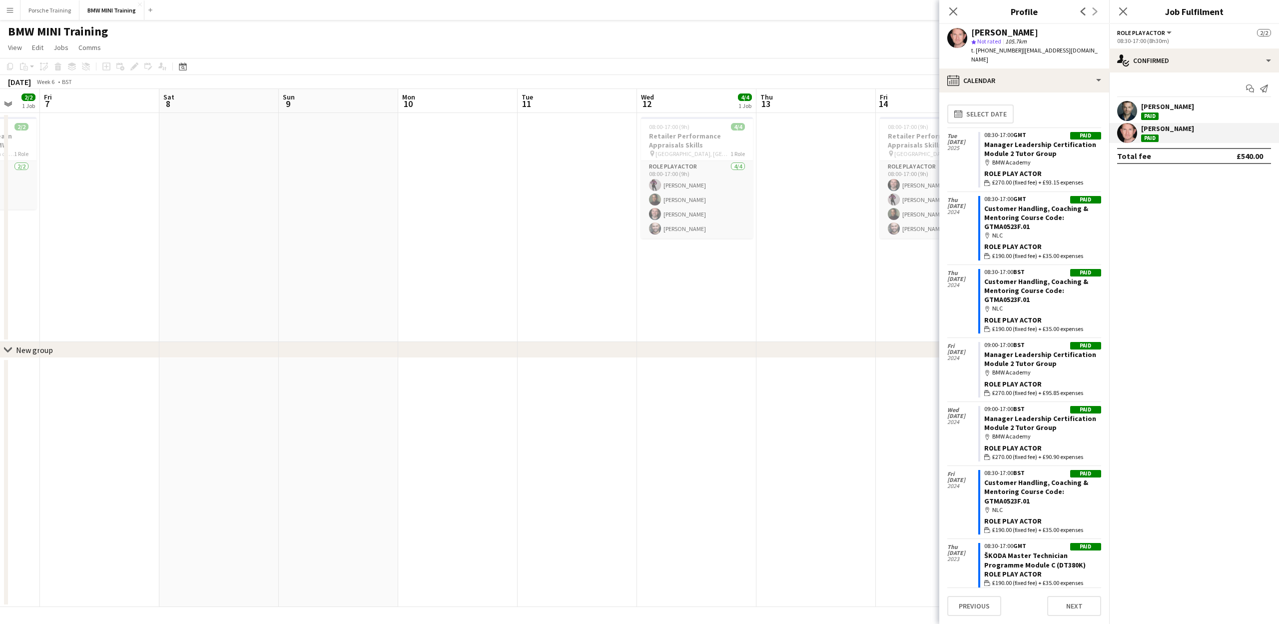
drag, startPoint x: 794, startPoint y: 106, endPoint x: 354, endPoint y: 118, distance: 439.9
click at [354, 118] on app-calendar-viewport "Mon 3 4/4 1 Job Tue 4 5/5 2 Jobs Wed 5 2/2 1 Job Thu 6 2/2 1 Job Fri 7 Sat 8 Su…" at bounding box center [639, 348] width 1279 height 518
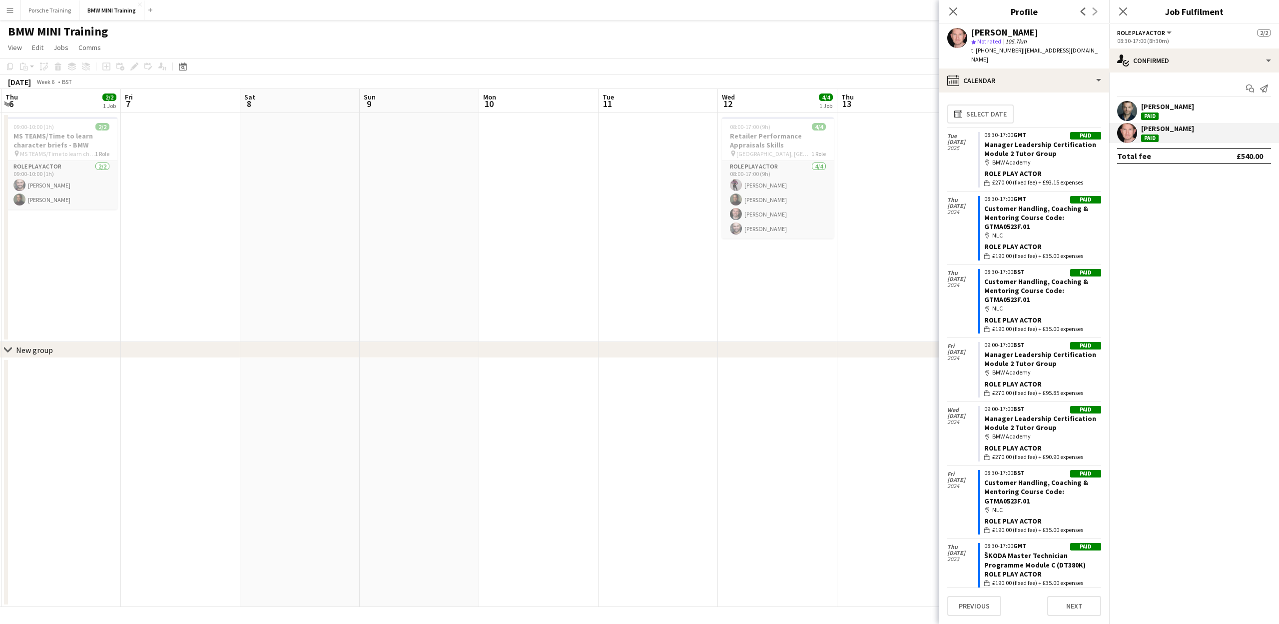
drag, startPoint x: 671, startPoint y: 144, endPoint x: 211, endPoint y: 181, distance: 461.2
click at [221, 177] on app-calendar-viewport "Mon 3 4/4 1 Job Tue 4 5/5 2 Jobs Wed 5 2/2 1 Job Thu 6 2/2 1 Job Fri 7 Sat 8 Su…" at bounding box center [639, 348] width 1279 height 518
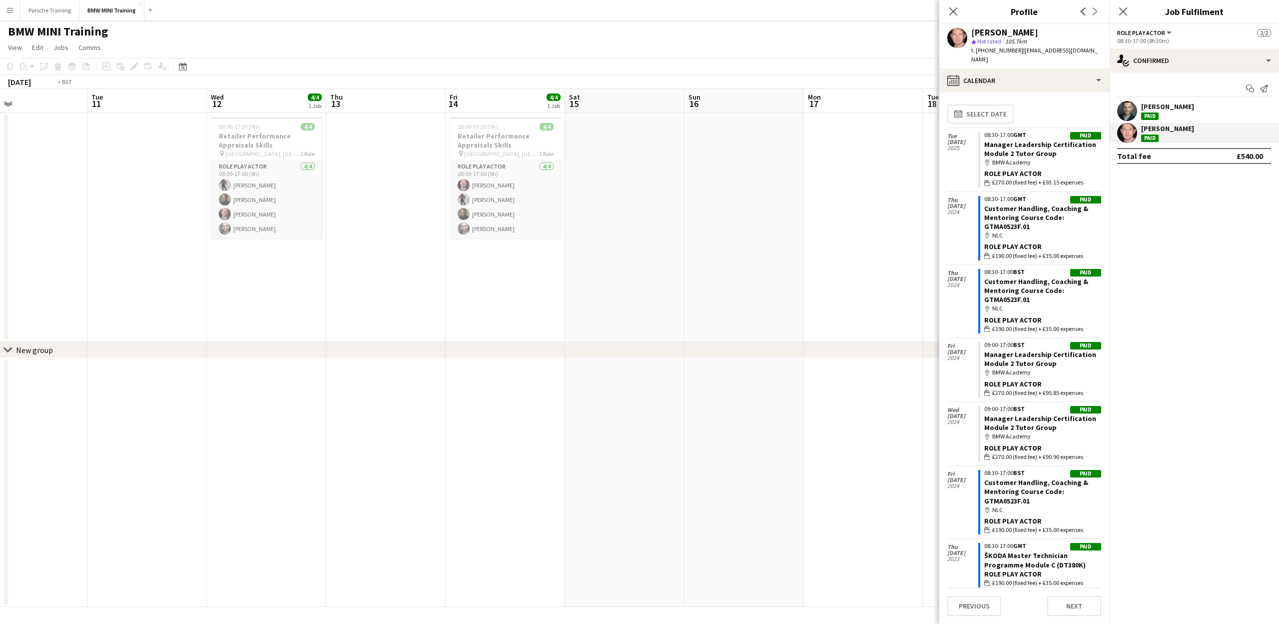
drag, startPoint x: 574, startPoint y: 273, endPoint x: 165, endPoint y: 310, distance: 410.0
click at [166, 308] on app-calendar-viewport "Fri 7 Sat 8 Sun 9 Mon 10 Tue 11 Wed 12 4/4 1 Job Thu 13 Fri 14 4/4 1 Job Sat 15…" at bounding box center [639, 348] width 1279 height 518
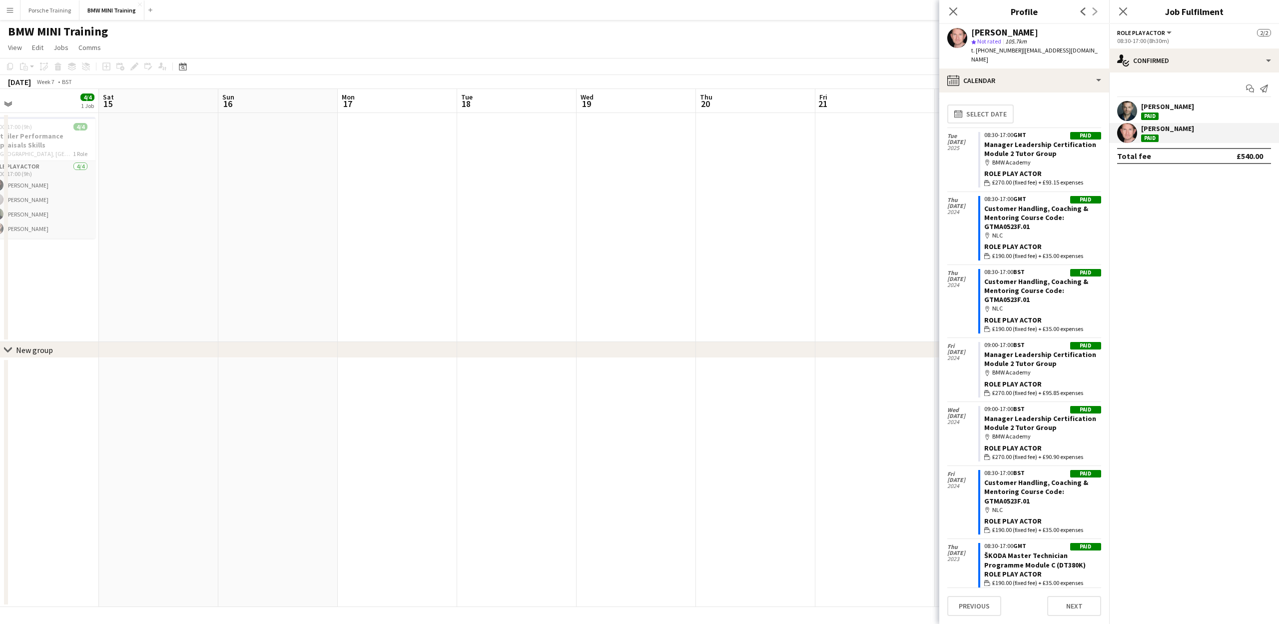
drag, startPoint x: 627, startPoint y: 361, endPoint x: 298, endPoint y: 322, distance: 331.7
click at [198, 325] on app-calendar-viewport "Tue 11 Wed 12 4/4 1 Job Thu 13 Fri 14 4/4 1 Job Sat 15 Sun 16 Mon 17 Tue 18 Wed…" at bounding box center [639, 348] width 1279 height 518
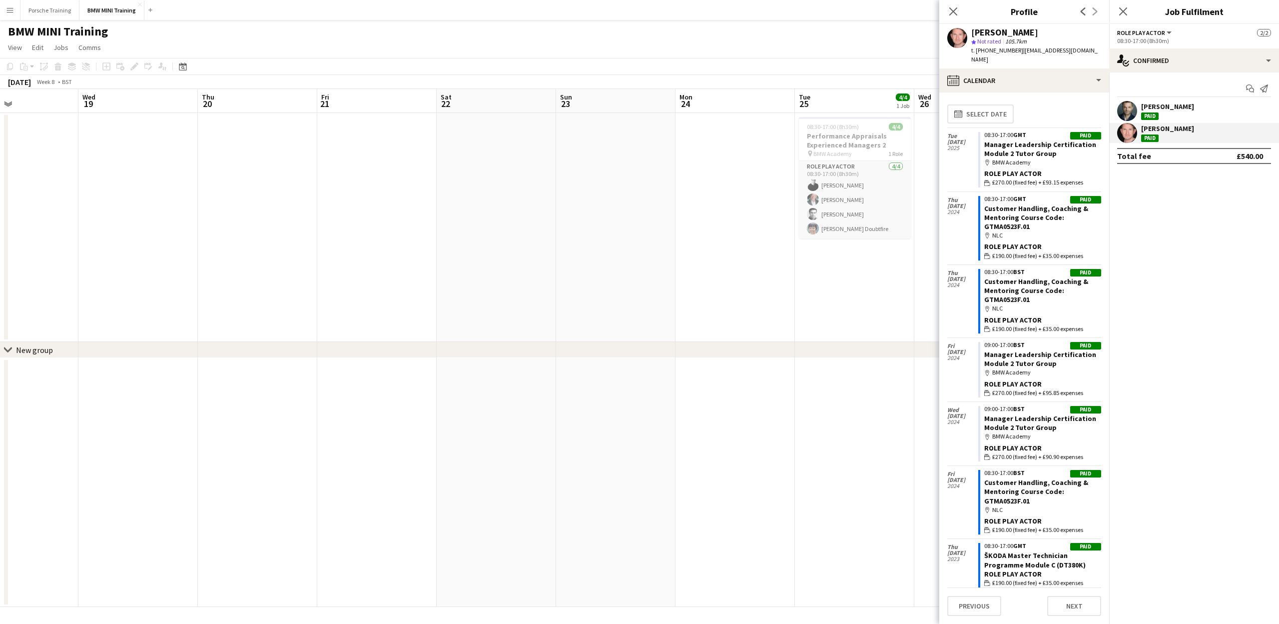
drag, startPoint x: 545, startPoint y: 369, endPoint x: 326, endPoint y: 348, distance: 219.4
click at [328, 349] on div "chevron-right New group Sat 15 Sun 16 Mon 17 Tue 18 Wed 19 Thu 20 Fri 21 Sat 22…" at bounding box center [639, 348] width 1279 height 518
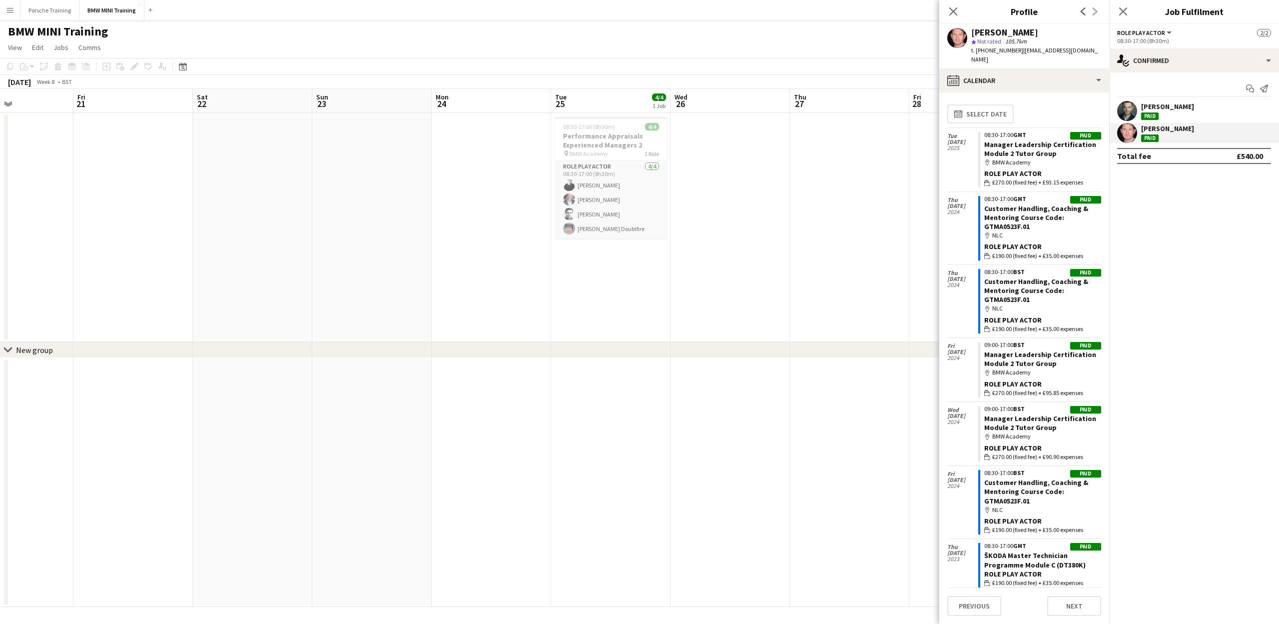
drag, startPoint x: 352, startPoint y: 354, endPoint x: 102, endPoint y: 350, distance: 250.4
click at [102, 350] on div "chevron-right New group Tue 18 Wed 19 Thu 20 Fri 21 Sat 22 Sun 23 Mon 24 Tue 25…" at bounding box center [639, 348] width 1279 height 518
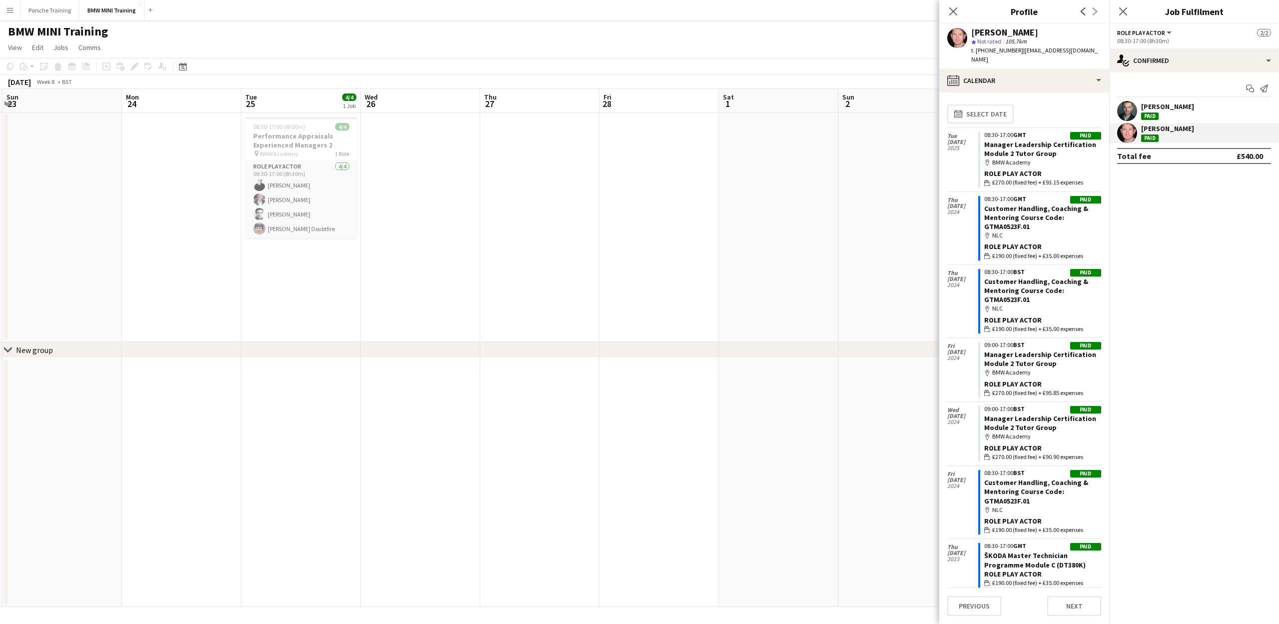
drag, startPoint x: 469, startPoint y: 389, endPoint x: 571, endPoint y: 418, distance: 106.5
click at [125, 373] on app-calendar-viewport "Wed 19 Thu 20 Fri 21 Sat 22 Sun 23 Mon 24 Tue 25 4/4 1 Job Wed 26 Thu 27 Fri 28…" at bounding box center [639, 348] width 1279 height 518
drag, startPoint x: 696, startPoint y: 444, endPoint x: 242, endPoint y: 405, distance: 455.4
click at [185, 408] on app-calendar-viewport "Sun 23 Mon 24 Tue 25 4/4 1 Job Wed 26 Thu 27 Fri 28 Sat 1 Sun 2 Mon 3 Tue 4 Wed…" at bounding box center [639, 348] width 1279 height 518
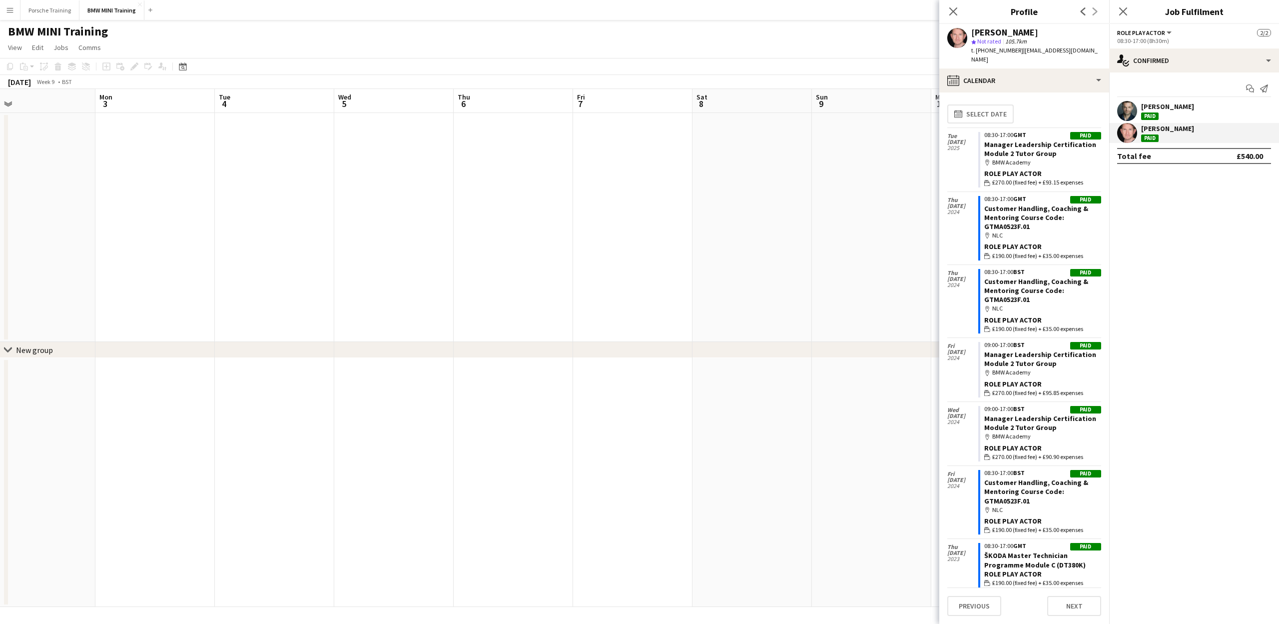
drag, startPoint x: 306, startPoint y: 398, endPoint x: 166, endPoint y: 384, distance: 141.2
click at [165, 384] on app-calendar-viewport "Thu 27 Fri 28 Sat 1 Sun 2 Mon 3 Tue 4 Wed 5 Thu 6 Fri 7 Sat 8 Sun 9 Mon 10 Tue …" at bounding box center [639, 348] width 1279 height 518
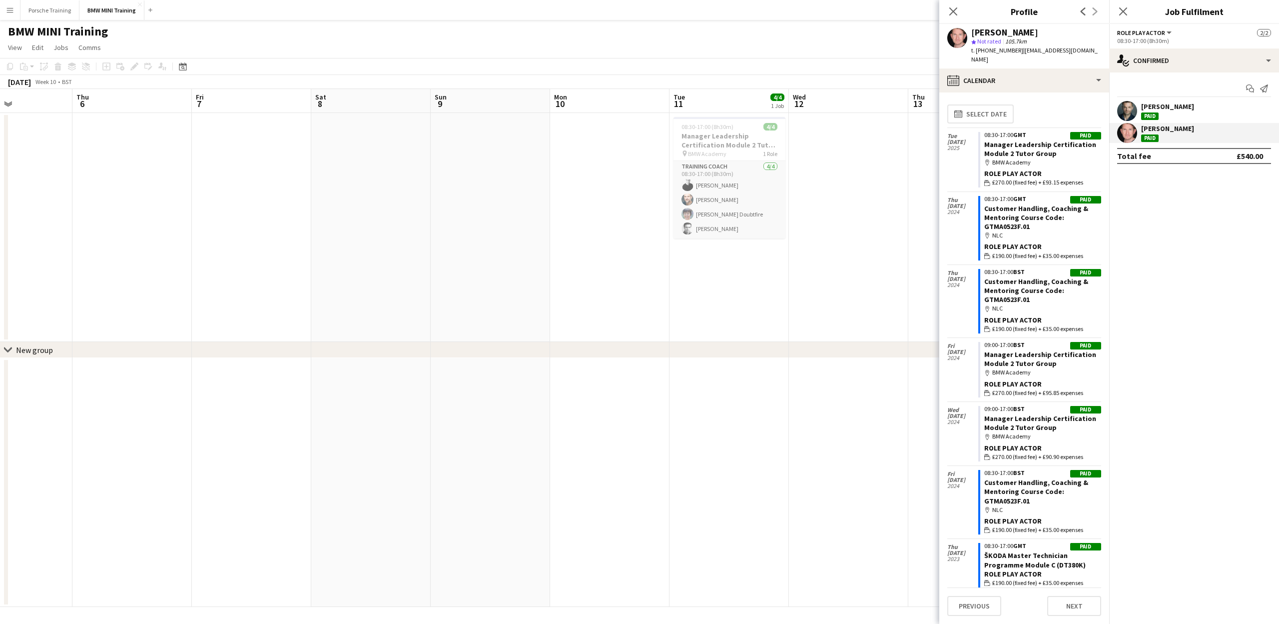
drag, startPoint x: 592, startPoint y: 414, endPoint x: 194, endPoint y: 373, distance: 399.4
click at [40, 370] on app-calendar-viewport "Sat 1 Sun 2 Mon 3 Tue 4 Wed 5 Thu 6 Fri 7 Sat 8 Sun 9 Mon 10 Tue 11 4/4 1 Job W…" at bounding box center [639, 348] width 1279 height 518
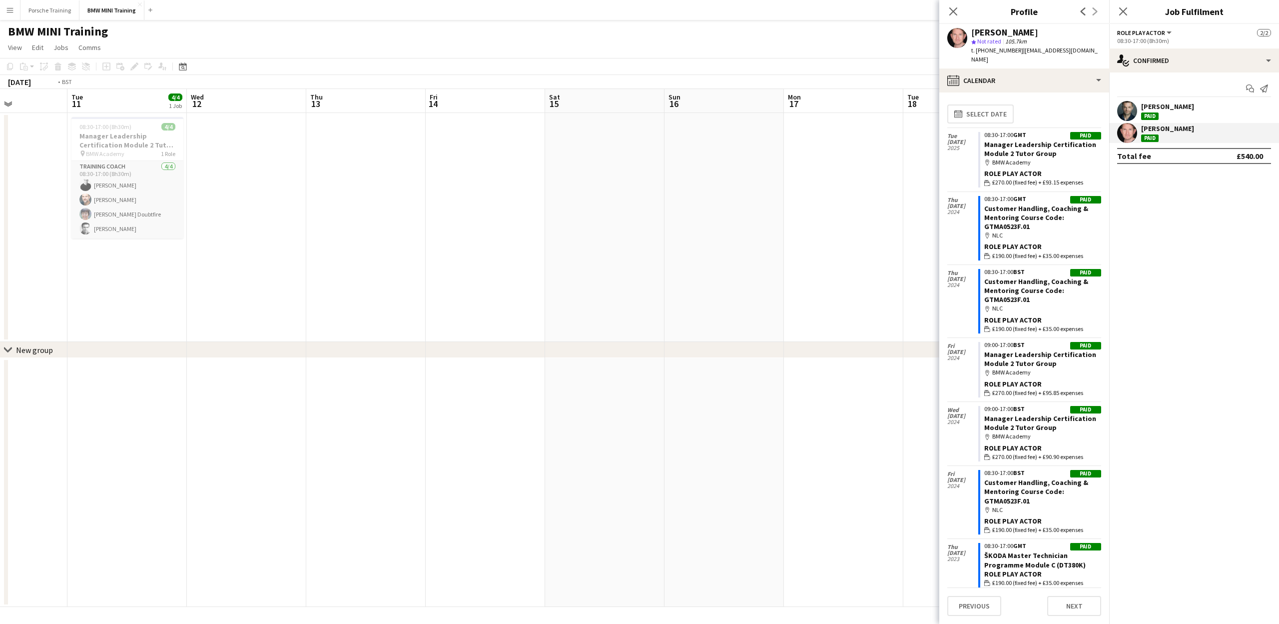
drag, startPoint x: 342, startPoint y: 379, endPoint x: 27, endPoint y: 348, distance: 316.4
click at [0, 349] on div "chevron-right New group Fri 7 Sat 8 Sun 9 Mon 10 Tue 11 4/4 1 Job Wed 12 Thu 13…" at bounding box center [639, 348] width 1279 height 518
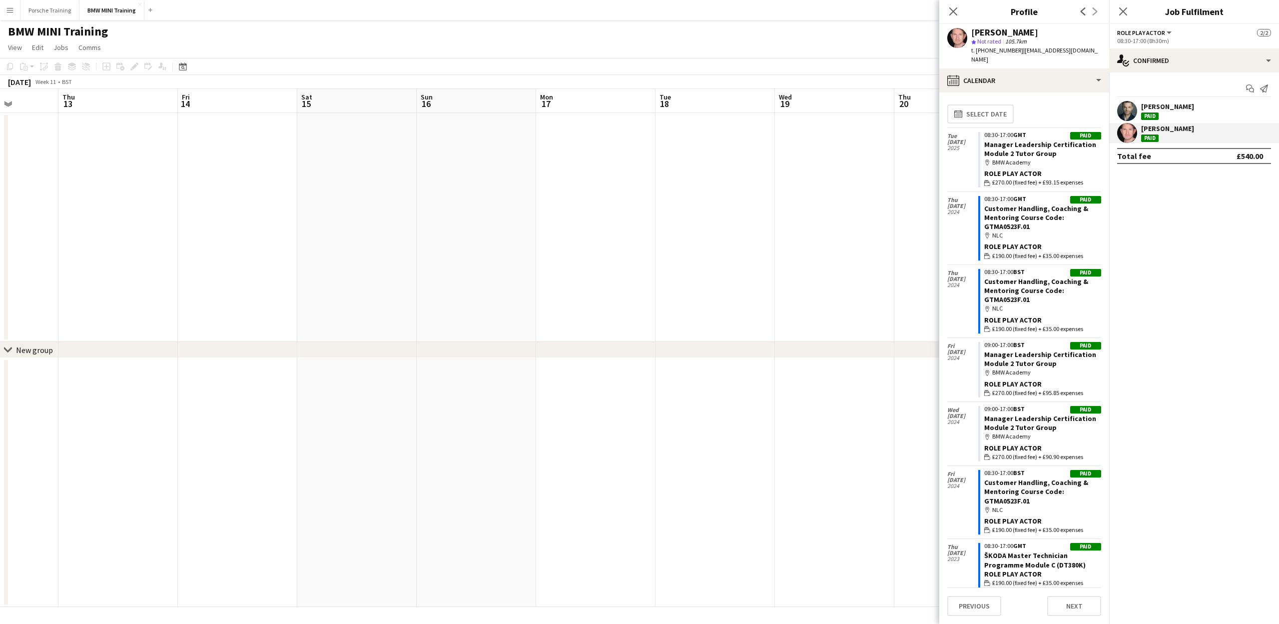
drag, startPoint x: 293, startPoint y: 371, endPoint x: 0, endPoint y: 350, distance: 293.6
click at [0, 350] on div "chevron-right New group Sun 9 Mon 10 Tue 11 4/4 1 Job Wed 12 Thu 13 Fri 14 Sat …" at bounding box center [639, 348] width 1279 height 518
drag, startPoint x: 578, startPoint y: 423, endPoint x: 385, endPoint y: 343, distance: 209.3
click at [154, 351] on div "chevron-right New group Tue 11 4/4 1 Job Wed 12 Thu 13 Fri 14 Sat 15 Sun 16 Mon…" at bounding box center [639, 348] width 1279 height 518
drag, startPoint x: 691, startPoint y: 385, endPoint x: 210, endPoint y: 330, distance: 483.9
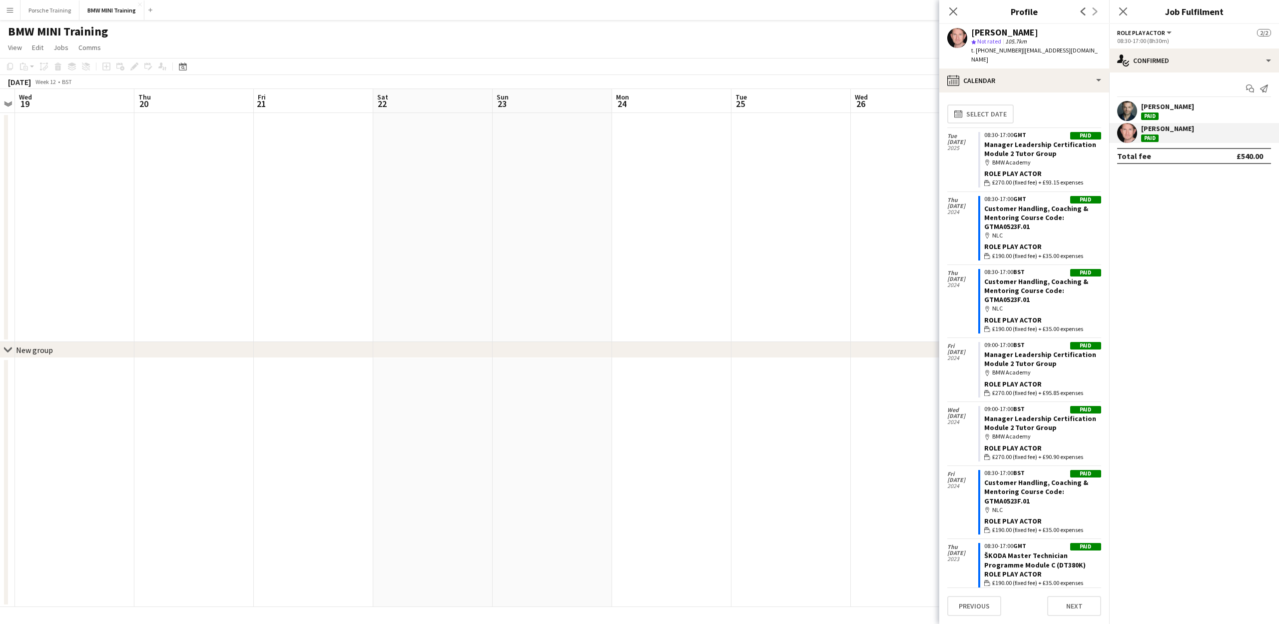
click at [121, 342] on div "chevron-right New group Sun 16 Mon 17 Tue 18 Wed 19 Thu 20 Fri 21 Sat 22 Sun 23…" at bounding box center [639, 348] width 1279 height 518
drag, startPoint x: 480, startPoint y: 370, endPoint x: 305, endPoint y: 345, distance: 176.3
click at [295, 347] on div "chevron-right New group Tue 18 Wed 19 Thu 20 Fri 21 Sat 22 Sun 23 Mon 24 Tue 25…" at bounding box center [639, 348] width 1279 height 518
drag, startPoint x: 525, startPoint y: 359, endPoint x: 355, endPoint y: 354, distance: 169.5
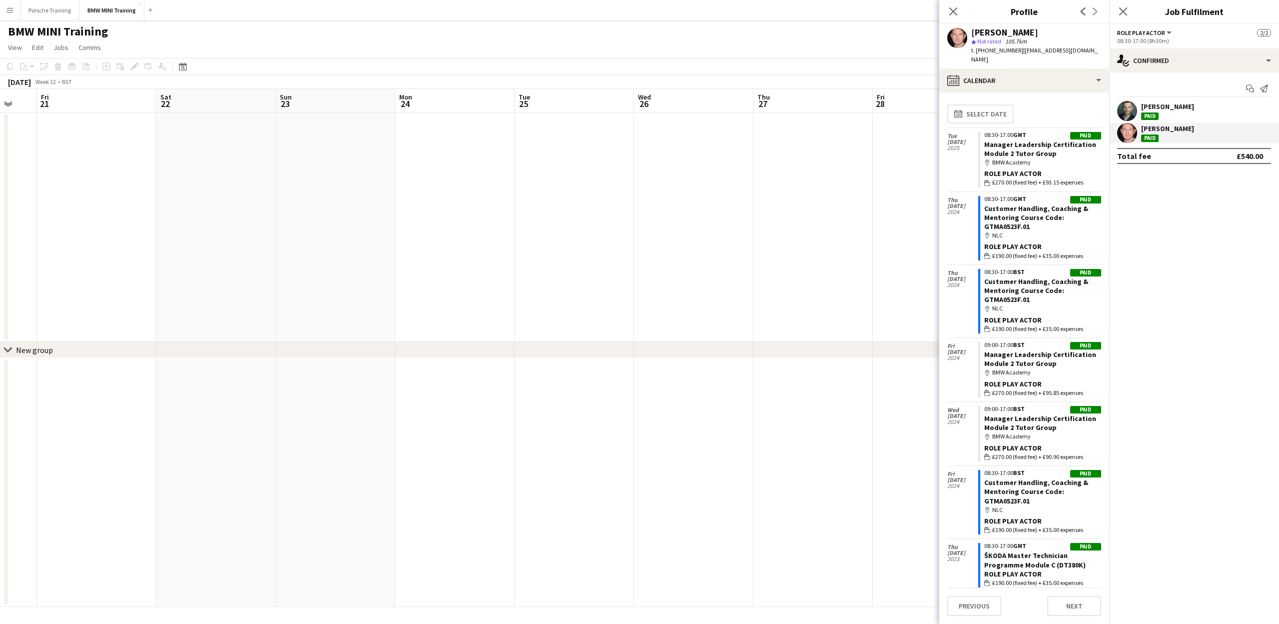
click at [356, 354] on div "chevron-right New group Tue 18 Wed 19 Thu 20 Fri 21 Sat 22 Sun 23 Mon 24 Tue 25…" at bounding box center [639, 348] width 1279 height 518
drag, startPoint x: 704, startPoint y: 362, endPoint x: 266, endPoint y: 354, distance: 438.3
click at [266, 354] on div "chevron-right New group" at bounding box center [639, 350] width 1279 height 16
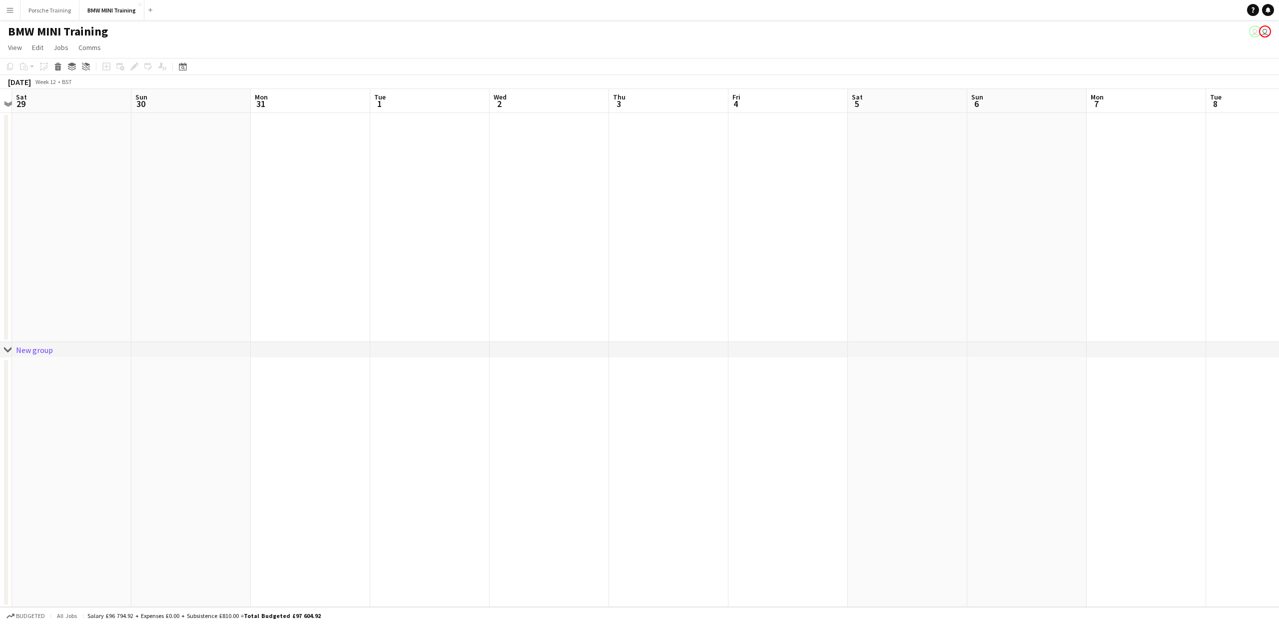
drag, startPoint x: 1110, startPoint y: 105, endPoint x: 5, endPoint y: 225, distance: 1111.5
click at [0, 225] on app-calendar-viewport "Wed 26 Thu 27 Fri 28 Sat 29 Sun 30 Mon 31 Tue 1 Wed 2 Thu 3 Fri 4 Sat 5 Sun 6 M…" at bounding box center [639, 348] width 1279 height 518
drag, startPoint x: 841, startPoint y: 235, endPoint x: 3, endPoint y: 250, distance: 837.7
click at [0, 250] on app-calendar-viewport "Wed 2 Thu 3 Fri 4 Sat 5 Sun 6 Mon 7 Tue 8 Wed 9 Thu 10 Fri 11 Sat 12 Sun 13 Mon…" at bounding box center [639, 348] width 1279 height 518
drag, startPoint x: 1080, startPoint y: 329, endPoint x: 0, endPoint y: 368, distance: 1081.2
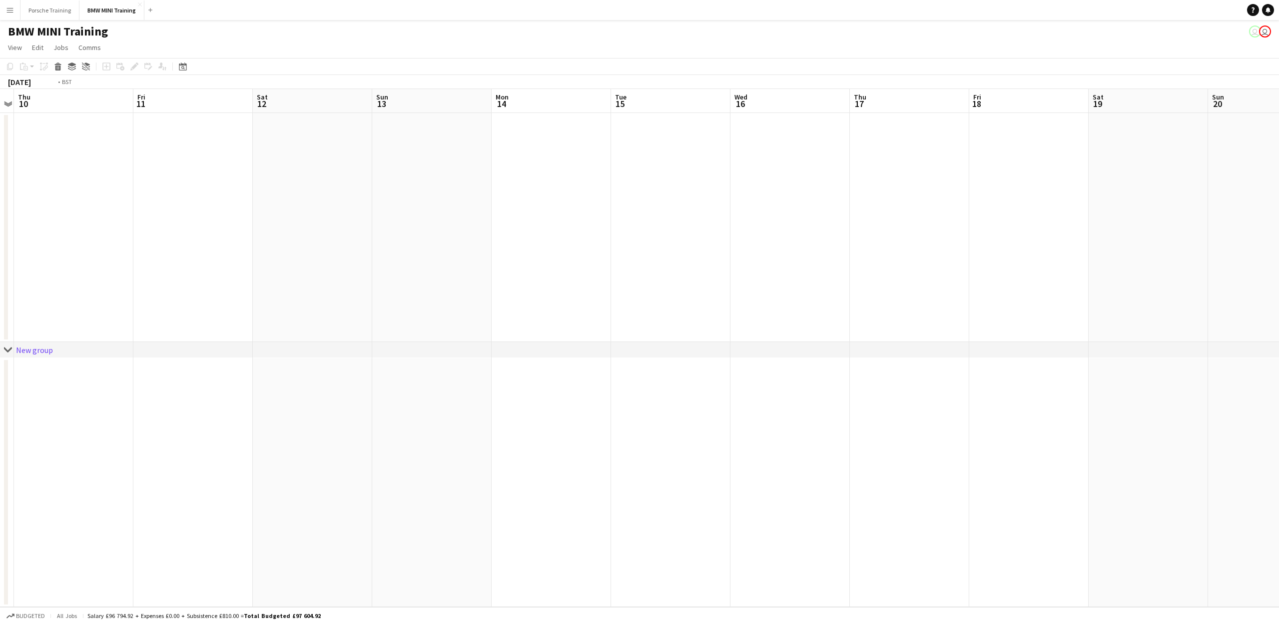
click at [0, 368] on app-calendar-viewport "Mon 7 Tue 8 Wed 9 Thu 10 Fri 11 Sat 12 Sun 13 Mon 14 Tue 15 Wed 16 Thu 17 Fri 1…" at bounding box center [639, 348] width 1279 height 518
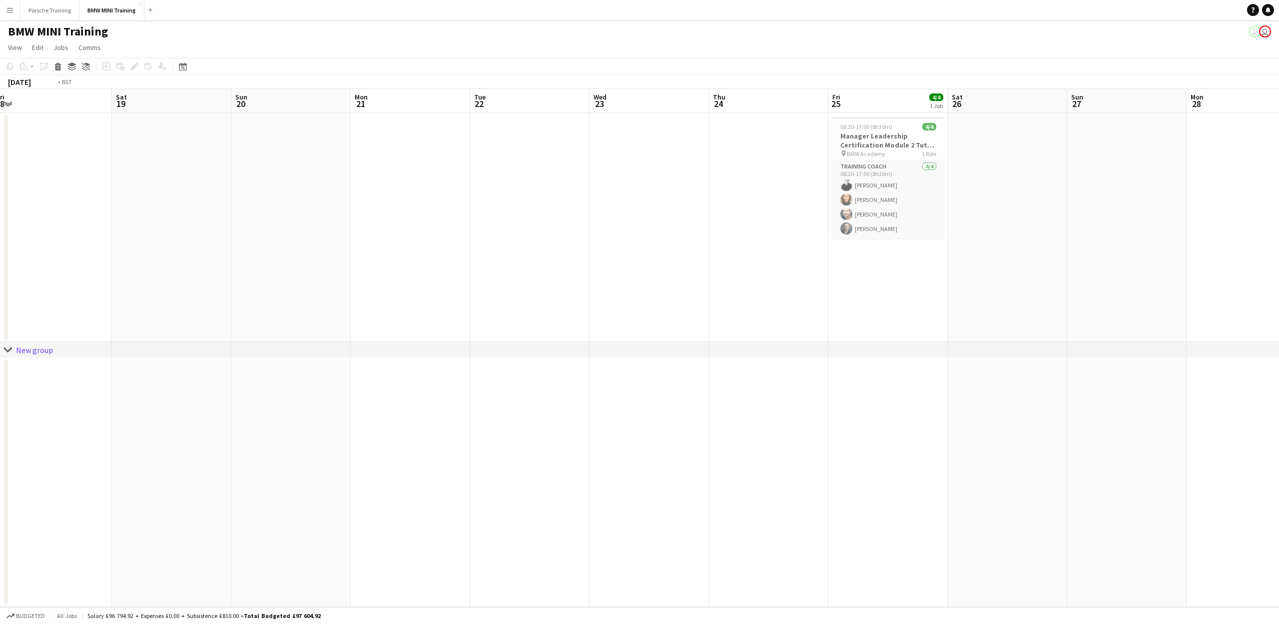
drag, startPoint x: 241, startPoint y: 391, endPoint x: 0, endPoint y: 379, distance: 241.7
click at [0, 379] on app-calendar-viewport "Wed 16 Thu 17 Fri 18 Sat 19 Sun 20 Mon 21 Tue 22 Wed 23 Thu 24 Fri 25 4/4 1 Job…" at bounding box center [639, 348] width 1279 height 518
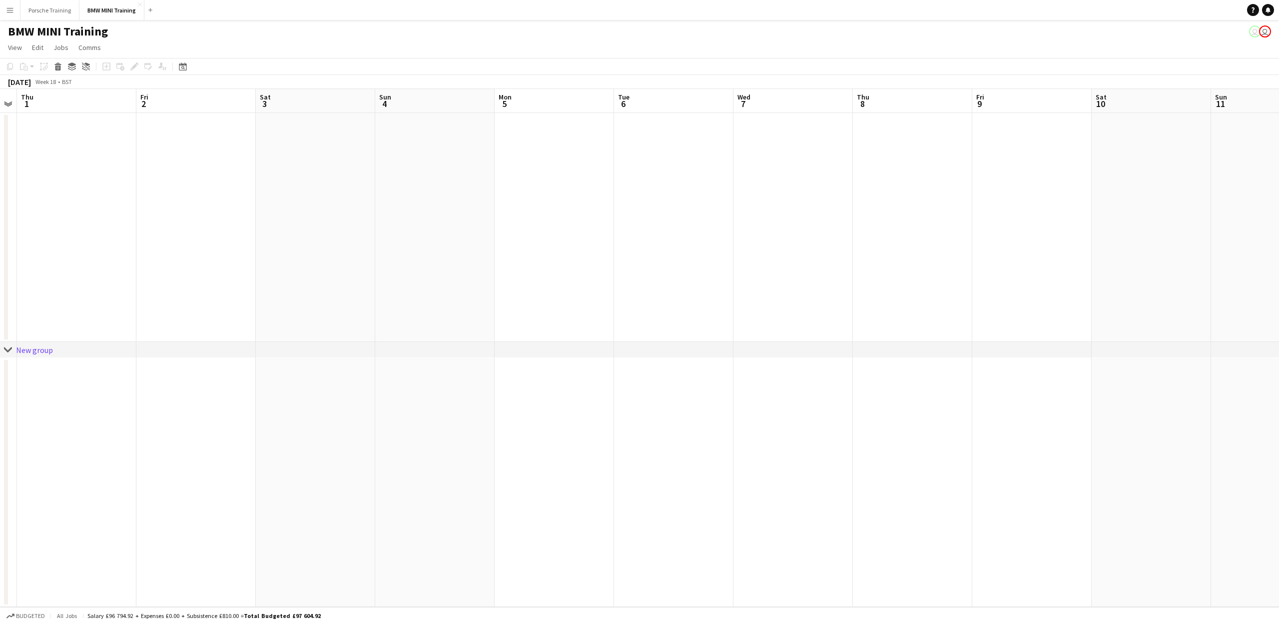
drag, startPoint x: 861, startPoint y: 375, endPoint x: 134, endPoint y: 374, distance: 726.6
click at [117, 379] on app-calendar-viewport "Mon 28 Tue 29 Wed 30 Thu 1 Fri 2 Sat 3 Sun 4 Mon 5 Tue 6 Wed 7 Thu 8 Fri 9 Sat …" at bounding box center [639, 348] width 1279 height 518
drag, startPoint x: 746, startPoint y: 367, endPoint x: 828, endPoint y: 268, distance: 128.9
click at [255, 353] on div "chevron-right New group Wed 30 Thu 1 Fri 2 Sat 3 Sun 4 Mon 5 Tue 6 Wed 7 Thu 8 …" at bounding box center [639, 348] width 1279 height 518
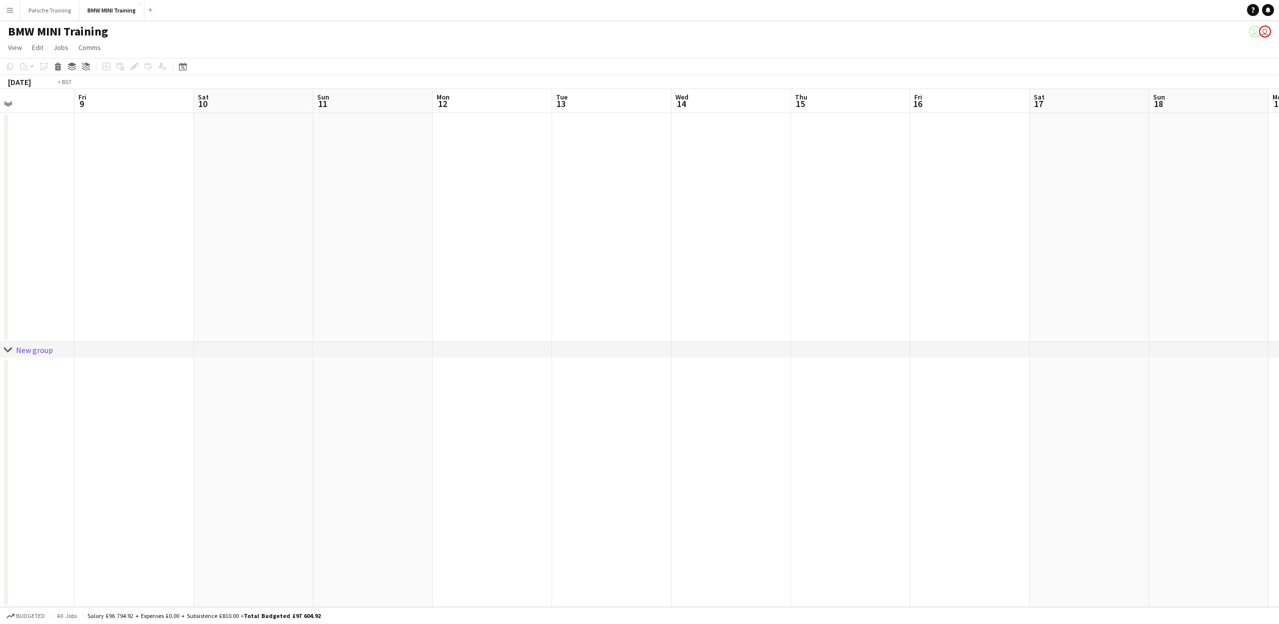
drag, startPoint x: 1112, startPoint y: 107, endPoint x: 4, endPoint y: 233, distance: 1115.5
click at [4, 233] on div "chevron-right New group Mon 5 Tue 6 Wed 7 Thu 8 Fri 9 Sat 10 Sun 11 Mon 12 Tue …" at bounding box center [639, 348] width 1279 height 518
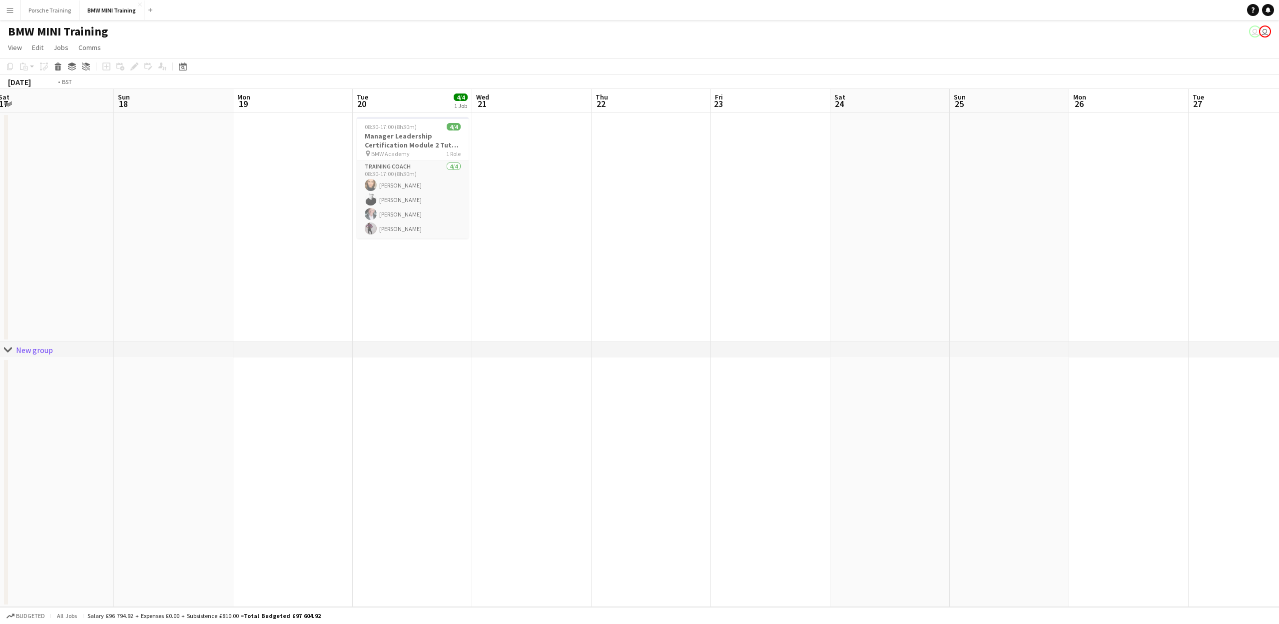
drag, startPoint x: 1098, startPoint y: 224, endPoint x: 0, endPoint y: 227, distance: 1098.0
click at [0, 227] on app-calendar-viewport "Tue 13 Wed 14 Thu 15 Fri 16 Sat 17 Sun 18 Mon 19 Tue 20 4/4 1 Job Wed 21 Thu 22…" at bounding box center [639, 348] width 1279 height 518
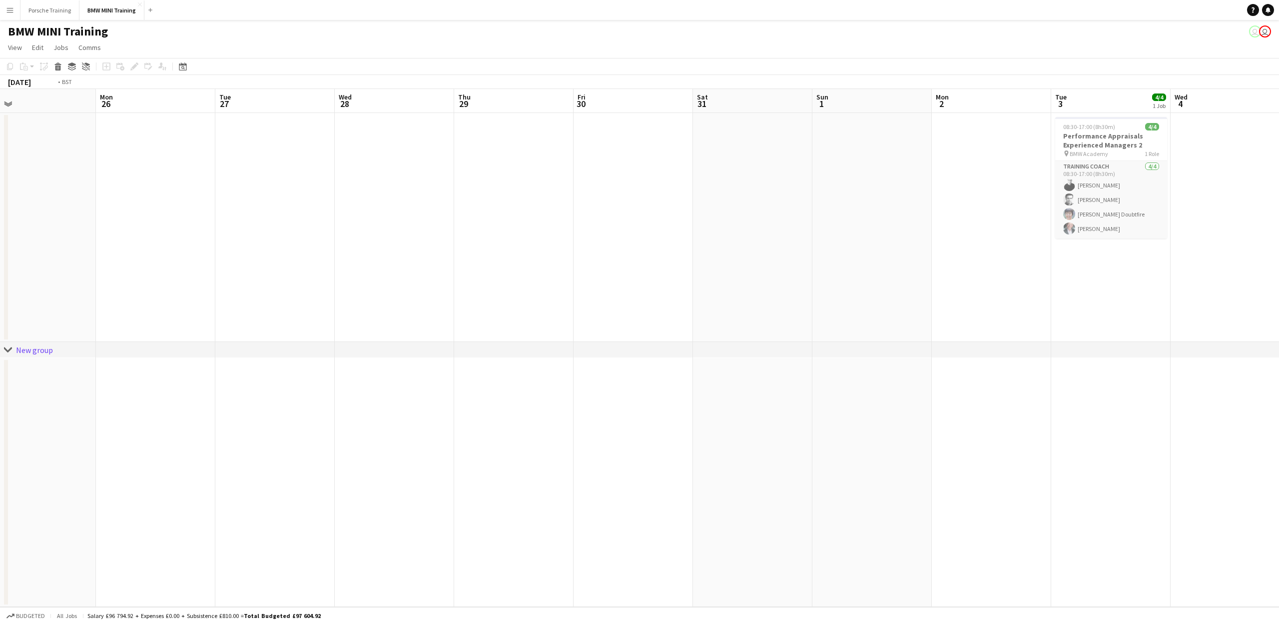
drag, startPoint x: 1030, startPoint y: 240, endPoint x: 0, endPoint y: 246, distance: 1030.0
click at [0, 246] on app-calendar-viewport "Thu 22 Fri 23 Sat 24 Sun 25 Mon 26 Tue 27 Wed 28 Thu 29 Fri 30 Sat 31 Sun 1 Mon…" at bounding box center [639, 348] width 1279 height 518
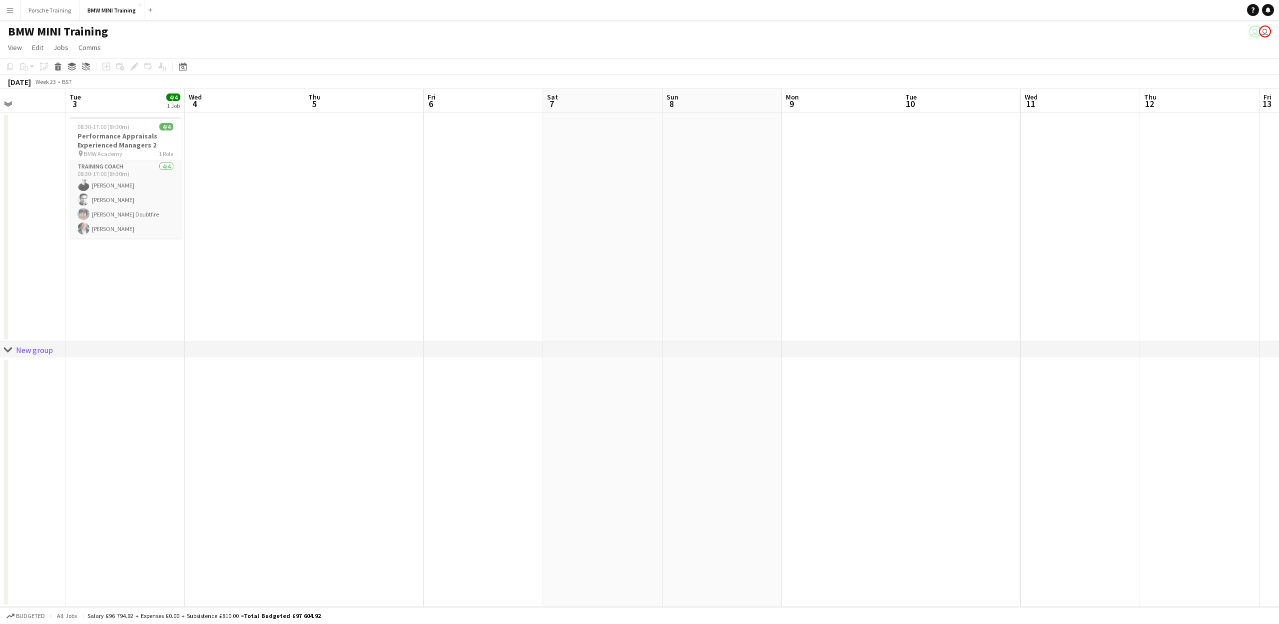
drag, startPoint x: 977, startPoint y: 241, endPoint x: 451, endPoint y: 273, distance: 527.2
click at [451, 273] on app-calendar-viewport "Fri 30 Sat 31 Sun 1 Mon 2 Tue 3 4/4 1 Job Wed 4 Thu 5 Fri 6 Sat 7 Sun 8 Mon 9 T…" at bounding box center [639, 348] width 1279 height 518
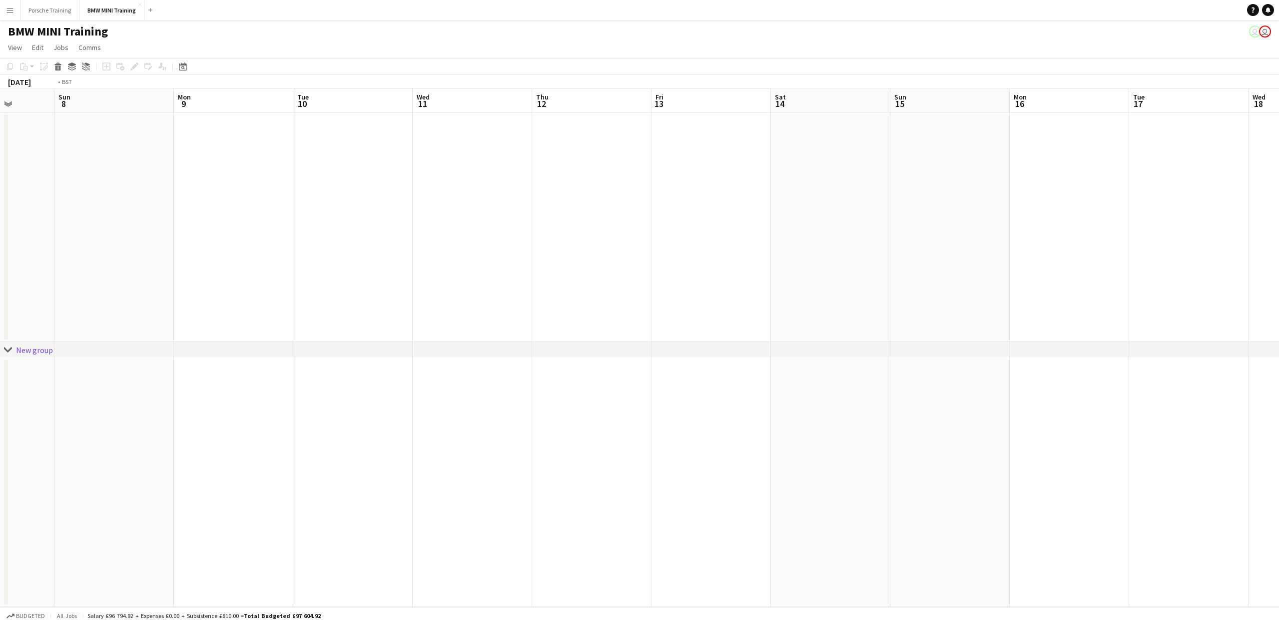
drag, startPoint x: 1154, startPoint y: 264, endPoint x: 591, endPoint y: 294, distance: 564.5
click at [598, 294] on app-calendar-viewport "Thu 5 Fri 6 Sat 7 Sun 8 Mon 9 Tue 10 Wed 11 Thu 12 Fri 13 Sat 14 Sun 15 Mon 16 …" at bounding box center [639, 348] width 1279 height 518
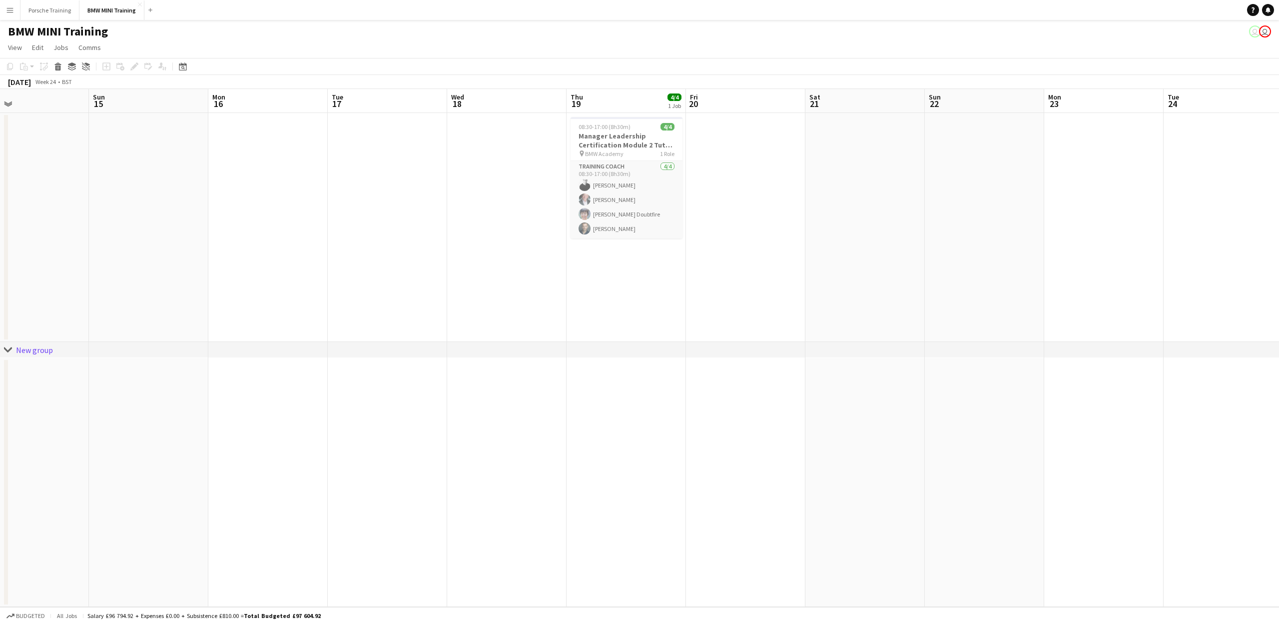
drag, startPoint x: 1008, startPoint y: 322, endPoint x: 772, endPoint y: 290, distance: 239.0
click at [668, 317] on app-calendar-viewport "Wed 11 Thu 12 Fri 13 Sat 14 Sun 15 Mon 16 Tue 17 Wed 18 Thu 19 4/4 1 Job Fri 20…" at bounding box center [639, 348] width 1279 height 518
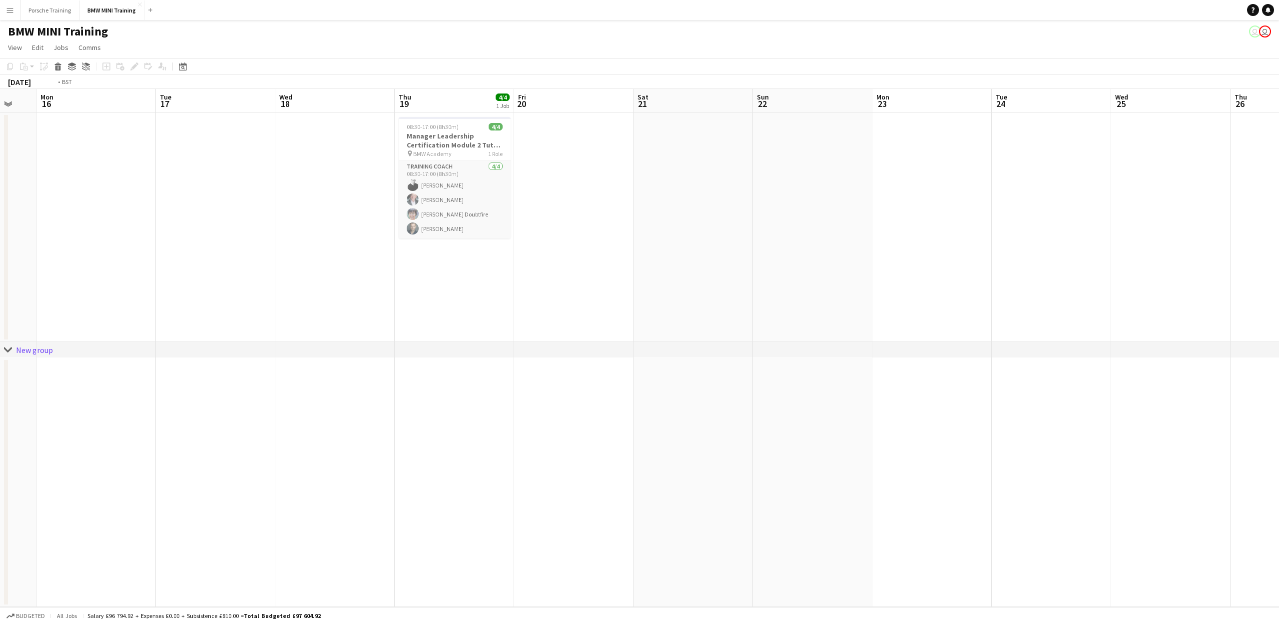
drag, startPoint x: 1005, startPoint y: 284, endPoint x: 553, endPoint y: 301, distance: 452.6
click at [540, 308] on app-calendar-viewport "Thu 12 Fri 13 Sat 14 Sun 15 Mon 16 Tue 17 Wed 18 Thu 19 4/4 1 Job Fri 20 Sat 21…" at bounding box center [639, 348] width 1279 height 518
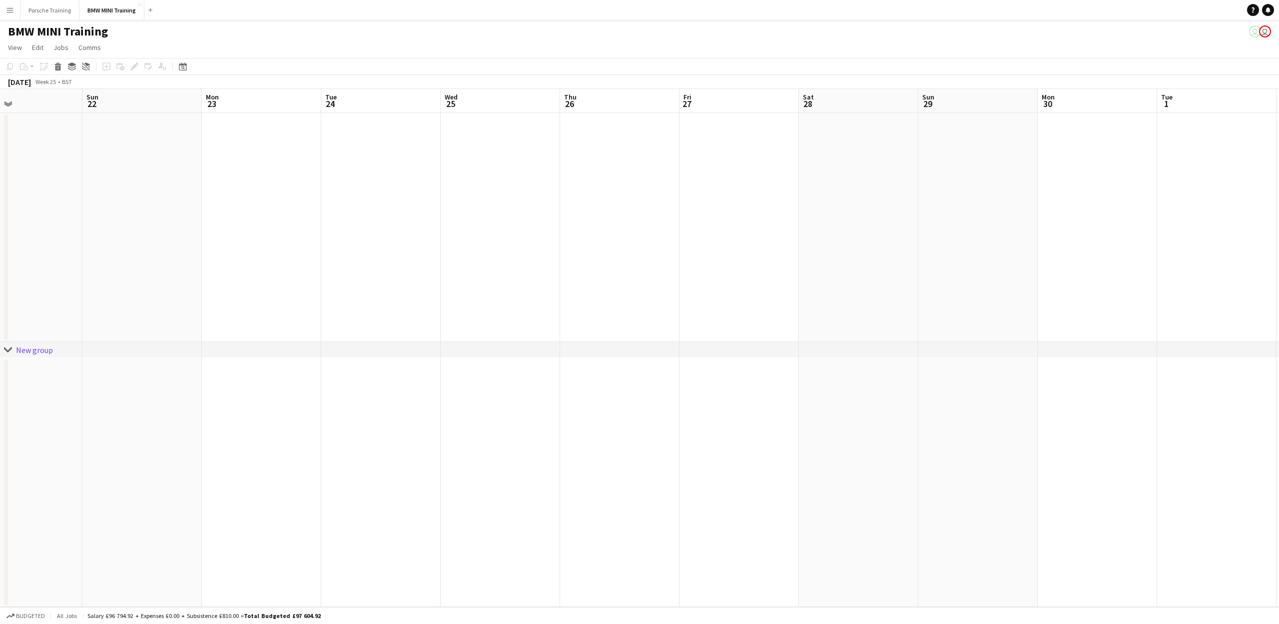
click at [637, 292] on app-calendar-viewport "Wed 18 Thu 19 4/4 1 Job Fri 20 Sat 21 Sun 22 Mon 23 Tue 24 Wed 25 Thu 26 Fri 27…" at bounding box center [639, 348] width 1279 height 518
click at [539, 277] on app-calendar-viewport "Thu 19 4/4 1 Job Fri 20 Sat 21 Sun 22 Mon 23 Tue 24 Wed 25 Thu 26 Fri 27 Sat 28…" at bounding box center [639, 348] width 1279 height 518
click at [546, 261] on app-calendar-viewport "Thu 26 Fri 27 Sat 28 Sun 29 Mon 30 Tue 1 Wed 2 Thu 3 Fri 4 Sat 5 Sun 6 Mon 7 Tu…" at bounding box center [639, 348] width 1279 height 518
click at [173, 192] on app-calendar-viewport "Fri 27 Sat 28 Sun 29 Mon 30 Tue 1 Wed 2 Thu 3 Fri 4 Sat 5 Sun 6 Mon 7 Tue 8 Wed…" at bounding box center [639, 348] width 1279 height 518
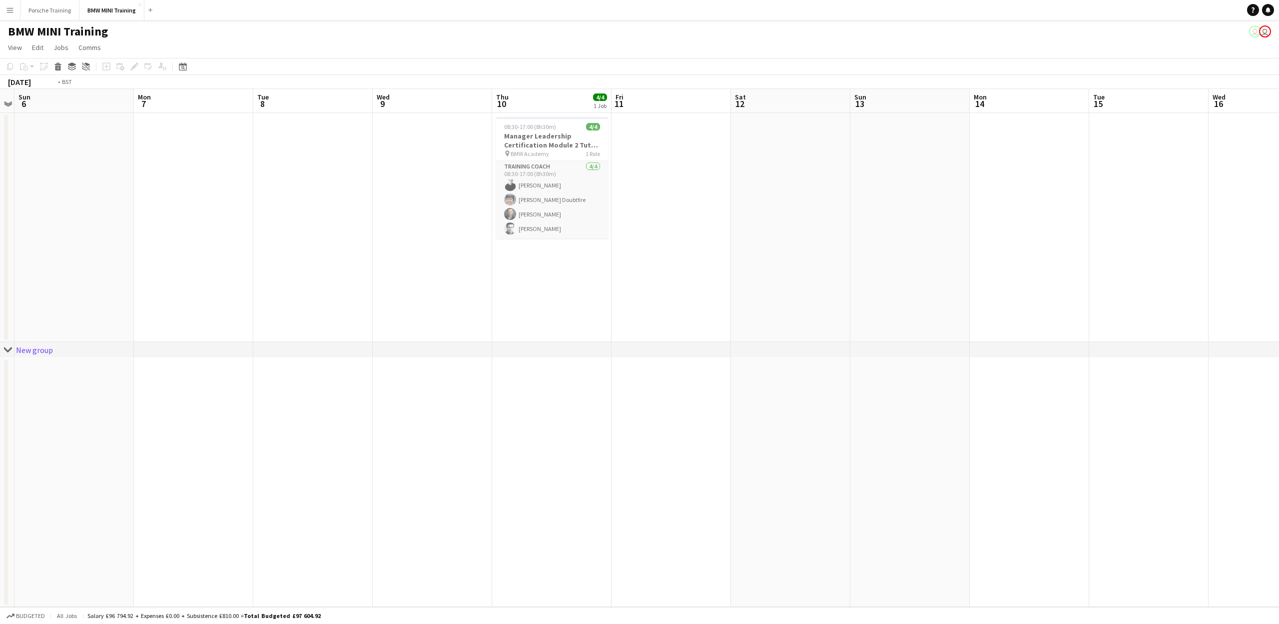
click at [183, 187] on app-calendar-viewport "Thu 3 Fri 4 Sat 5 Sun 6 Mon 7 Tue 8 Wed 9 Thu 10 4/4 1 Job Fri 11 Sat 12 Sun 13…" at bounding box center [639, 348] width 1279 height 518
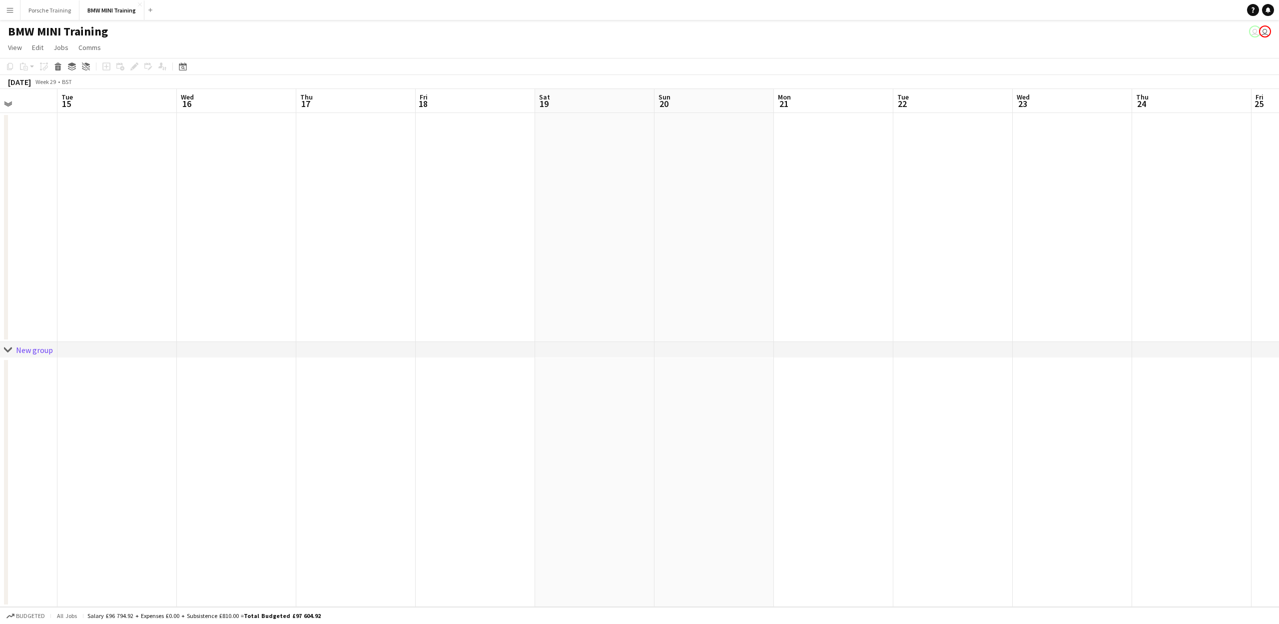
click at [462, 186] on app-calendar-viewport "Sat 12 Sun 13 Mon 14 Tue 15 Wed 16 Thu 17 Fri 18 Sat 19 Sun 20 Mon 21 Tue 22 We…" at bounding box center [639, 348] width 1279 height 518
click at [627, 198] on app-calendar-viewport "Tue 15 Wed 16 Thu 17 Fri 18 Sat 19 Sun 20 Mon 21 Tue 22 Wed 23 Thu 24 Fri 25 Sa…" at bounding box center [639, 348] width 1279 height 518
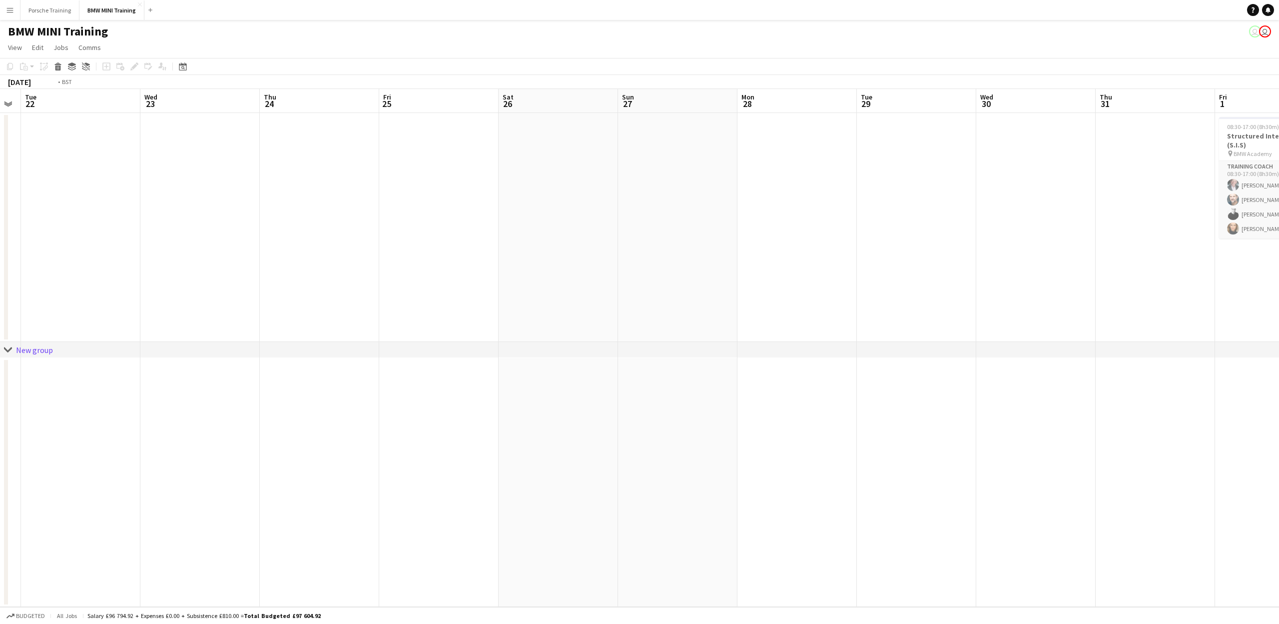
click at [552, 220] on app-calendar-viewport "Fri 18 Sat 19 Sun 20 Mon 21 Tue 22 Wed 23 Thu 24 Fri 25 Sat 26 Sun 27 Mon 28 Tu…" at bounding box center [639, 348] width 1279 height 518
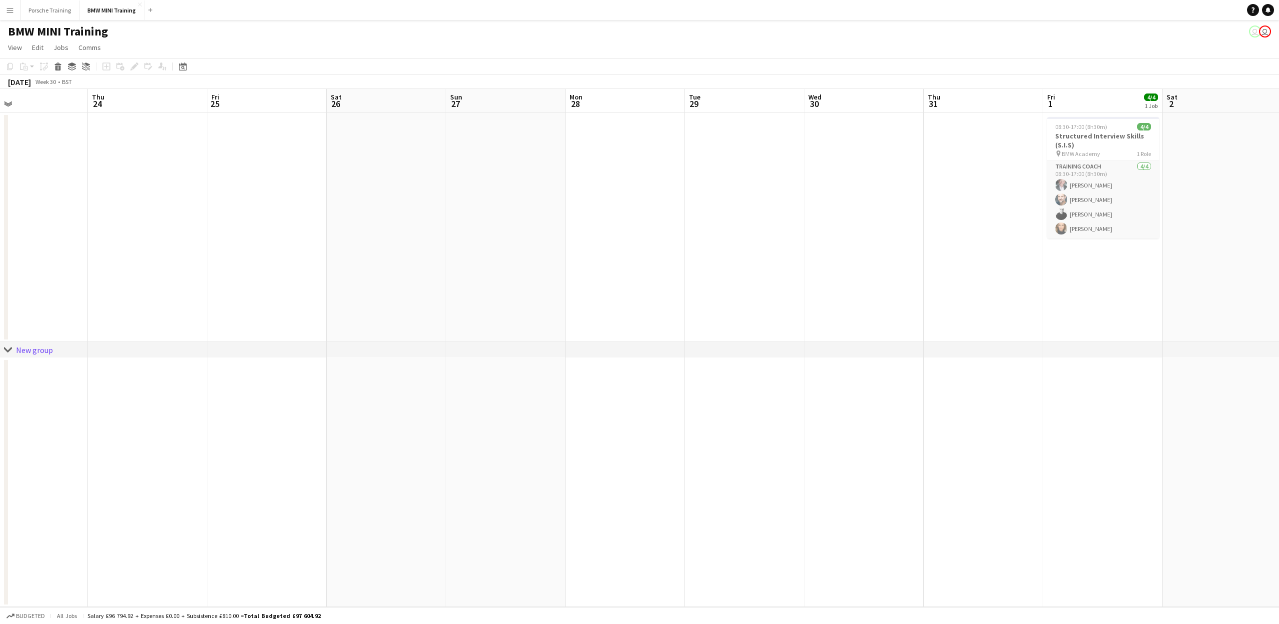
click at [715, 222] on app-calendar-viewport "Sun 20 Mon 21 Tue 22 Wed 23 Thu 24 Fri 25 Sat 26 Sun 27 Mon 28 Tue 29 Wed 30 Th…" at bounding box center [639, 348] width 1279 height 518
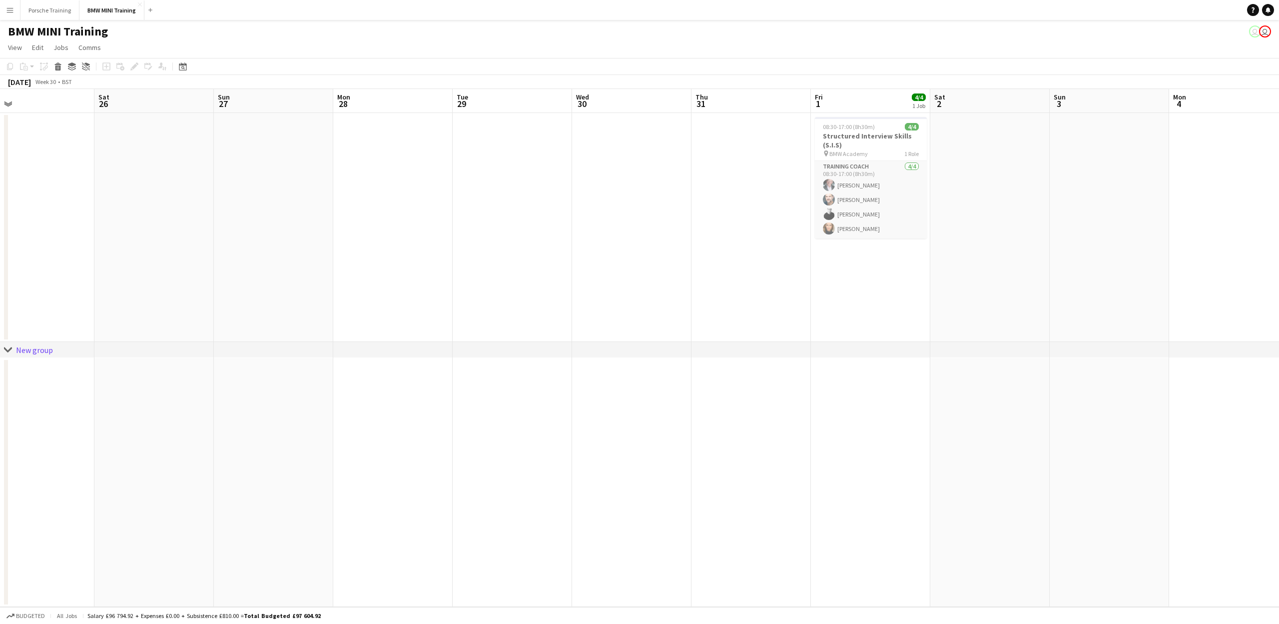
click at [768, 220] on app-calendar-viewport "Tue 22 Wed 23 Thu 24 Fri 25 Sat 26 Sun 27 Mon 28 Tue 29 Wed 30 Thu 31 Fri 1 4/4…" at bounding box center [639, 348] width 1279 height 518
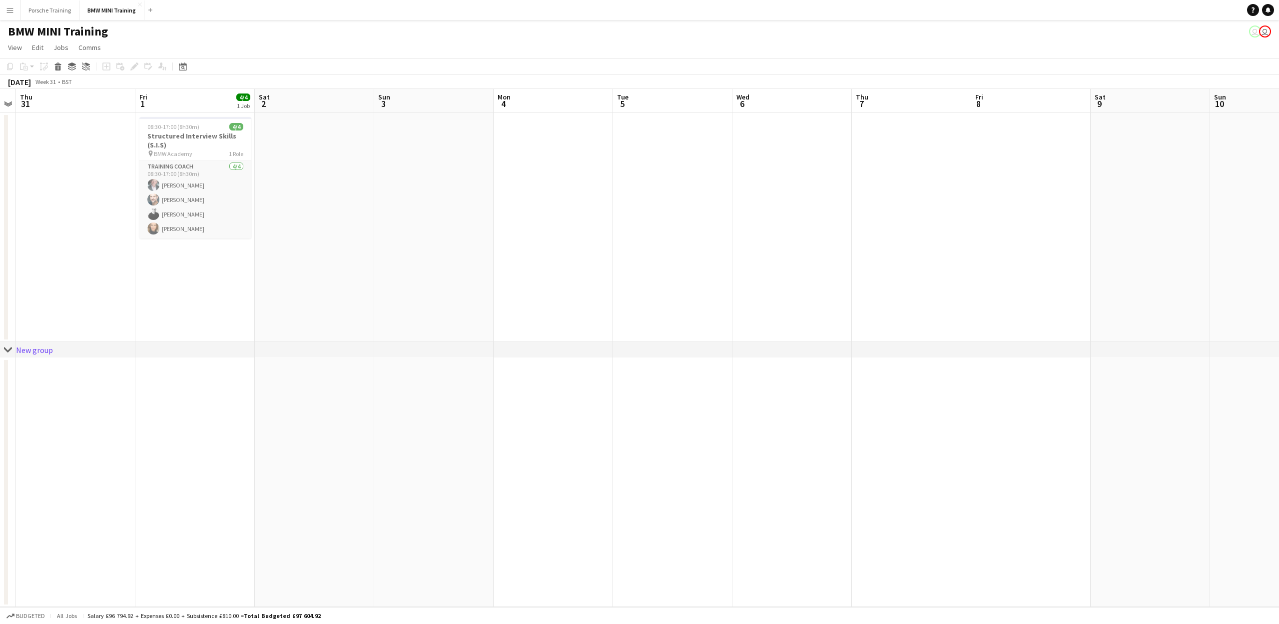
click at [781, 215] on app-calendar-viewport "Mon 28 Tue 29 Wed 30 Thu 31 Fri 1 4/4 1 Job Sat 2 Sun 3 Mon 4 Tue 5 Wed 6 Thu 7…" at bounding box center [639, 348] width 1279 height 518
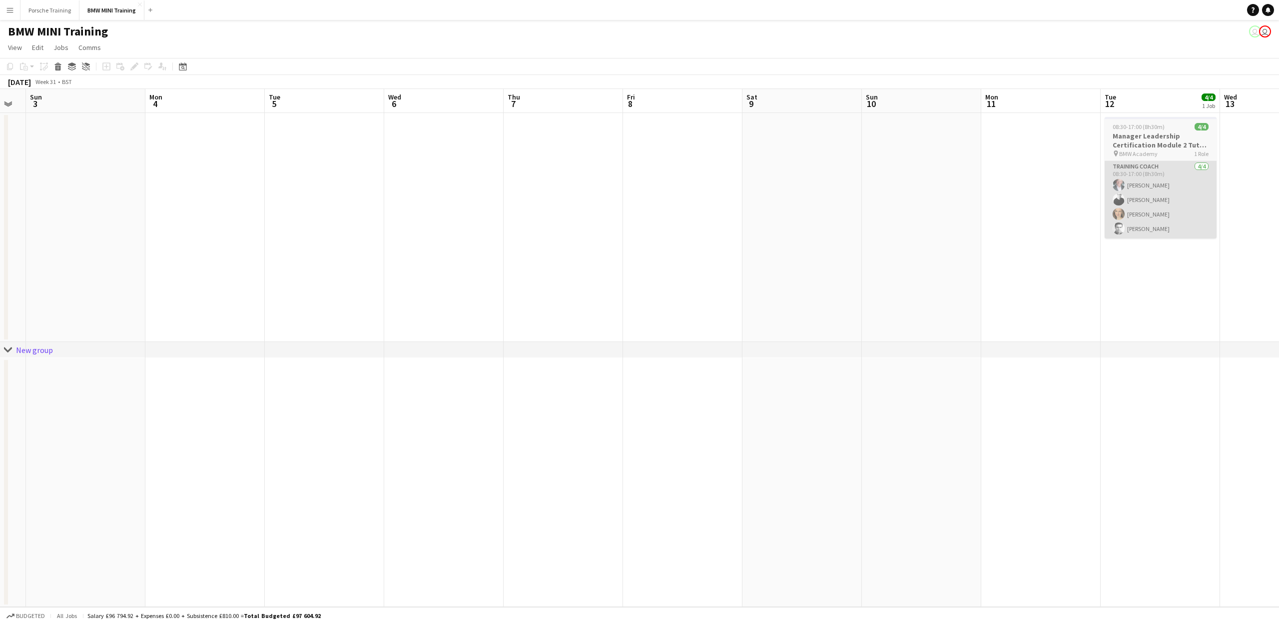
click at [810, 223] on app-calendar-viewport "Thu 31 Fri 1 4/4 1 Job Sat 2 Sun 3 Mon 4 Tue 5 Wed 6 Thu 7 Fri 8 Sat 9 Sun 10 M…" at bounding box center [639, 348] width 1279 height 518
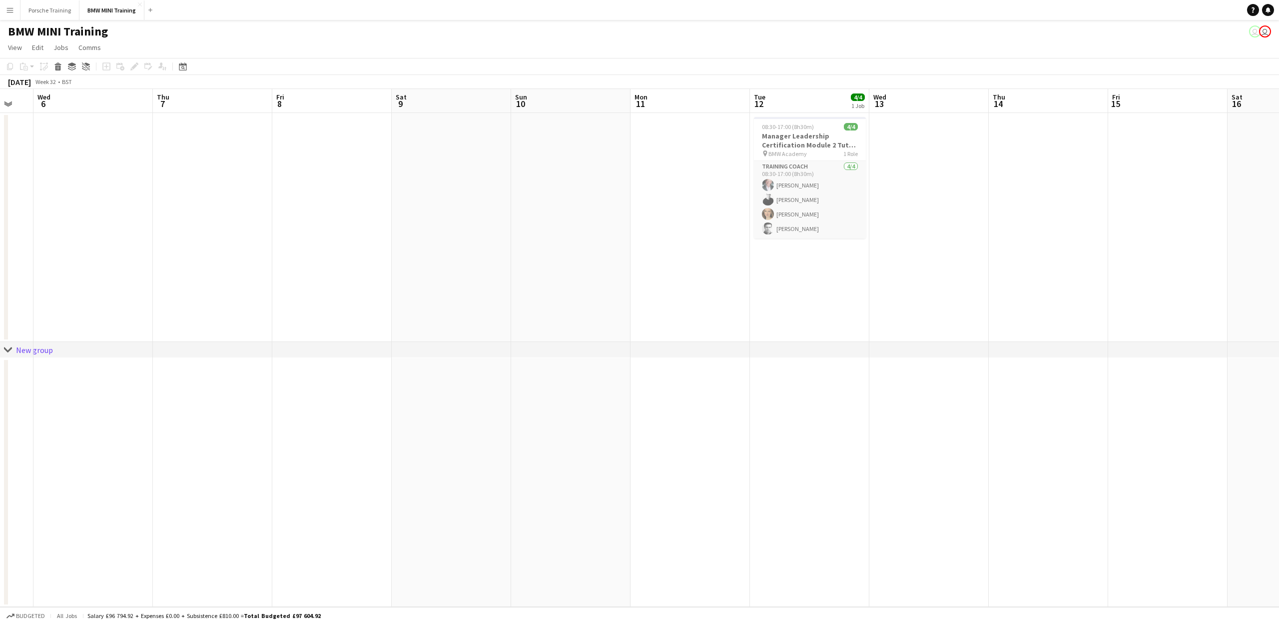
click at [977, 241] on app-calendar-viewport "Sat 2 Sun 3 Mon 4 Tue 5 Wed 6 Thu 7 Fri 8 Sat 9 Sun 10 Mon 11 Tue 12 4/4 1 Job …" at bounding box center [639, 348] width 1279 height 518
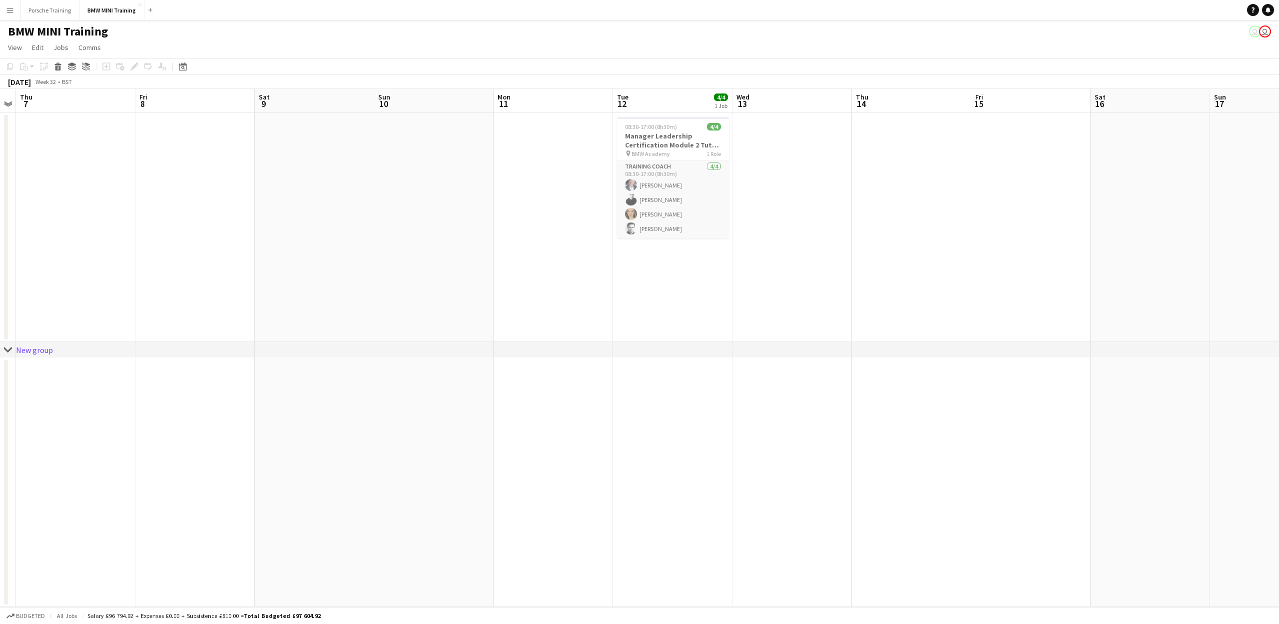
click at [863, 237] on app-calendar-viewport "Mon 4 Tue 5 Wed 6 Thu 7 Fri 8 Sat 9 Sun 10 Mon 11 Tue 12 4/4 1 Job Wed 13 Thu 1…" at bounding box center [639, 348] width 1279 height 518
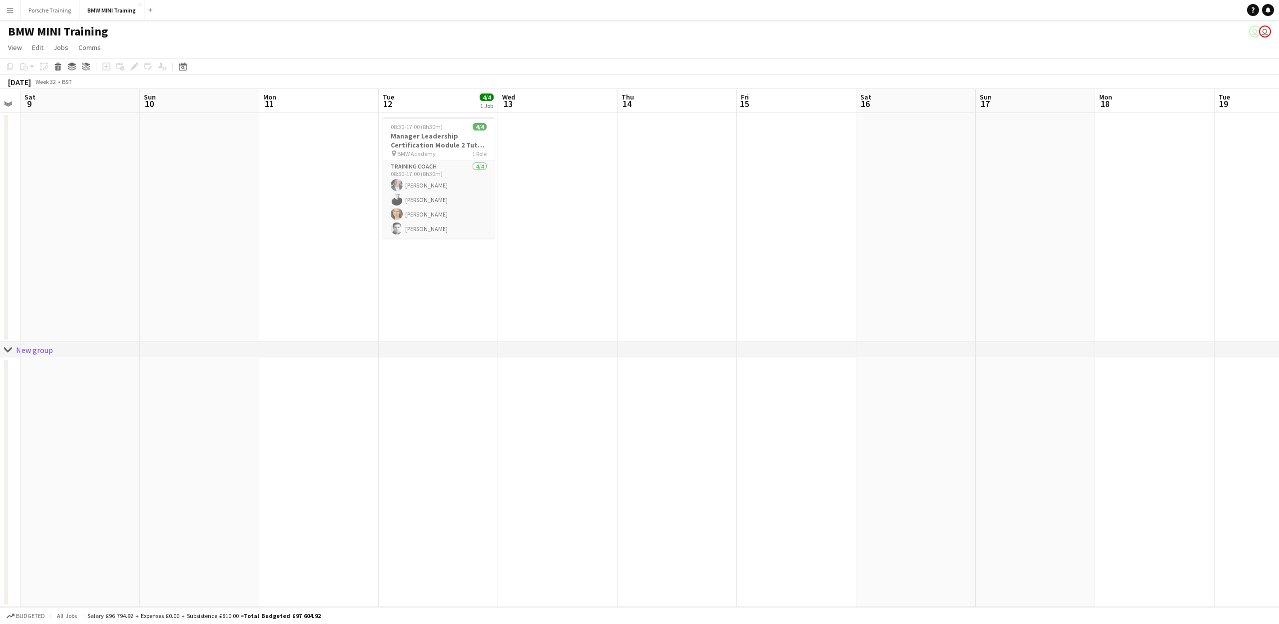
click at [931, 228] on app-calendar-viewport "Wed 6 Thu 7 Fri 8 Sat 9 Sun 10 Mon 11 Tue 12 4/4 1 Job Wed 13 Thu 14 Fri 15 Sat…" at bounding box center [639, 348] width 1279 height 518
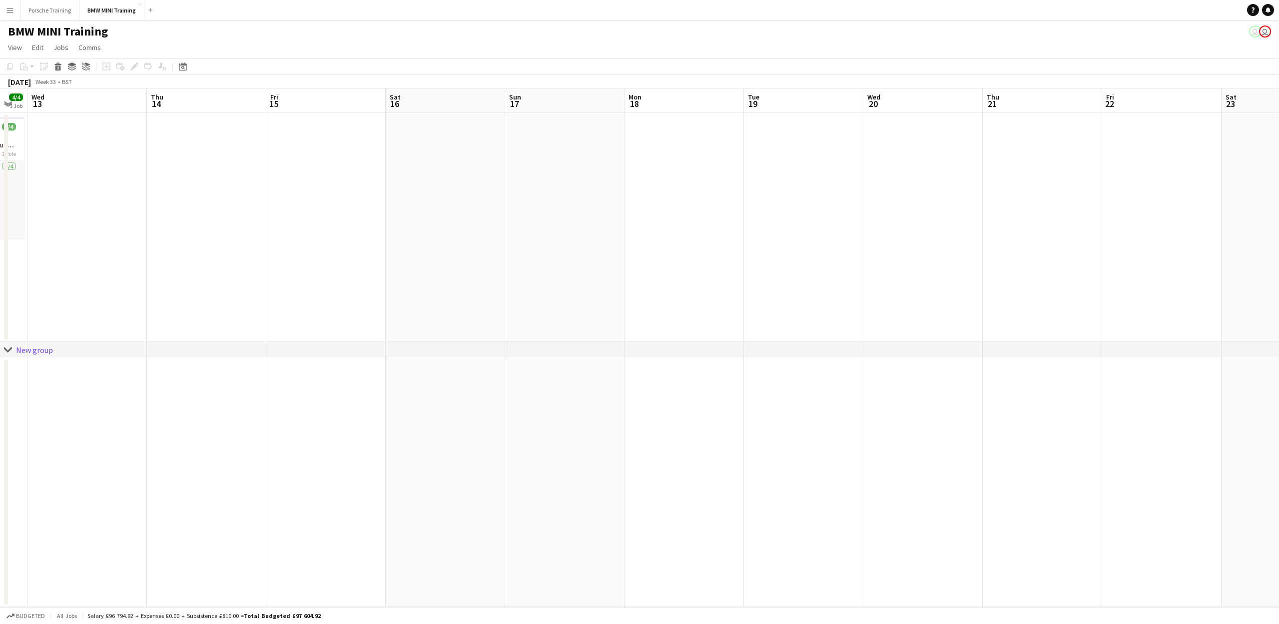
click at [975, 228] on app-calendar-viewport "Sun 10 Mon 11 Tue 12 4/4 1 Job Wed 13 Thu 14 Fri 15 Sat 16 Sun 17 Mon 18 Tue 19…" at bounding box center [639, 348] width 1279 height 518
click at [908, 229] on app-calendar-viewport "Sun 10 Mon 11 Tue 12 4/4 1 Job Wed 13 Thu 14 Fri 15 Sat 16 Sun 17 Mon 18 Tue 19…" at bounding box center [639, 348] width 1279 height 518
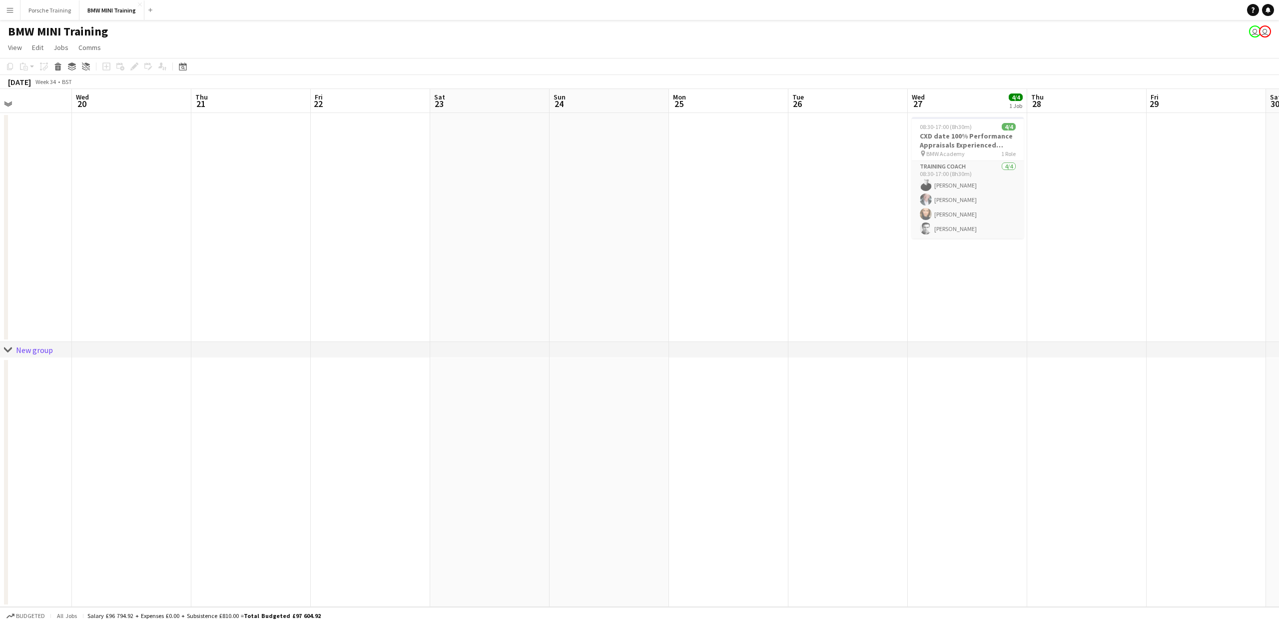
scroll to position [0, 384]
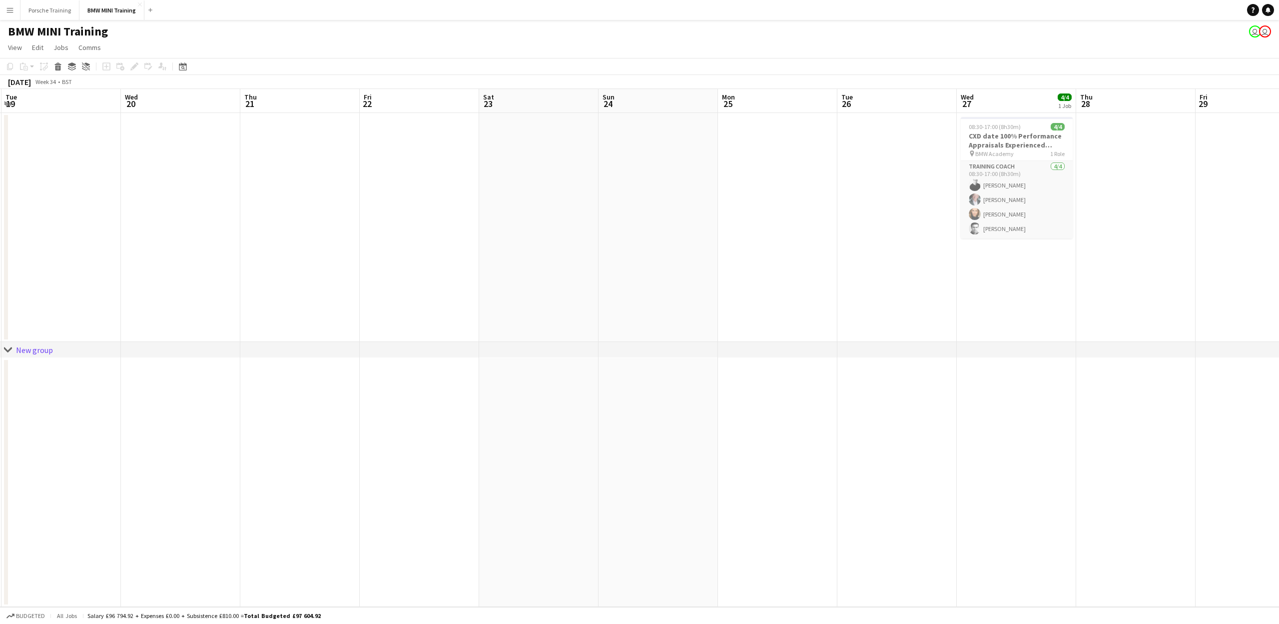
click at [724, 220] on app-calendar-viewport "Sat 16 Sun 17 Mon 18 Tue 19 Wed 20 Thu 21 Fri 22 Sat 23 Sun 24 Mon 25 Tue 26 We…" at bounding box center [639, 348] width 1279 height 518
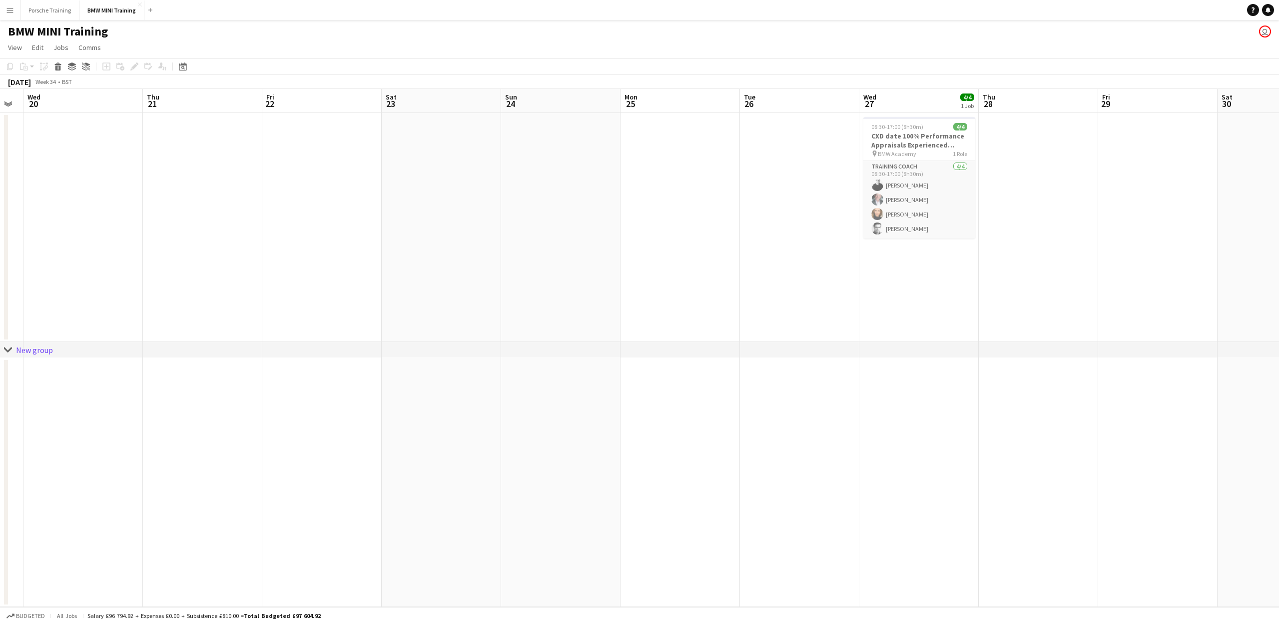
click at [673, 177] on app-calendar-viewport "Sun 17 Mon 18 Tue 19 Wed 20 Thu 21 Fri 22 Sat 23 Sun 24 Mon 25 Tue 26 Wed 27 4/…" at bounding box center [639, 348] width 1279 height 518
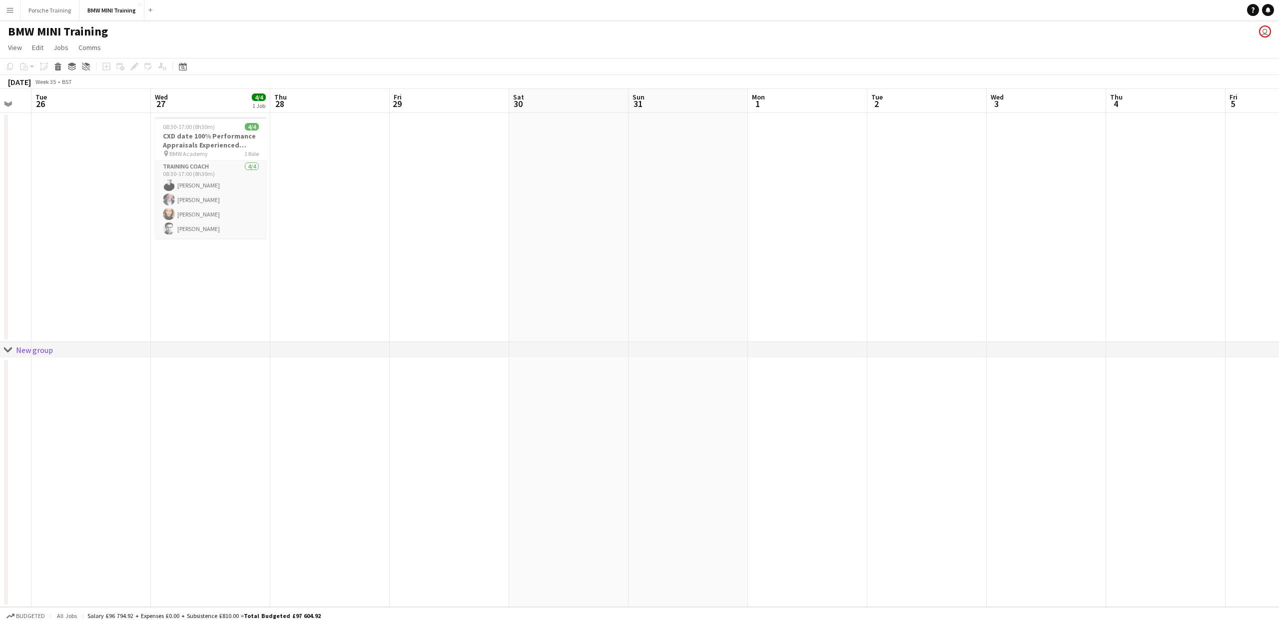
click at [576, 164] on app-calendar-viewport "Sat 23 Sun 24 Mon 25 Tue 26 Wed 27 4/4 1 Job Thu 28 Fri 29 Sat 30 Sun 31 Mon 1 …" at bounding box center [639, 348] width 1279 height 518
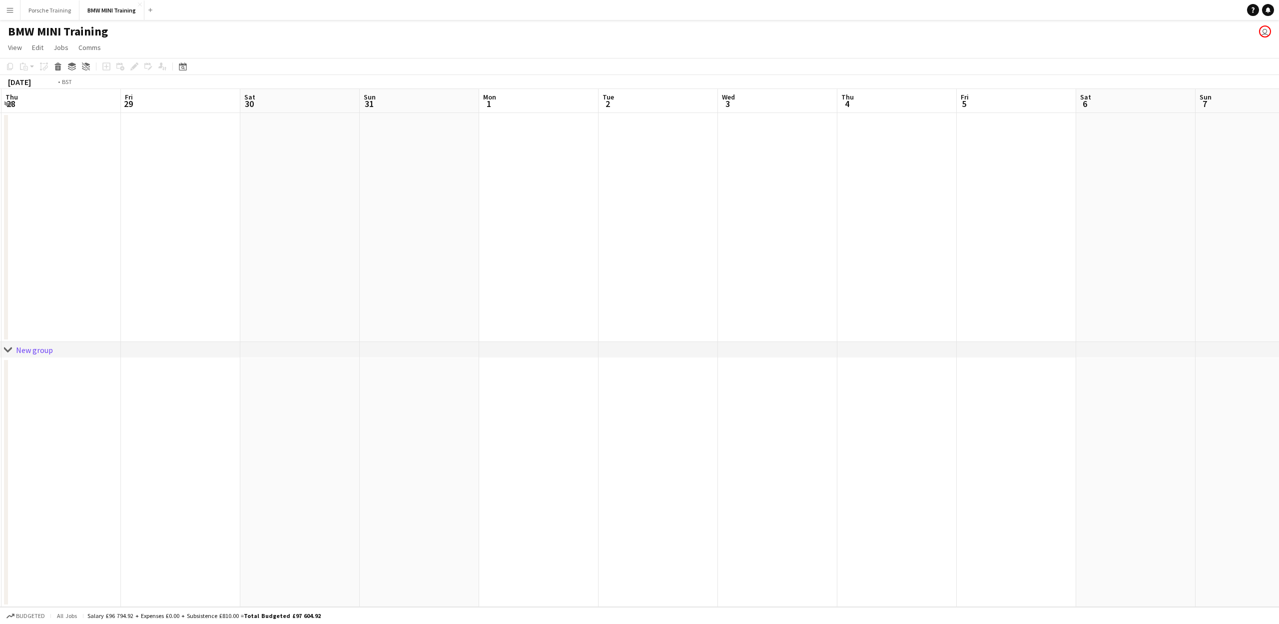
click at [500, 208] on app-calendar-viewport "Mon 25 Tue 26 Wed 27 4/4 1 Job Thu 28 Fri 29 Sat 30 Sun 31 Mon 1 Tue 2 Wed 3 Th…" at bounding box center [639, 348] width 1279 height 518
click at [401, 214] on app-calendar-viewport "Wed 3 Thu 4 Fri 5 Sat 6 Sun 7 Mon 8 Tue 9 Wed 10 Thu 11 Fri 12 Sat 13 Sun 14 Mo…" at bounding box center [639, 348] width 1279 height 518
click at [423, 188] on app-calendar-viewport "Thu 4 Fri 5 Sat 6 Sun 7 Mon 8 Tue 9 Wed 10 Thu 11 Fri 12 Sat 13 Sun 14 Mon 15 T…" at bounding box center [639, 348] width 1279 height 518
click at [342, 162] on app-calendar-viewport "Mon 8 Tue 9 Wed 10 Thu 11 Fri 12 Sat 13 Sun 14 Mon 15 Tue 16 Wed 17 Thu 18 Fri …" at bounding box center [639, 348] width 1279 height 518
click at [473, 203] on app-calendar-viewport "Tue 16 Wed 17 Thu 18 Fri 19 Sat 20 Sun 21 Mon 22 Tue 23 Wed 24 Thu 25 Fri 26 Sa…" at bounding box center [639, 348] width 1279 height 518
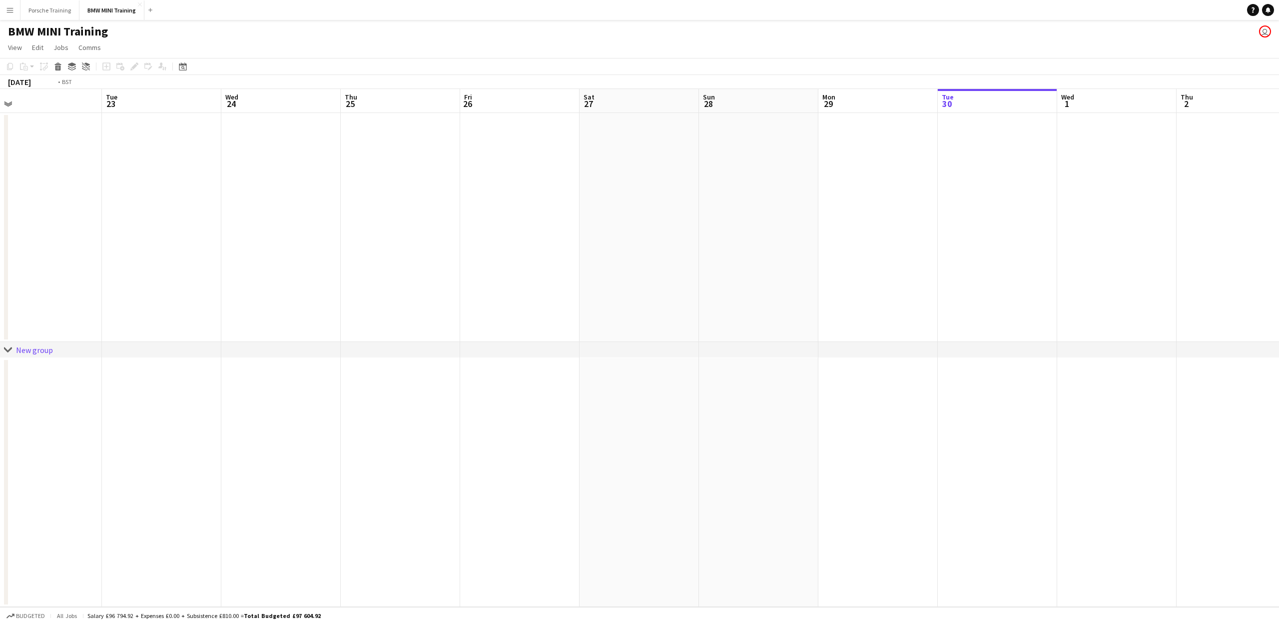
click at [603, 216] on app-calendar-viewport "Fri 19 Sat 20 Sun 21 Mon 22 Tue 23 Wed 24 Thu 25 Fri 26 Sat 27 Sun 28 Mon 29 Tu…" at bounding box center [639, 348] width 1279 height 518
click at [668, 219] on app-calendar-viewport "Sun 21 Mon 22 Tue 23 Wed 24 Thu 25 Fri 26 Sat 27 Sun 28 Mon 29 Tue 30 Wed 1 Thu…" at bounding box center [639, 348] width 1279 height 518
click at [698, 220] on app-calendar-viewport "Tue 23 Wed 24 Thu 25 Fri 26 Sat 27 Sun 28 Mon 29 Tue 30 Wed 1 Thu 2 Fri 3 Sat 4…" at bounding box center [639, 348] width 1279 height 518
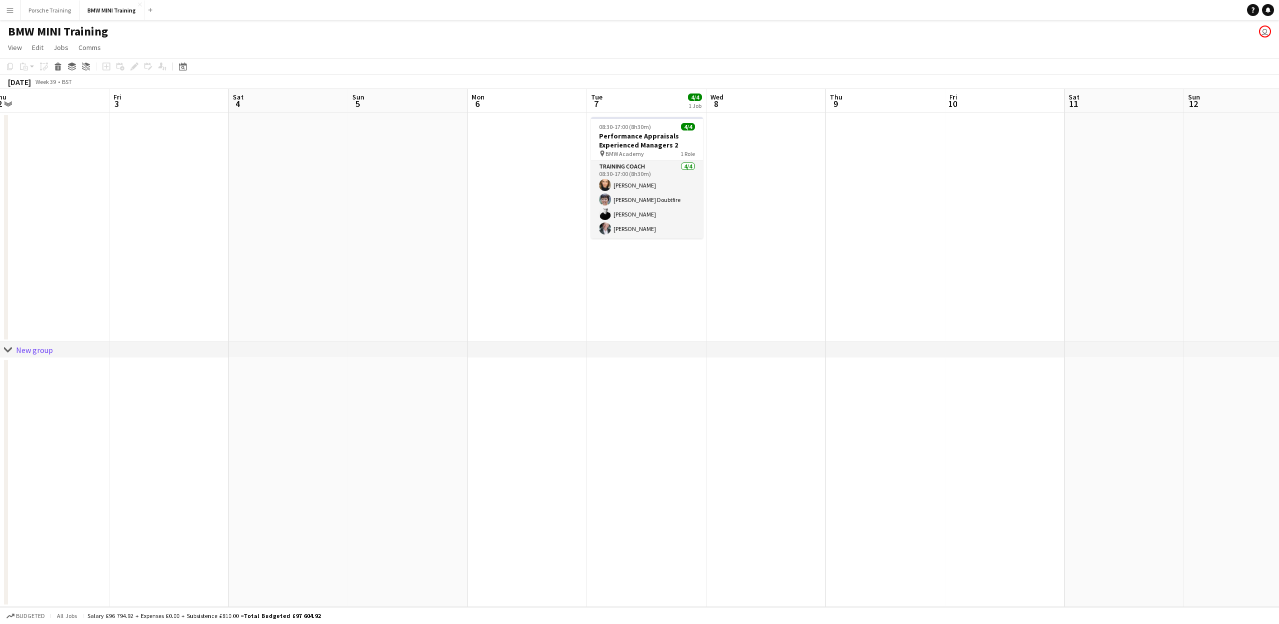
click at [462, 152] on app-calendar-viewport "Mon 29 Tue 30 Wed 1 Thu 2 Fri 3 Sat 4 Sun 5 Mon 6 Tue 7 4/4 1 Job Wed 8 Thu 9 F…" at bounding box center [639, 348] width 1279 height 518
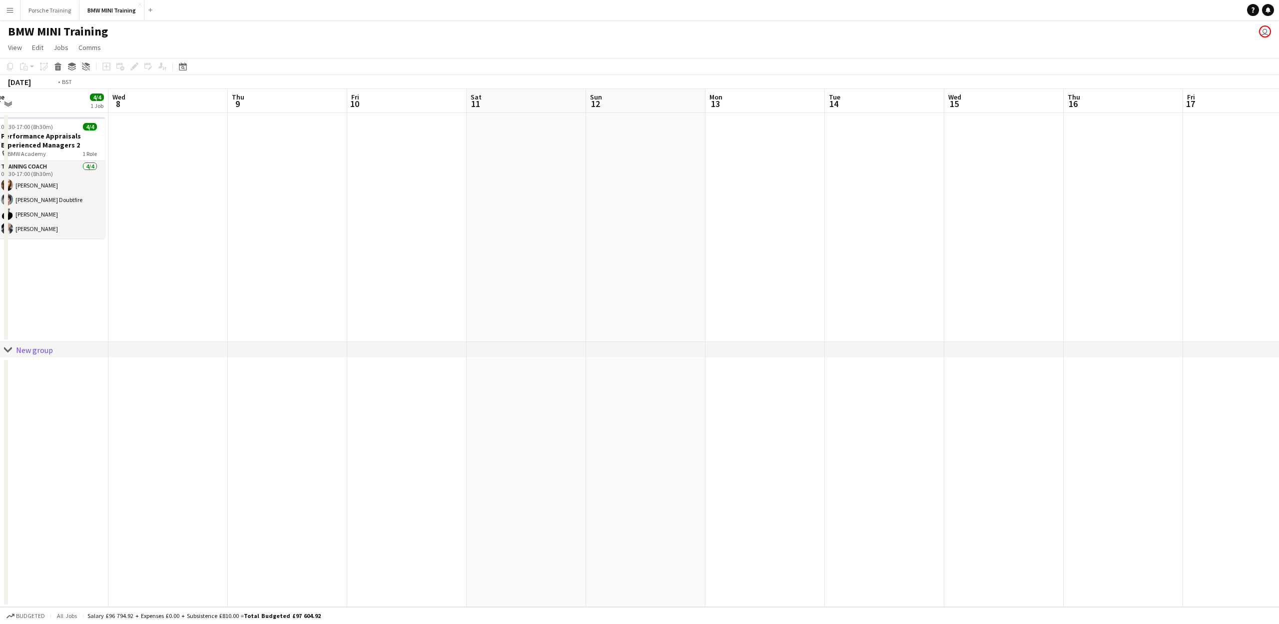
click at [658, 219] on app-calendar-viewport "Fri 3 Sat 4 Sun 5 Mon 6 Tue 7 4/4 1 Job Wed 8 Thu 9 Fri 10 Sat 11 Sun 12 Mon 13…" at bounding box center [639, 348] width 1279 height 518
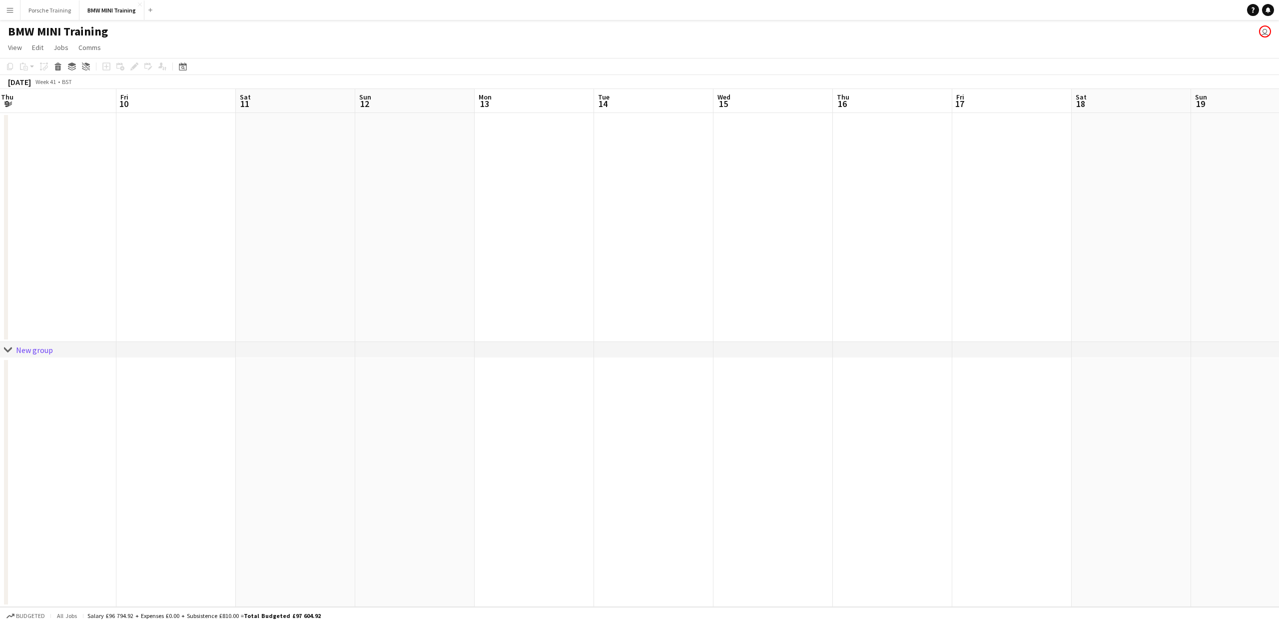
click at [727, 239] on app-calendar-viewport "Mon 6 Tue 7 4/4 1 Job Wed 8 Thu 9 Fri 10 Sat 11 Sun 12 Mon 13 Tue 14 Wed 15 Thu…" at bounding box center [639, 348] width 1279 height 518
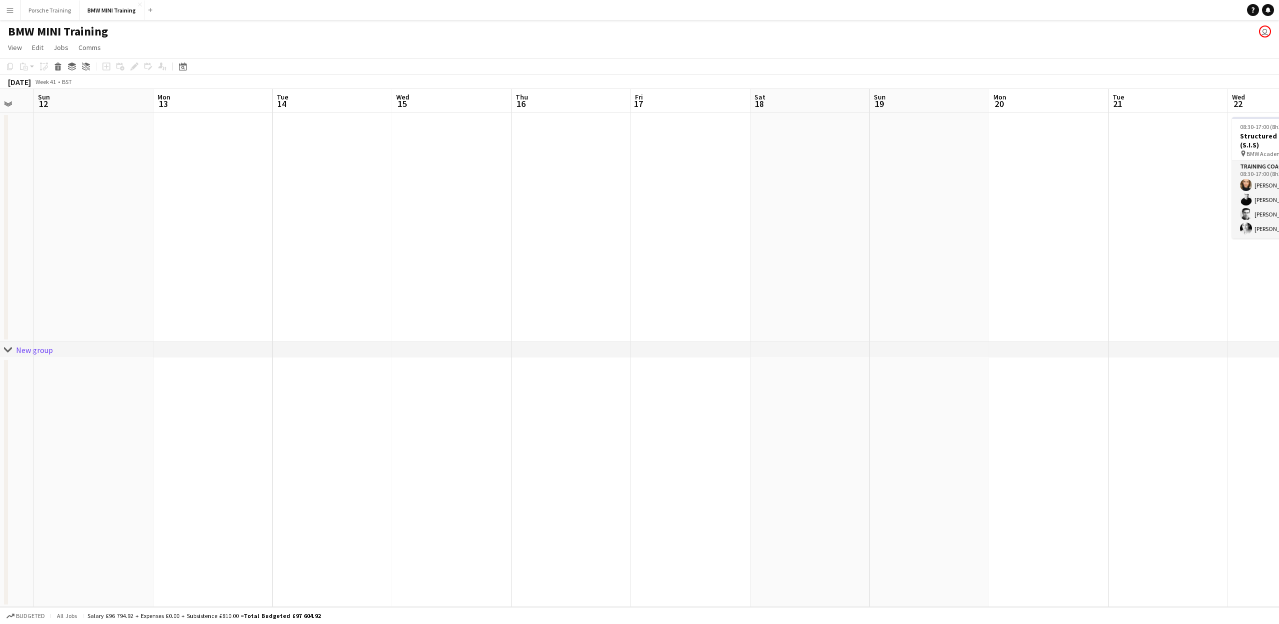
scroll to position [0, 374]
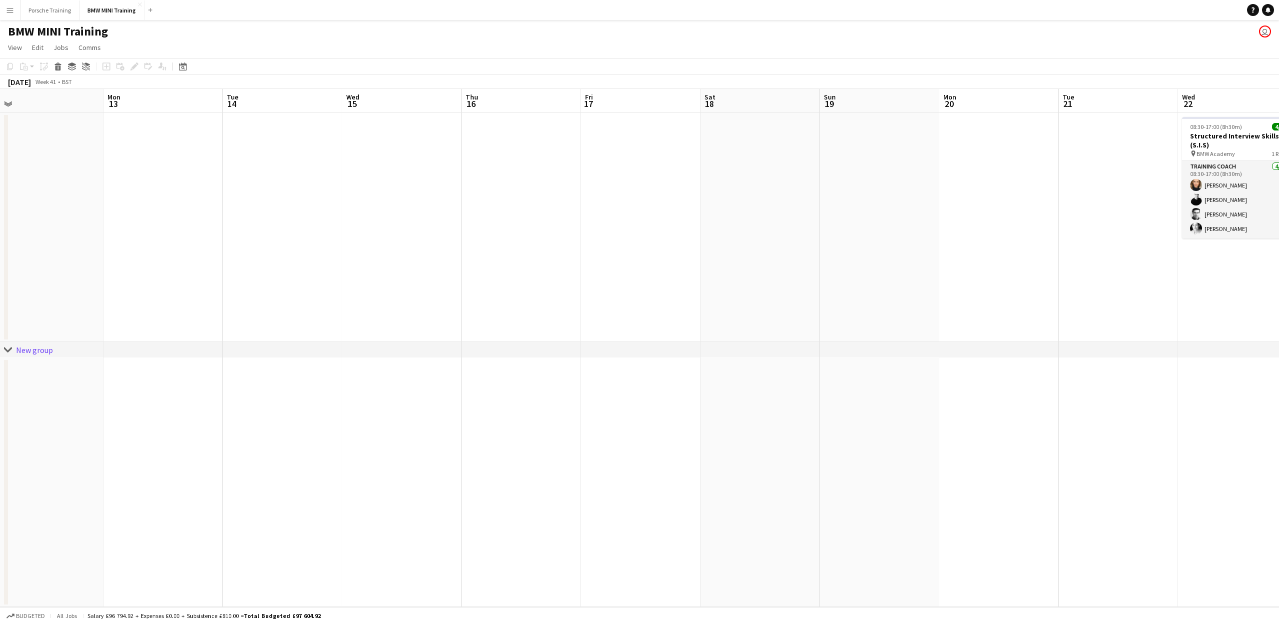
click at [679, 336] on app-calendar-viewport "Thu 9 Fri 10 Sat 11 Sun 12 Mon 13 Tue 14 Wed 15 Thu 16 Fri 17 Sat 18 Sun 19 Mon…" at bounding box center [639, 348] width 1279 height 518
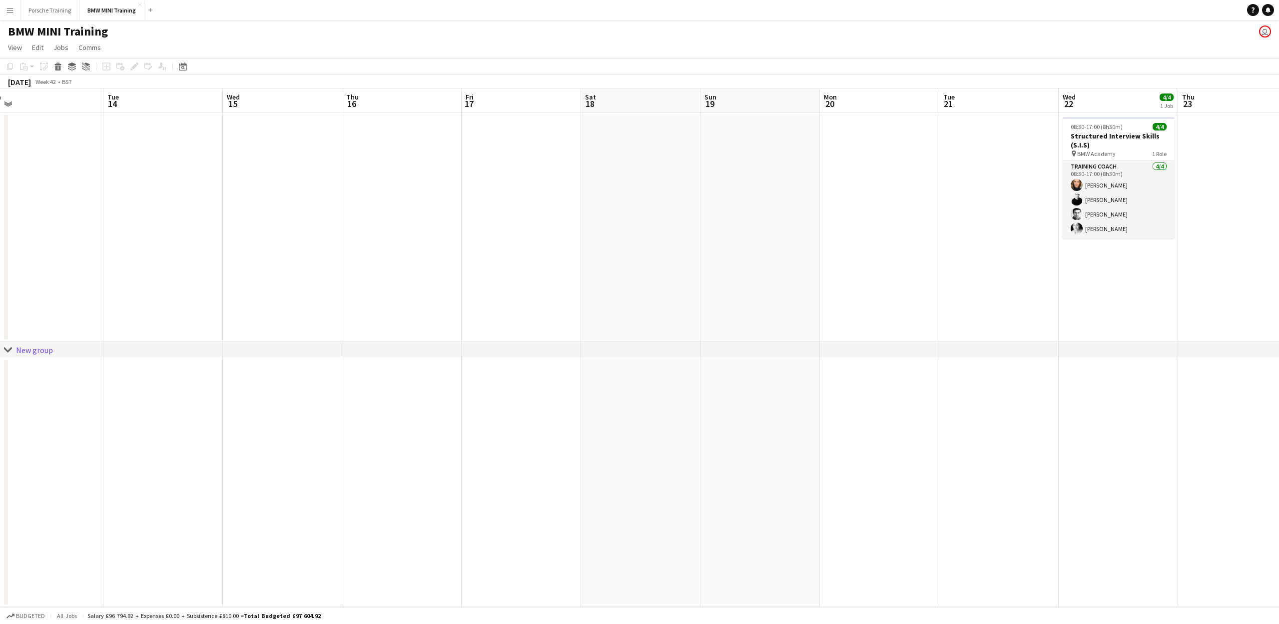
click at [1104, 313] on app-calendar-viewport "Fri 10 Sat 11 Sun 12 Mon 13 Tue 14 Wed 15 Thu 16 Fri 17 Sat 18 Sun 19 Mon 20 Tu…" at bounding box center [639, 348] width 1279 height 518
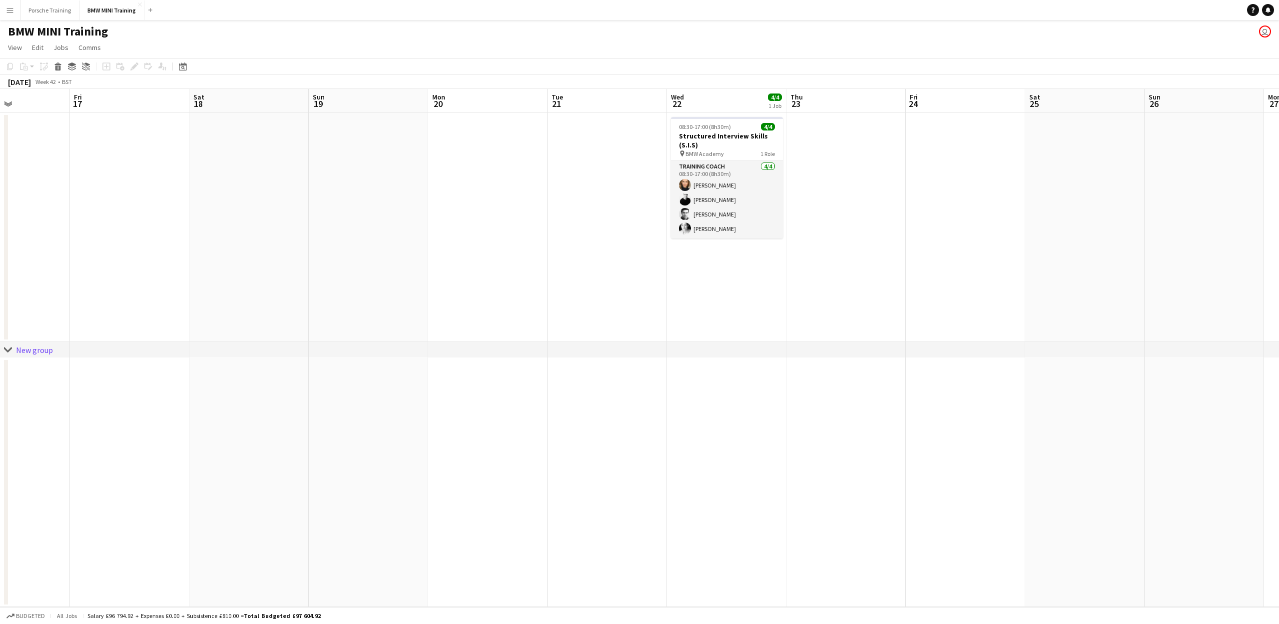
click at [363, 280] on app-calendar-viewport "Tue 14 Wed 15 Thu 16 Fri 17 Sat 18 Sun 19 Mon 20 Tue 21 Wed 22 4/4 1 Job Thu 23…" at bounding box center [639, 348] width 1279 height 518
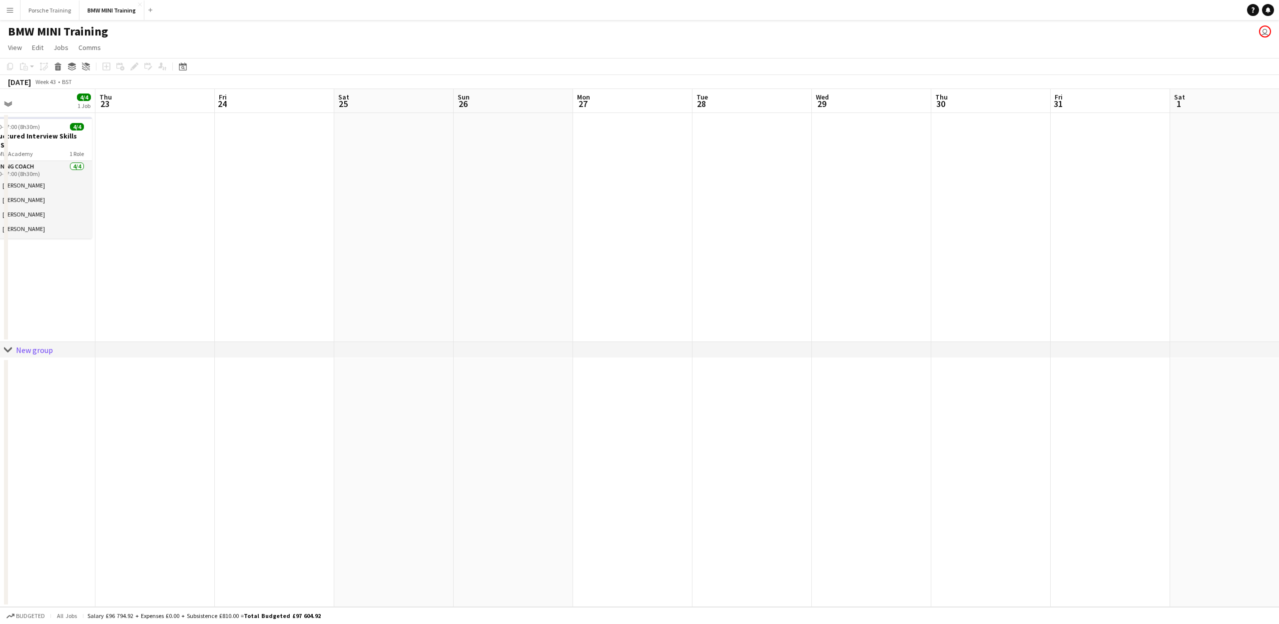
click at [363, 249] on app-calendar-viewport "Mon 20 Tue 21 Wed 22 4/4 1 Job Thu 23 Fri 24 Sat 25 Sun 26 Mon 27 Tue 28 Wed 29…" at bounding box center [639, 348] width 1279 height 518
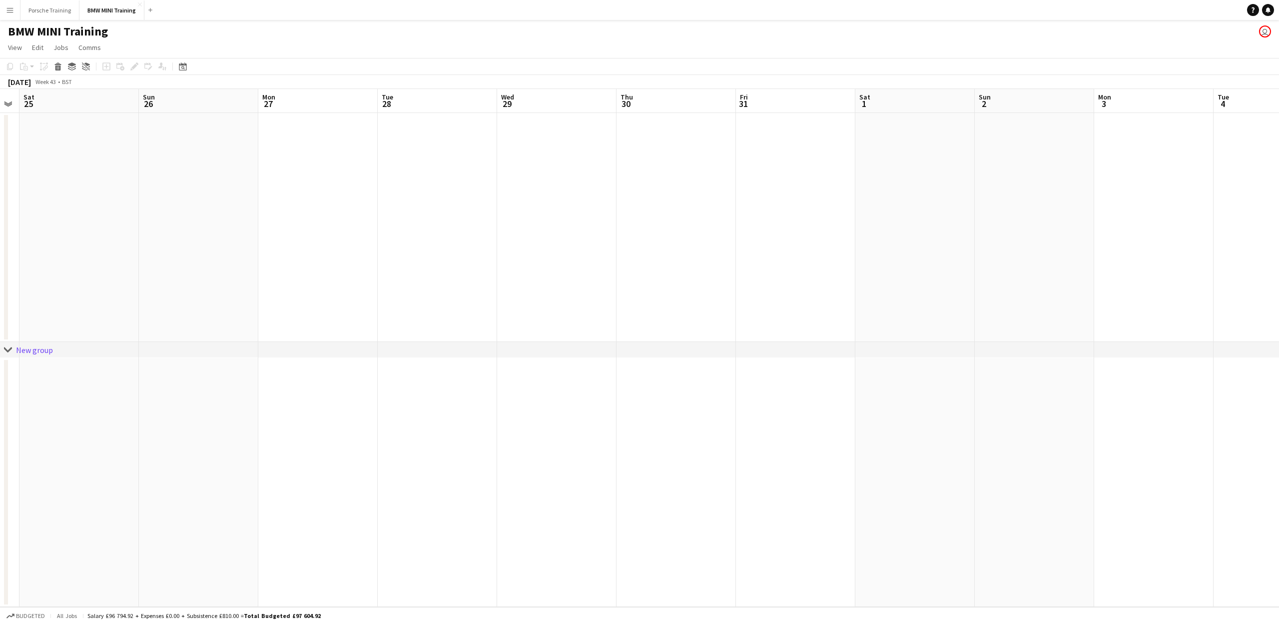
click at [414, 256] on app-calendar-viewport "Tue 21 Wed 22 4/4 1 Job Thu 23 Fri 24 Sat 25 Sun 26 Mon 27 Tue 28 Wed 29 Thu 30…" at bounding box center [639, 348] width 1279 height 518
click at [363, 221] on app-calendar-viewport "Sat 25 Sun 26 Mon 27 Tue 28 Wed 29 Thu 30 Fri 31 Sat 1 Sun 2 Mon 3 Tue 4 Wed 5 …" at bounding box center [639, 348] width 1279 height 518
click at [363, 168] on app-calendar-viewport "Tue 28 Wed 29 Thu 30 Fri 31 Sat 1 Sun 2 Mon 3 Tue 4 Wed 5 Thu 6 Fri 7 Sat 8 Sun…" at bounding box center [639, 348] width 1279 height 518
click at [436, 191] on app-calendar-viewport "Fri 31 Sat 1 Sun 2 Mon 3 Tue 4 Wed 5 Thu 6 Fri 7 Sat 8 Sun 9 Mon 10 Tue 11 Wed …" at bounding box center [639, 348] width 1279 height 518
click at [425, 174] on app-calendar-viewport "Mon 3 Tue 4 Wed 5 Thu 6 Fri 7 Sat 8 Sun 9 Mon 10 Tue 11 Wed 12 Thu 13 Fri 14 Sa…" at bounding box center [639, 348] width 1279 height 518
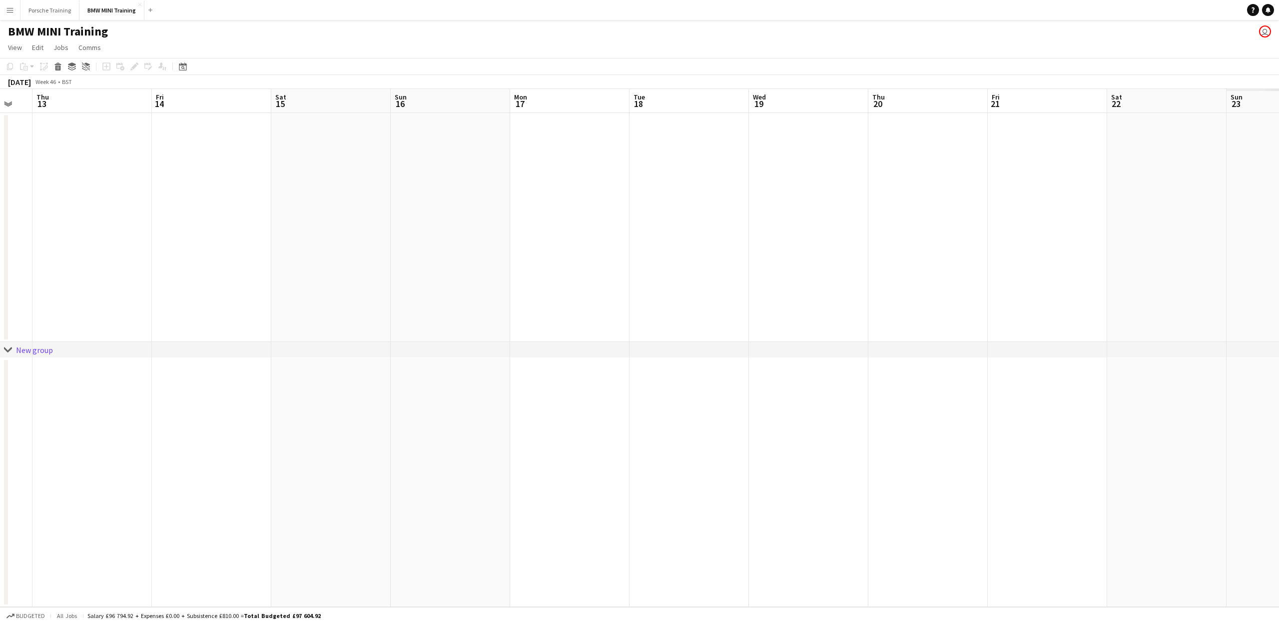
click at [541, 196] on app-calendar-viewport "Mon 10 Tue 11 Wed 12 Thu 13 Fri 14 Sat 15 Sun 16 Mon 17 Tue 18 Wed 19 Thu 20 Fr…" at bounding box center [639, 348] width 1279 height 518
click at [494, 204] on app-calendar-viewport "Mon 10 Tue 11 Wed 12 Thu 13 Fri 14 Sat 15 Sun 16 Mon 17 Tue 18 Wed 19 Thu 20 Fr…" at bounding box center [639, 348] width 1279 height 518
click at [370, 194] on app-calendar-viewport "Thu 13 Fri 14 Sat 15 Sun 16 Mon 17 Tue 18 Wed 19 Thu 20 Fri 21 Sat 22 Sun 23 Mo…" at bounding box center [639, 348] width 1279 height 518
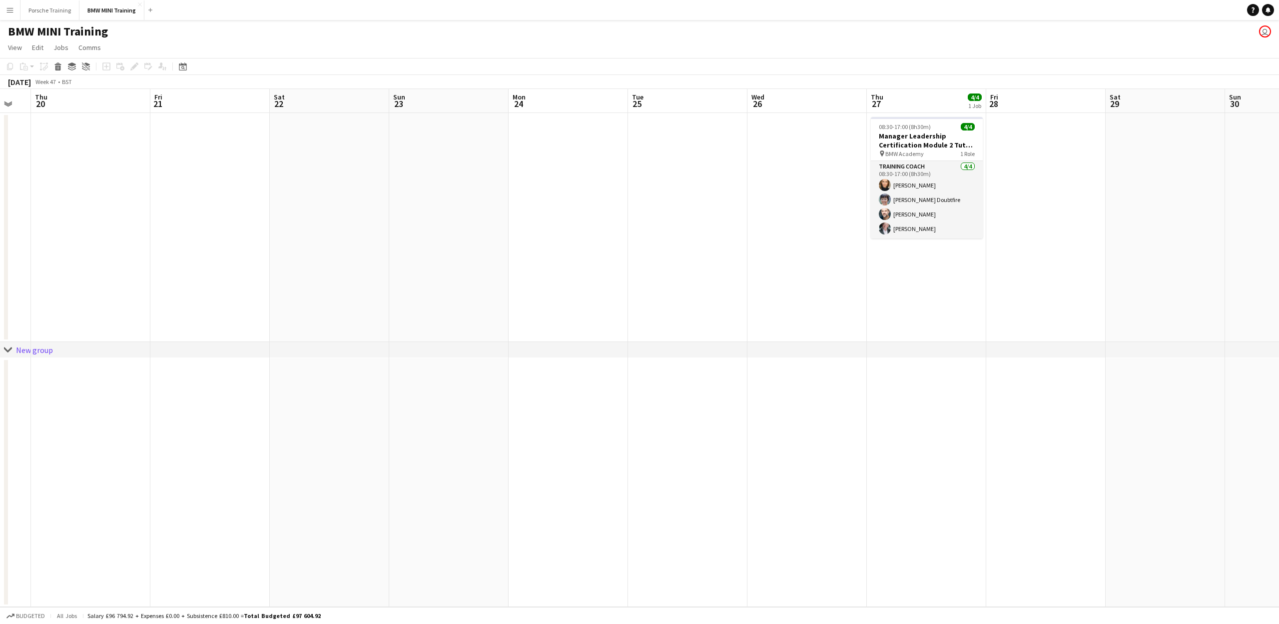
scroll to position [0, 359]
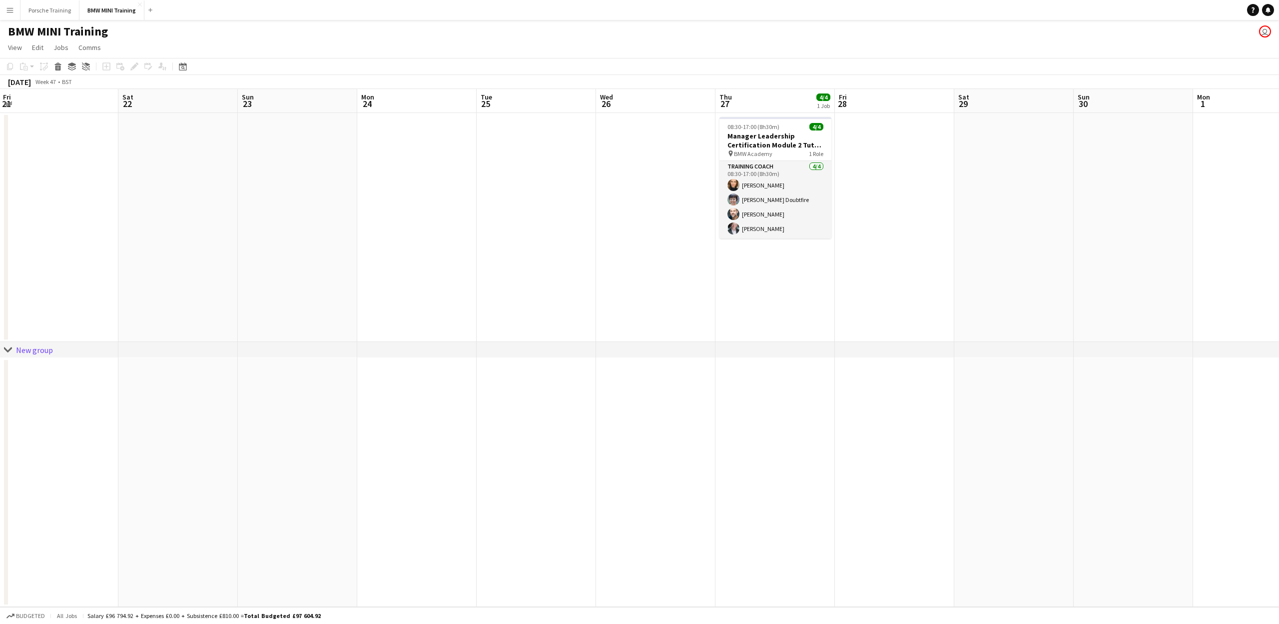
click at [550, 199] on app-calendar-viewport "Tue 18 Wed 19 Thu 20 Fri 21 Sat 22 Sun 23 Mon 24 Tue 25 Wed 26 Thu 27 4/4 1 Job…" at bounding box center [639, 348] width 1279 height 518
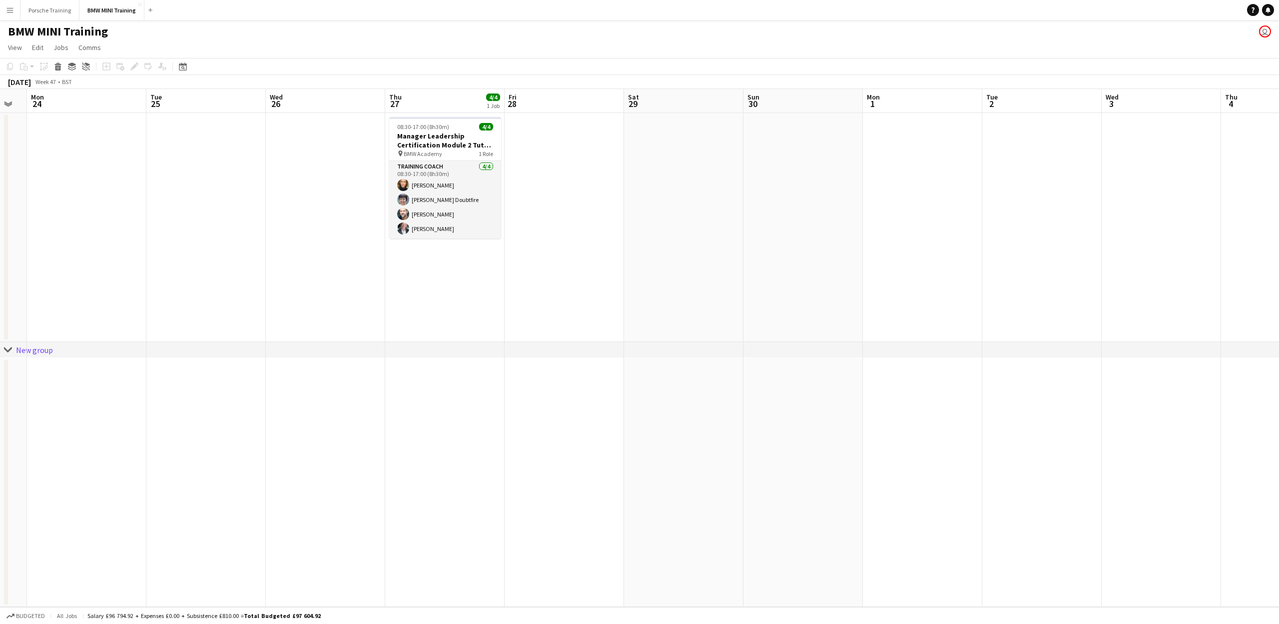
click at [652, 208] on app-calendar-viewport "Fri 21 Sat 22 Sun 23 Mon 24 Tue 25 Wed 26 Thu 27 4/4 1 Job Fri 28 Sat 29 Sun 30…" at bounding box center [639, 348] width 1279 height 518
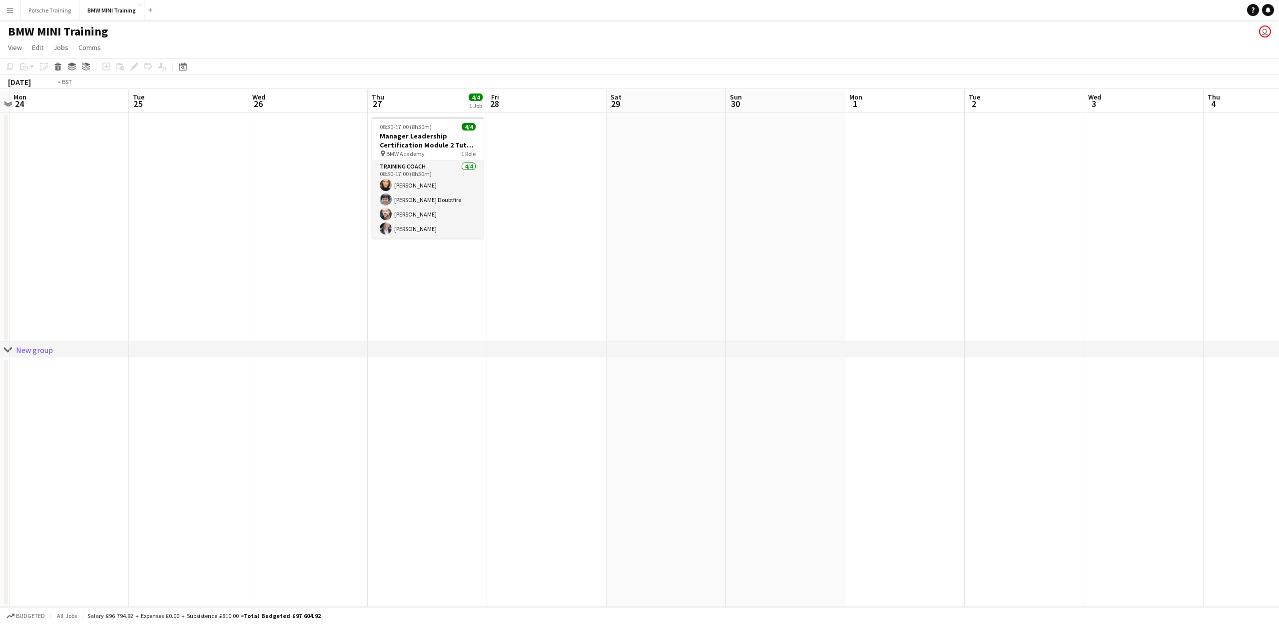
click at [390, 167] on app-calendar-viewport "Fri 21 Sat 22 Sun 23 Mon 24 Tue 25 Wed 26 Thu 27 4/4 1 Job Fri 28 Sat 29 Sun 30…" at bounding box center [639, 348] width 1279 height 518
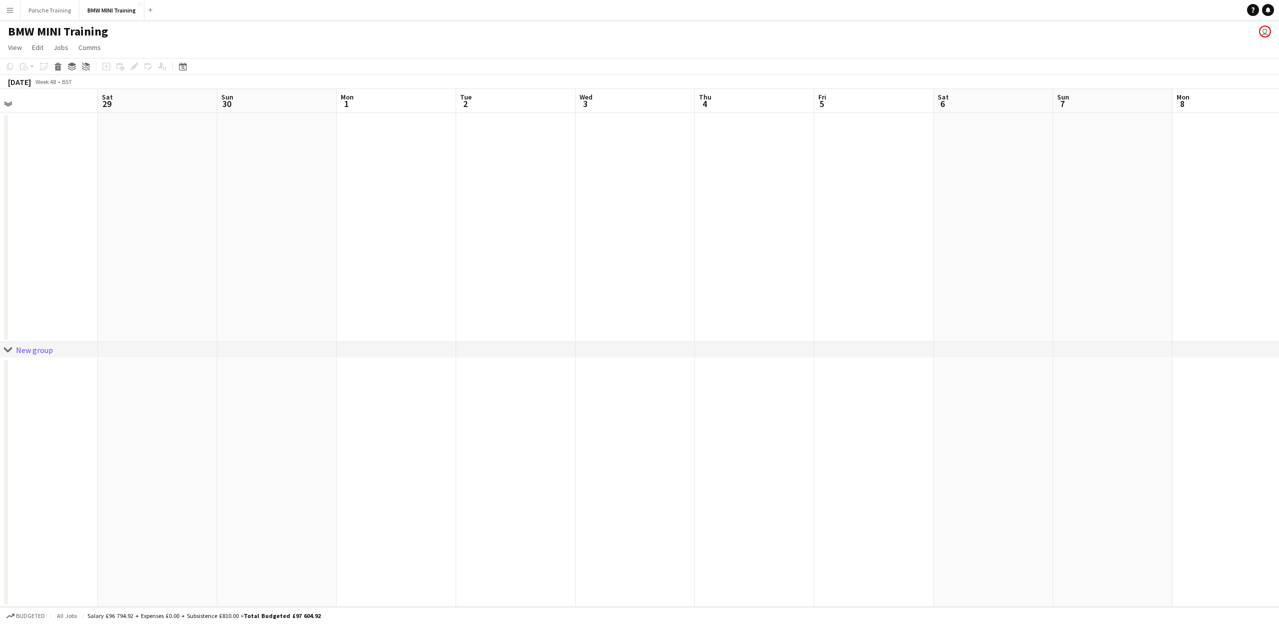
click at [529, 177] on app-calendar-viewport "Tue 25 Wed 26 Thu 27 4/4 1 Job Fri 28 Sat 29 Sun 30 Mon 1 Tue 2 Wed 3 Thu 4 Fri…" at bounding box center [639, 348] width 1279 height 518
click at [520, 175] on app-calendar-viewport "Fri 28 Sat 29 Sun 30 Mon 1 Tue 2 Wed 3 Thu 4 Fri 5 Sat 6 Sun 7 Mon 8 Tue 9 4/4 …" at bounding box center [639, 348] width 1279 height 518
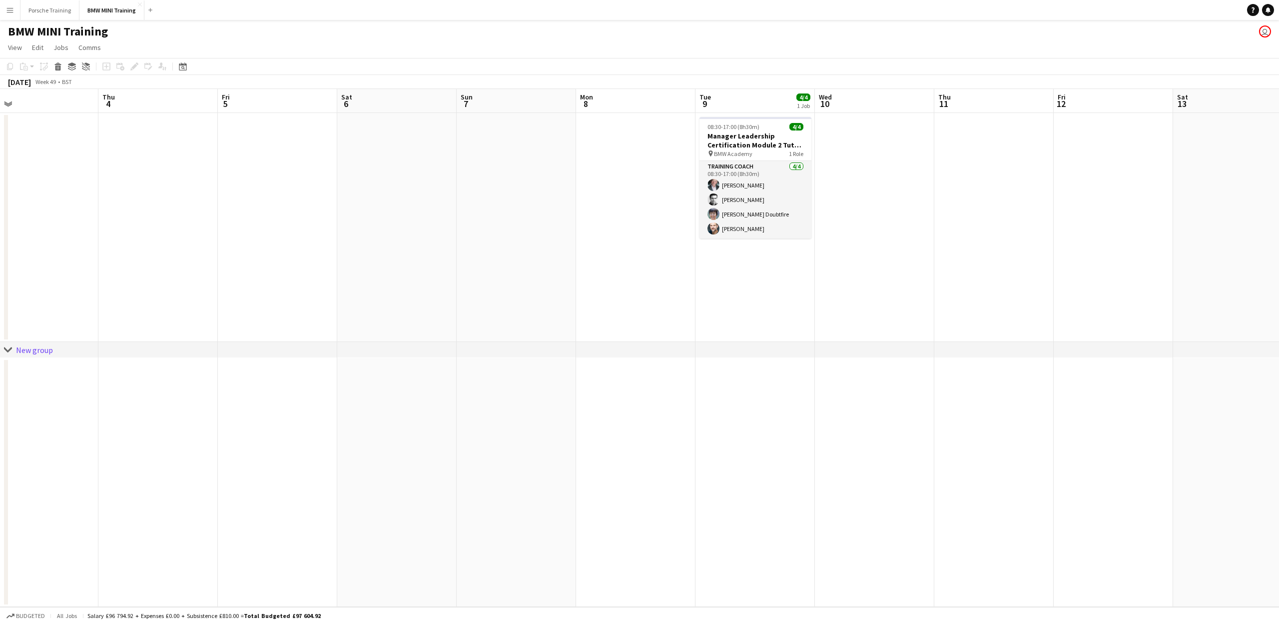
scroll to position [0, 394]
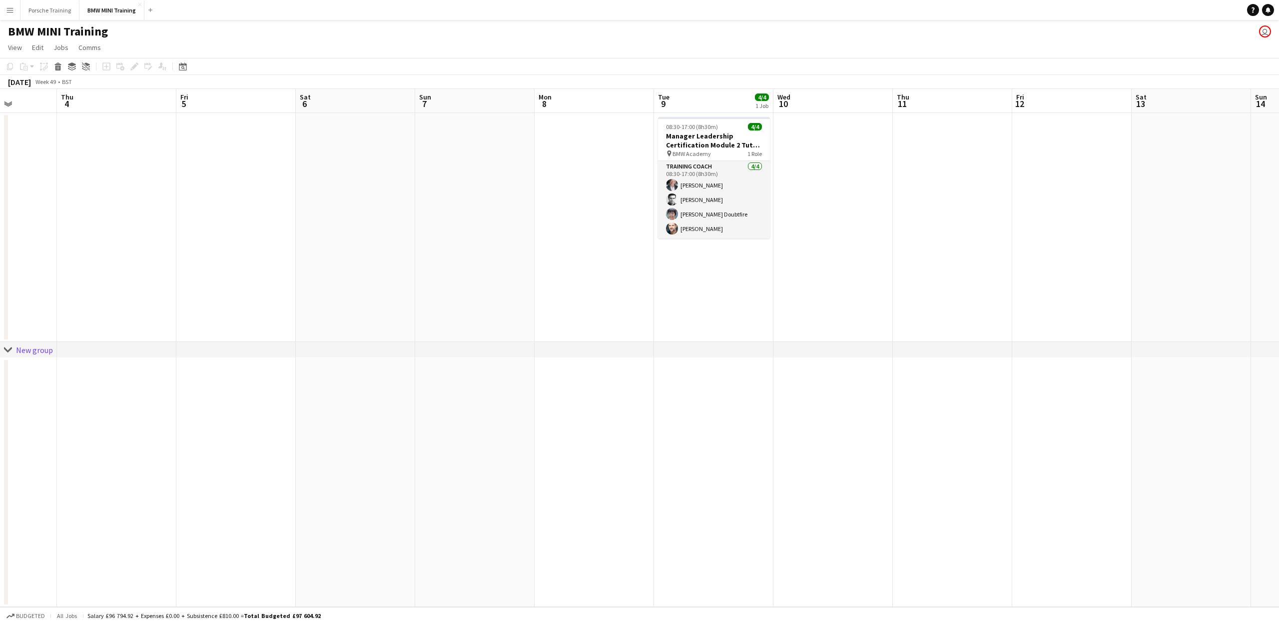
click at [807, 202] on app-calendar-viewport "Sun 30 Mon 1 Tue 2 Wed 3 Thu 4 Fri 5 Sat 6 Sun 7 Mon 8 Tue 9 4/4 1 Job Wed 10 T…" at bounding box center [639, 348] width 1279 height 518
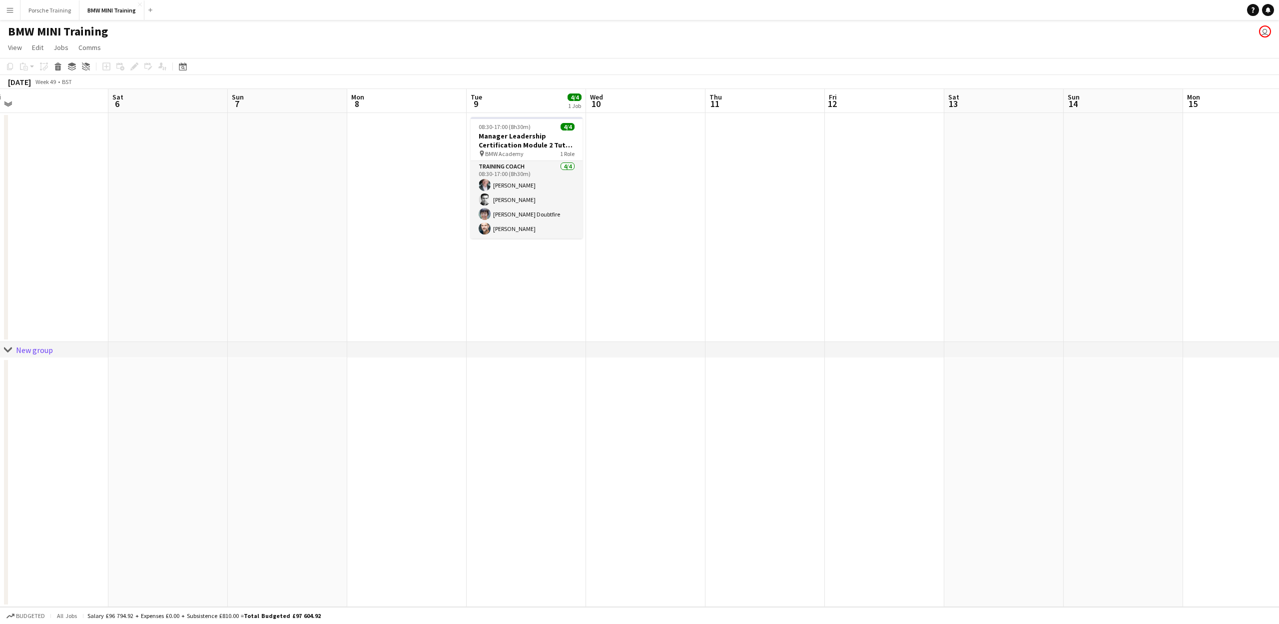
click at [773, 231] on app-calendar-viewport "Tue 2 Wed 3 Thu 4 Fri 5 Sat 6 Sun 7 Mon 8 Tue 9 4/4 1 Job Wed 10 Thu 11 Fri 12 …" at bounding box center [639, 348] width 1279 height 518
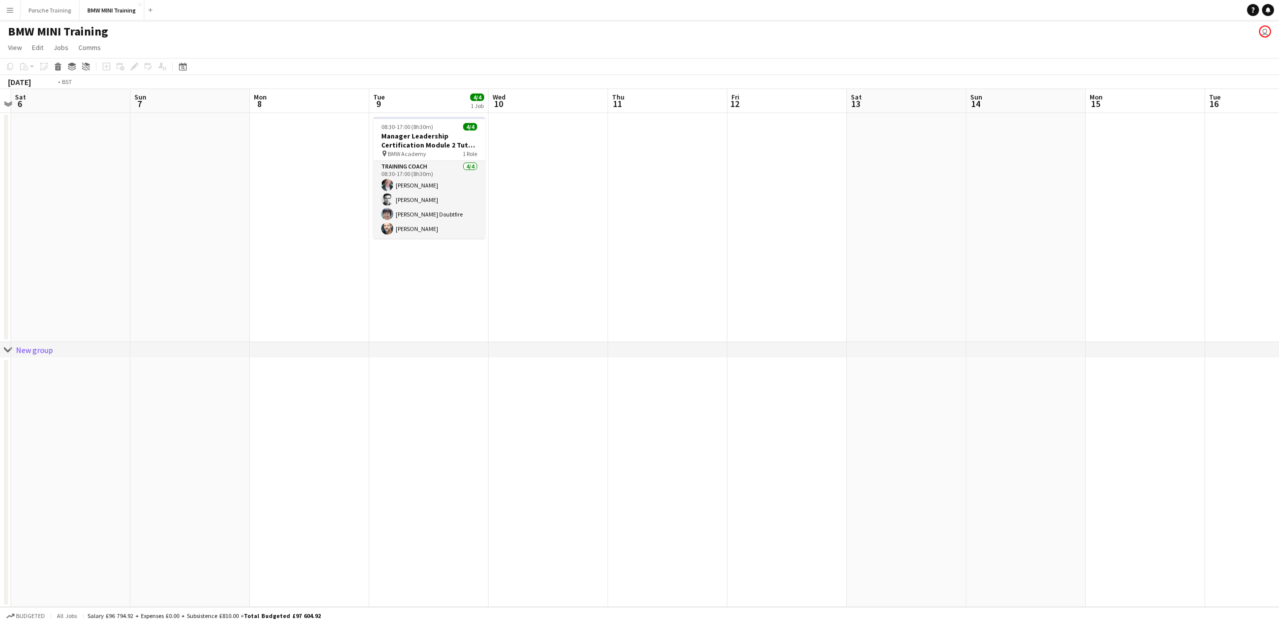
click at [675, 246] on app-calendar-viewport "Wed 3 Thu 4 Fri 5 Sat 6 Sun 7 Mon 8 Tue 9 4/4 1 Job Wed 10 Thu 11 Fri 12 Sat 13…" at bounding box center [639, 348] width 1279 height 518
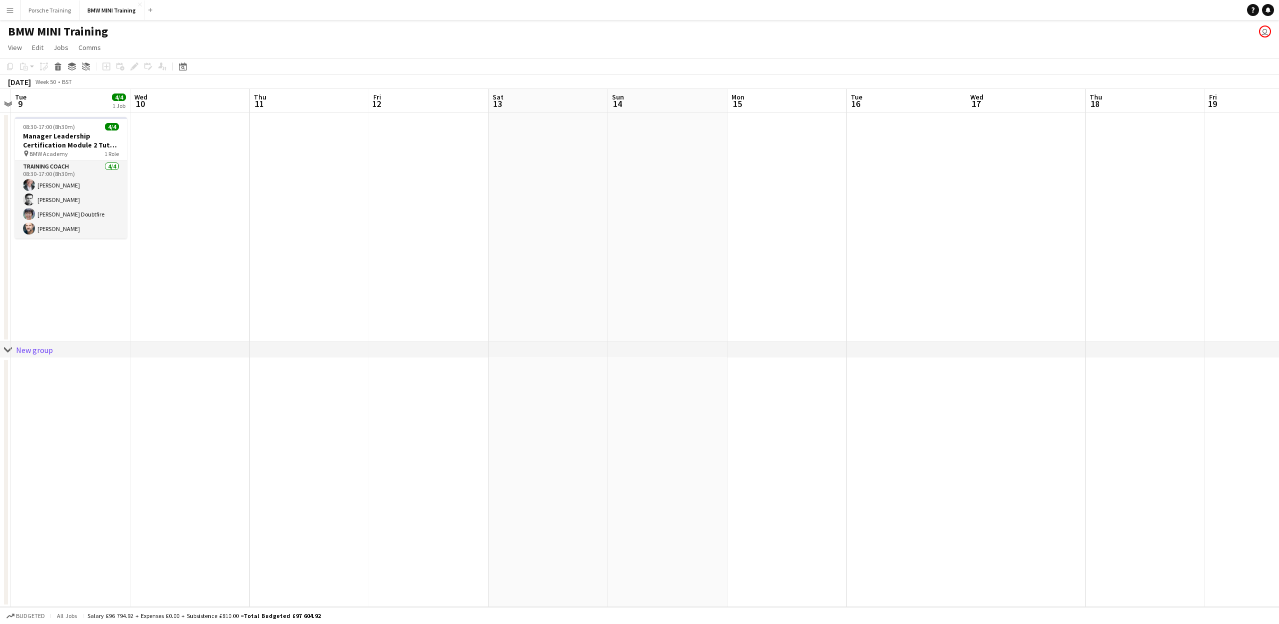
scroll to position [0, 396]
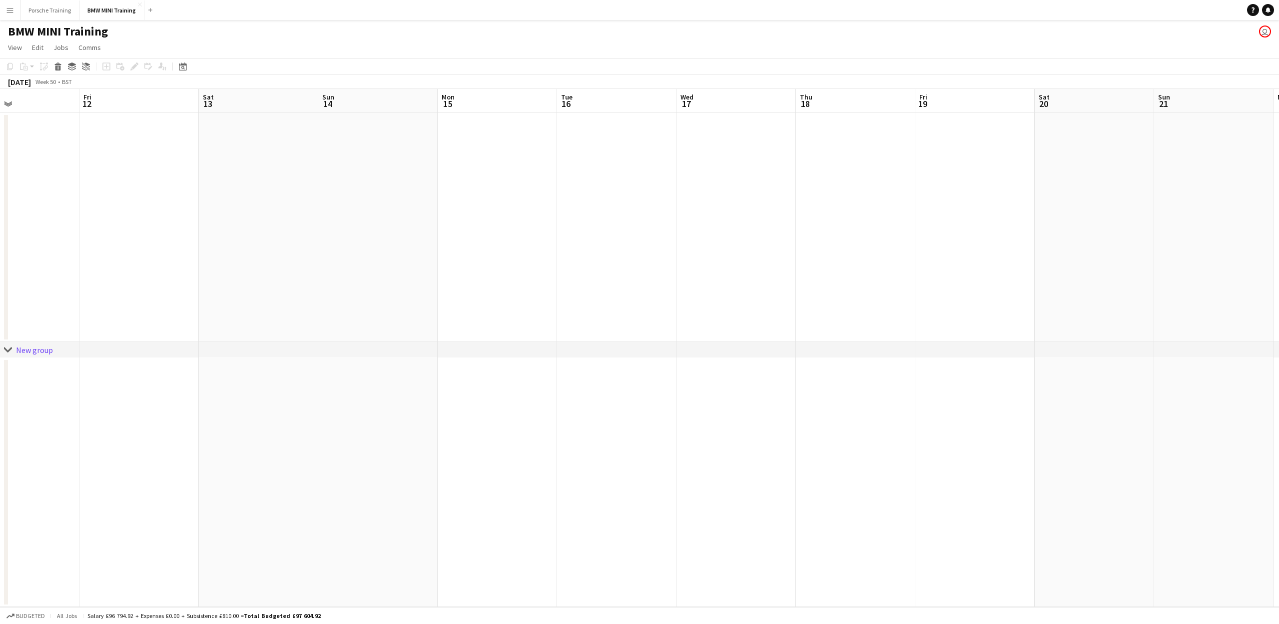
click at [554, 264] on app-calendar-viewport "Mon 8 Tue 9 4/4 1 Job Wed 10 Thu 11 Fri 12 Sat 13 Sun 14 Mon 15 Tue 16 Wed 17 T…" at bounding box center [639, 348] width 1279 height 518
click at [701, 290] on app-calendar-viewport "Thu 11 Fri 12 Sat 13 Sun 14 Mon 15 Tue 16 Wed 17 Thu 18 Fri 19 Sat 20 Sun 21 Mo…" at bounding box center [639, 348] width 1279 height 518
click at [473, 298] on app-calendar-viewport "Mon 15 Tue 16 Wed 17 Thu 18 Fri 19 Sat 20 Sun 21 Mon 22 Tue 23 Wed 24 Thu 25 Fr…" at bounding box center [639, 348] width 1279 height 518
click at [440, 288] on app-calendar-viewport "Wed 17 Thu 18 Fri 19 Sat 20 Sun 21 Mon 22 Tue 23 Wed 24 Thu 25 Fri 26 Sat 27 Su…" at bounding box center [639, 348] width 1279 height 518
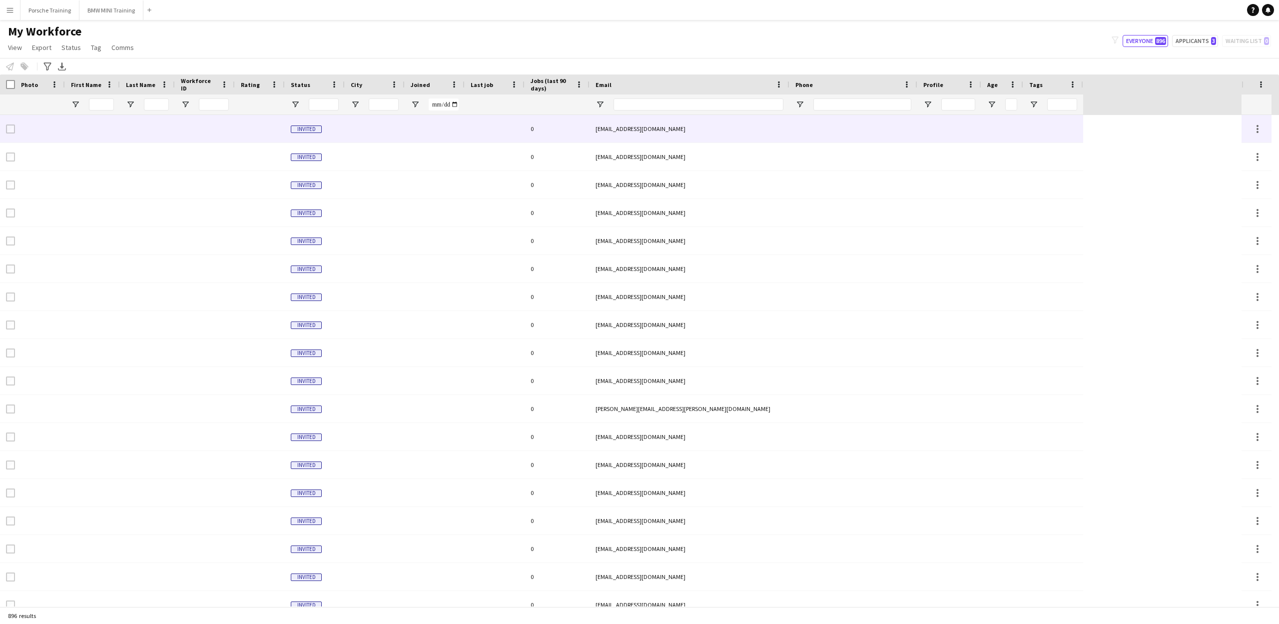
type input "***"
type input "**********"
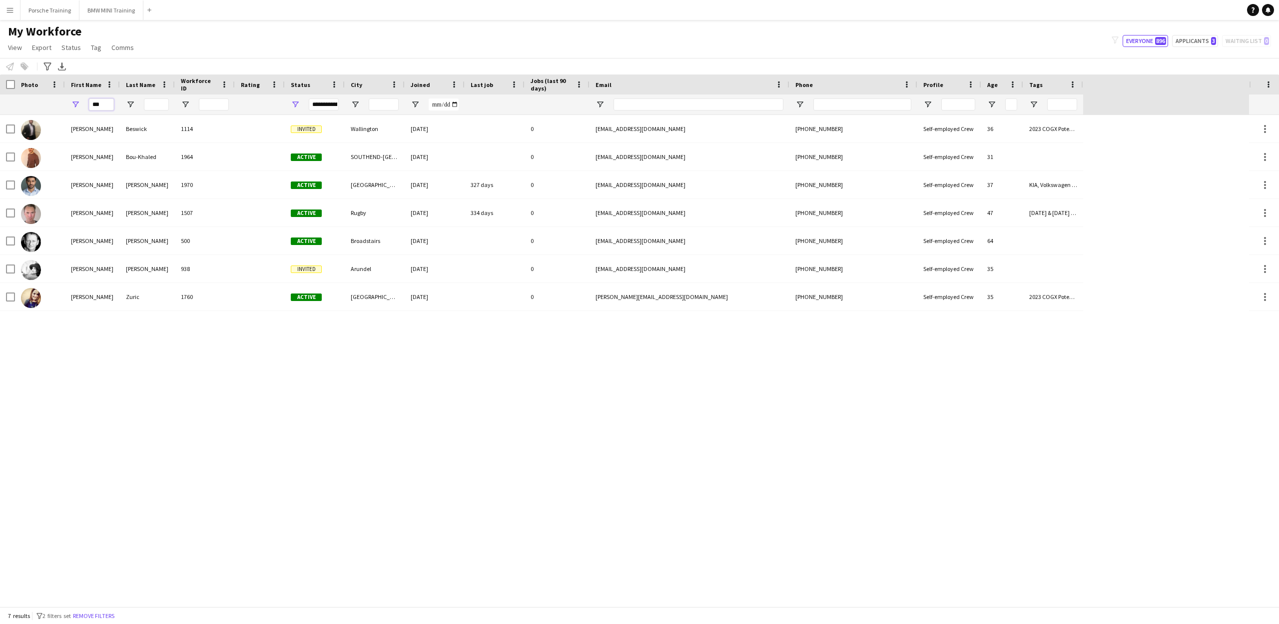
click at [103, 107] on input "***" at bounding box center [101, 104] width 25 height 12
type input "*"
